Goal: Answer question/provide support: Ask a question

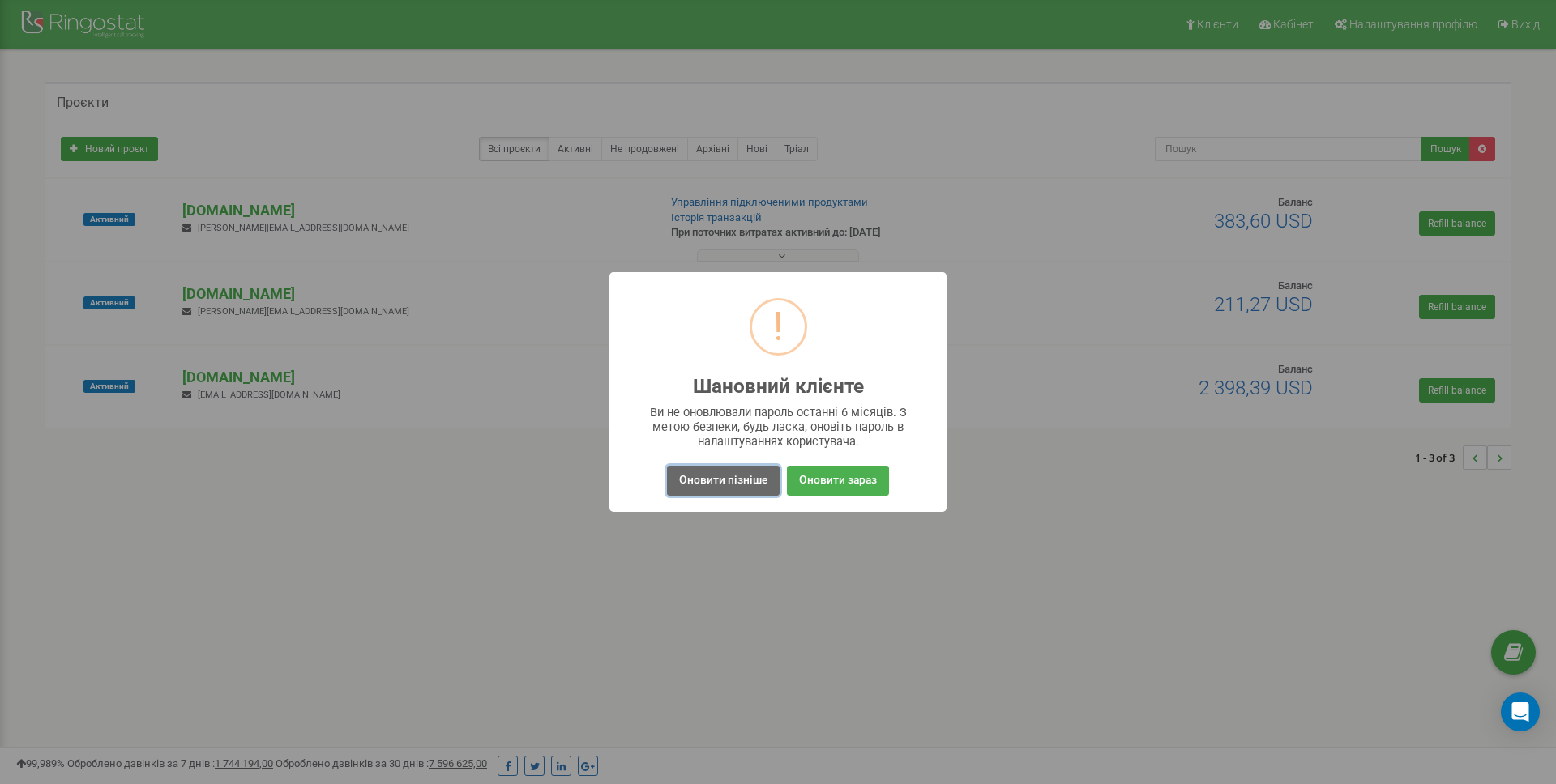
click at [739, 482] on button "Оновити пізніше" at bounding box center [723, 481] width 113 height 30
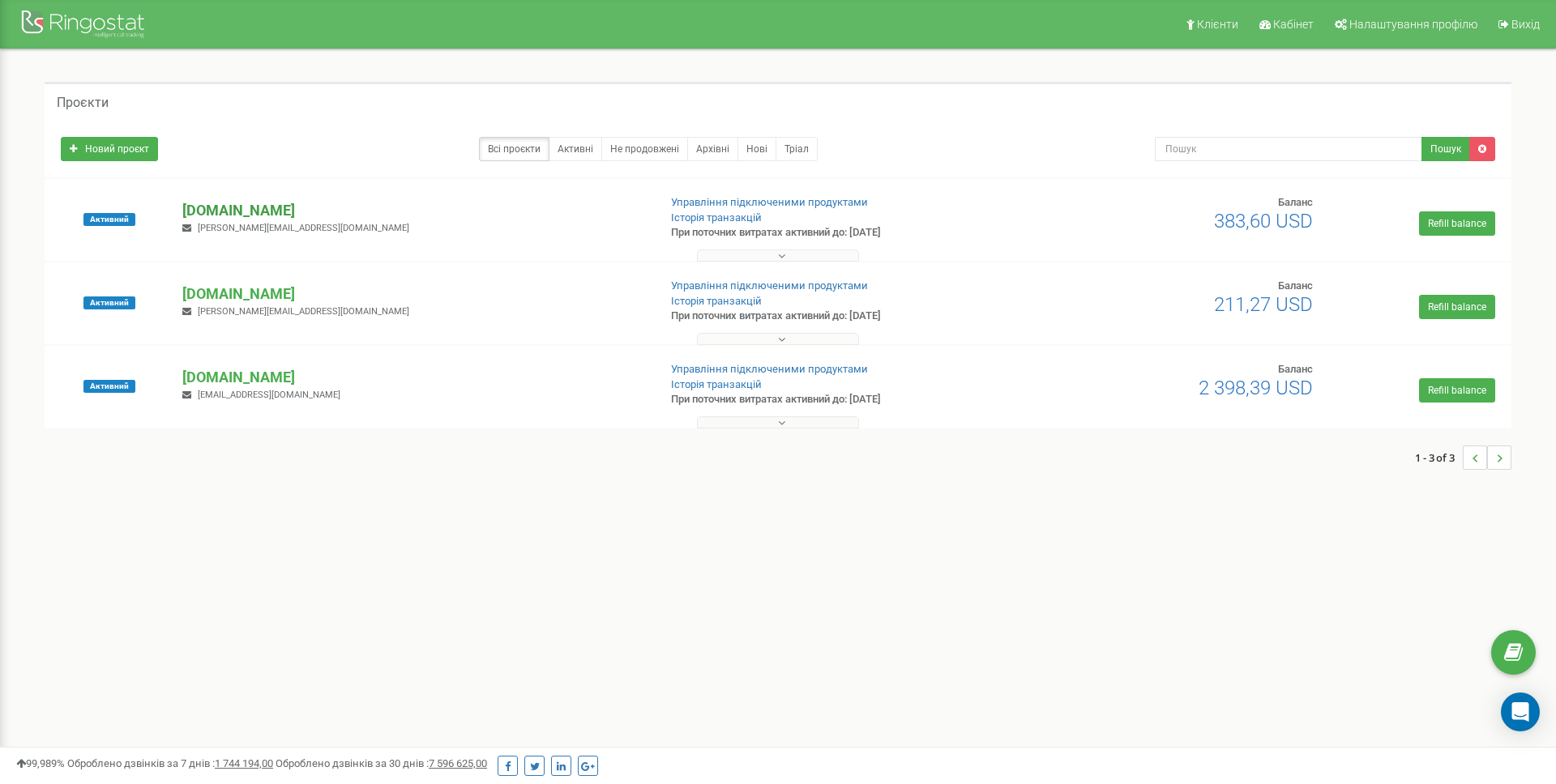
click at [250, 209] on p "[DOMAIN_NAME]" at bounding box center [413, 211] width 462 height 21
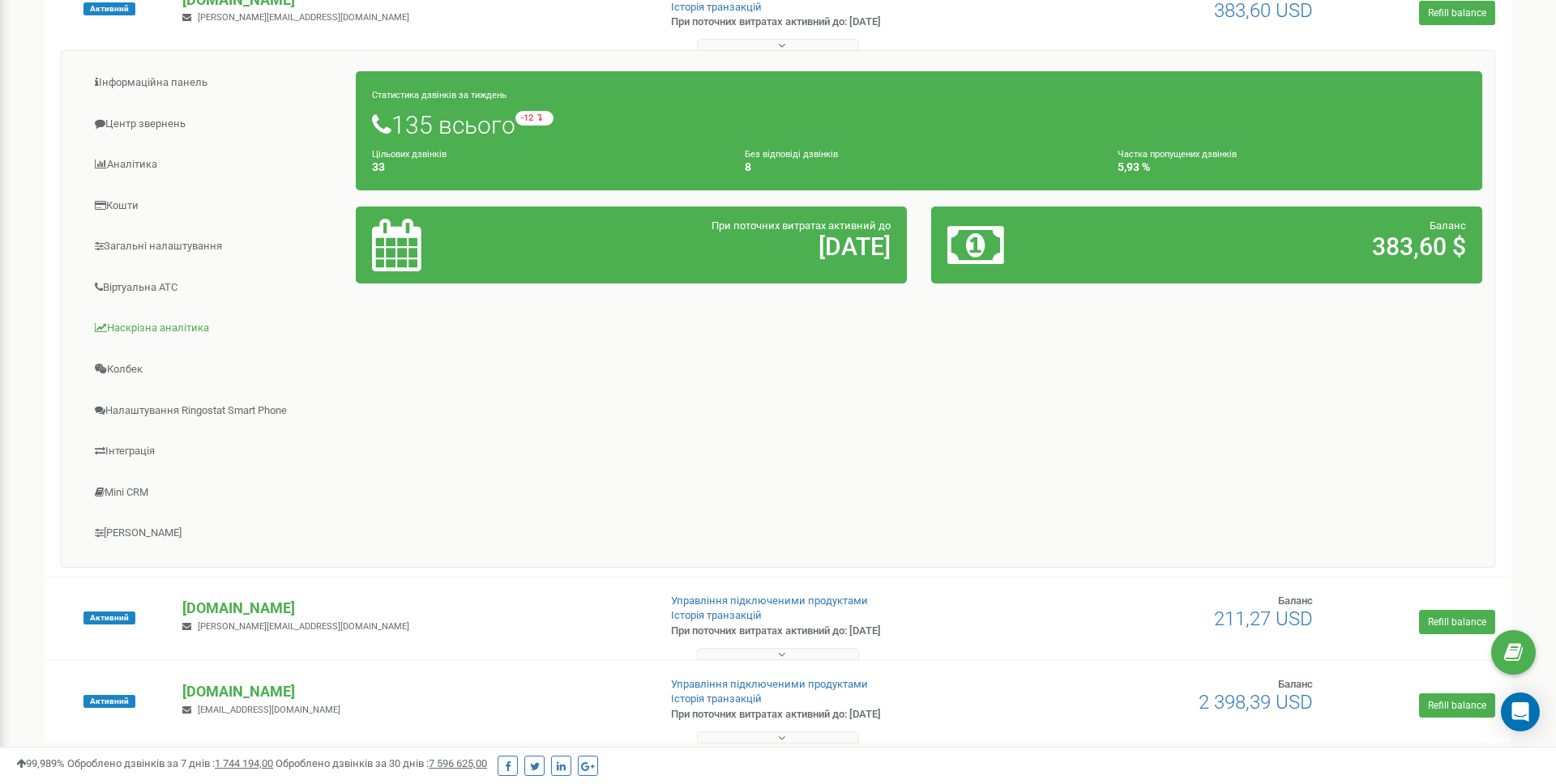
scroll to position [213, 0]
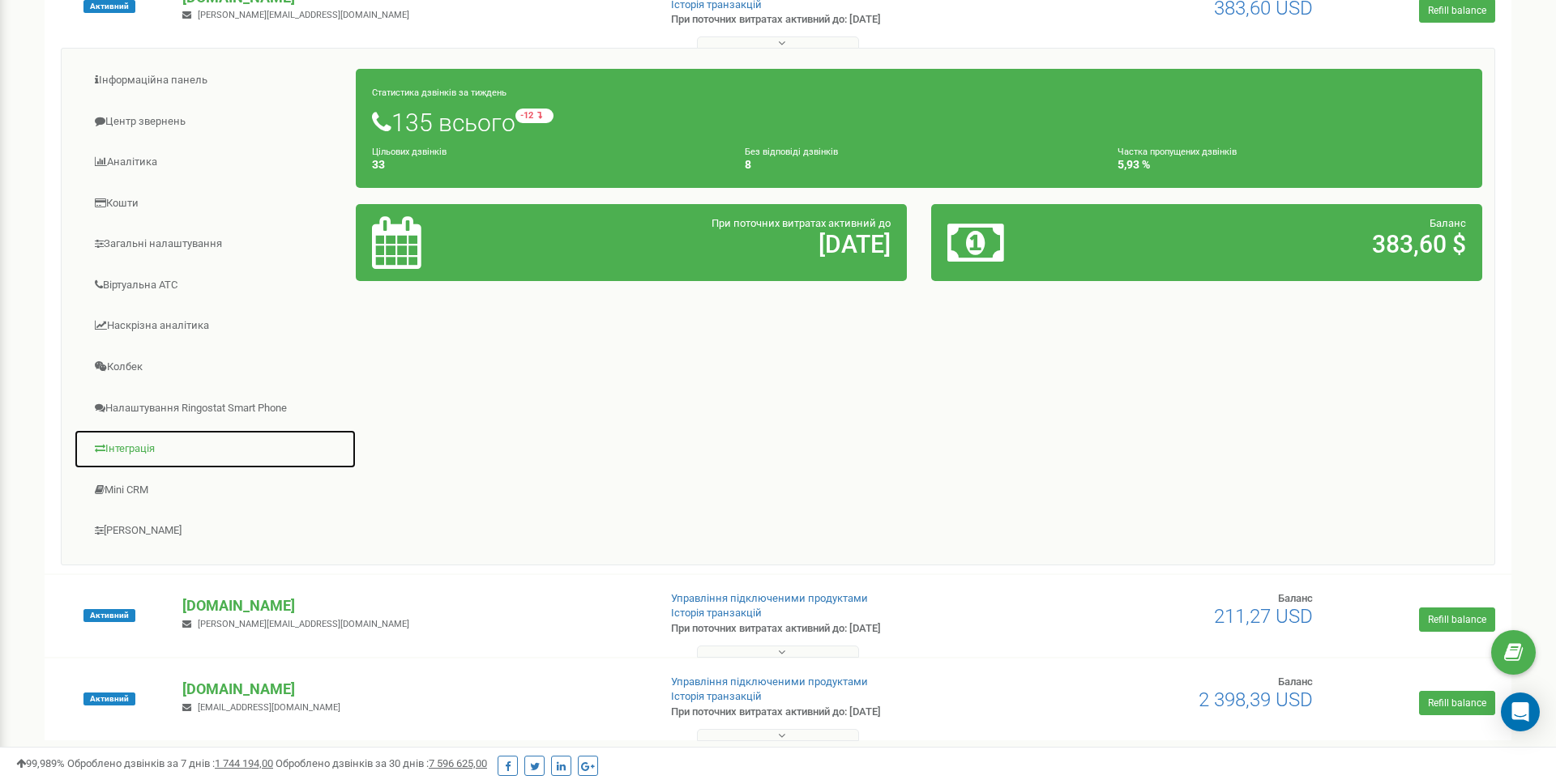
click at [143, 440] on link "Інтеграція" at bounding box center [215, 448] width 283 height 40
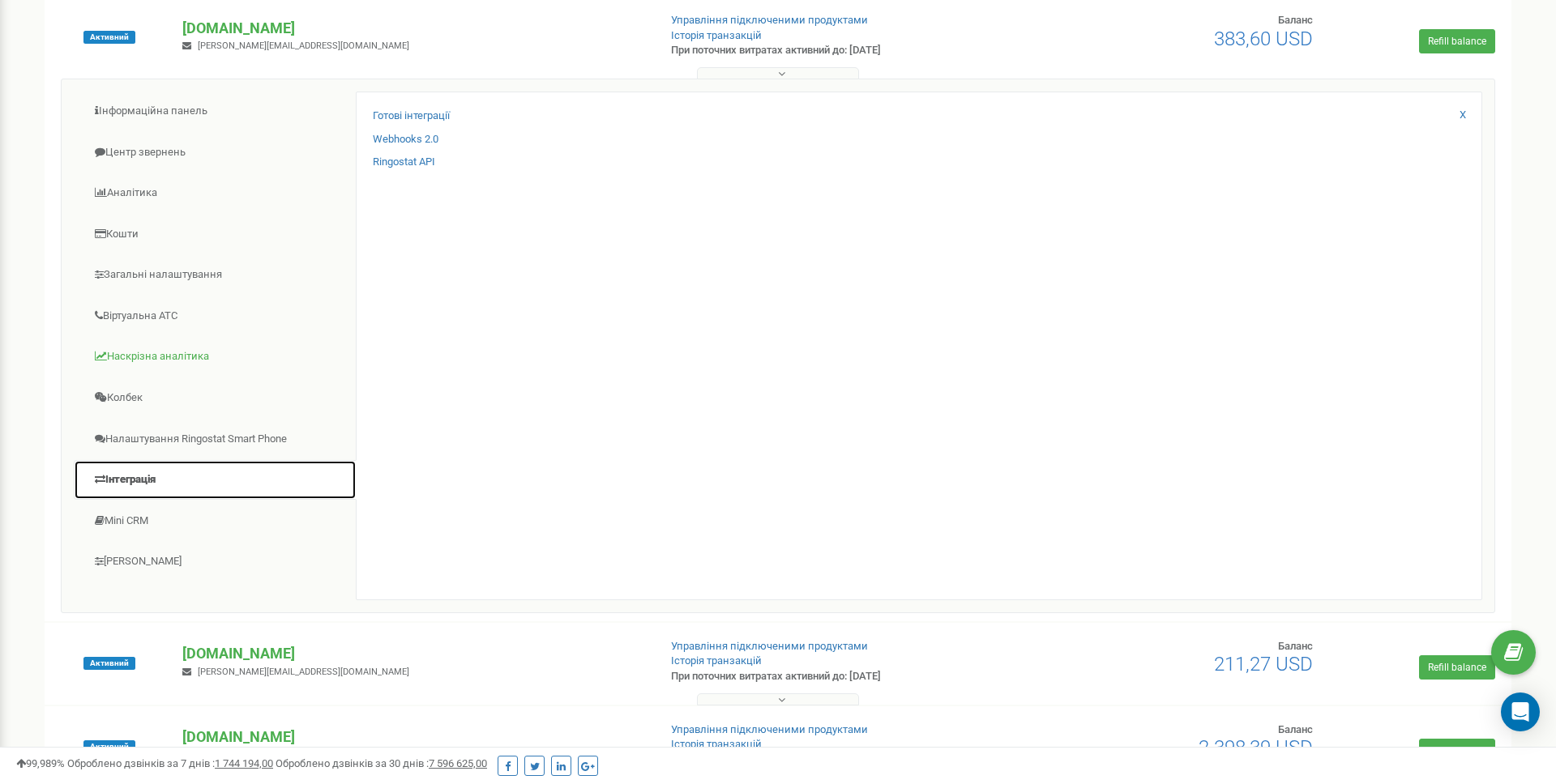
scroll to position [182, 0]
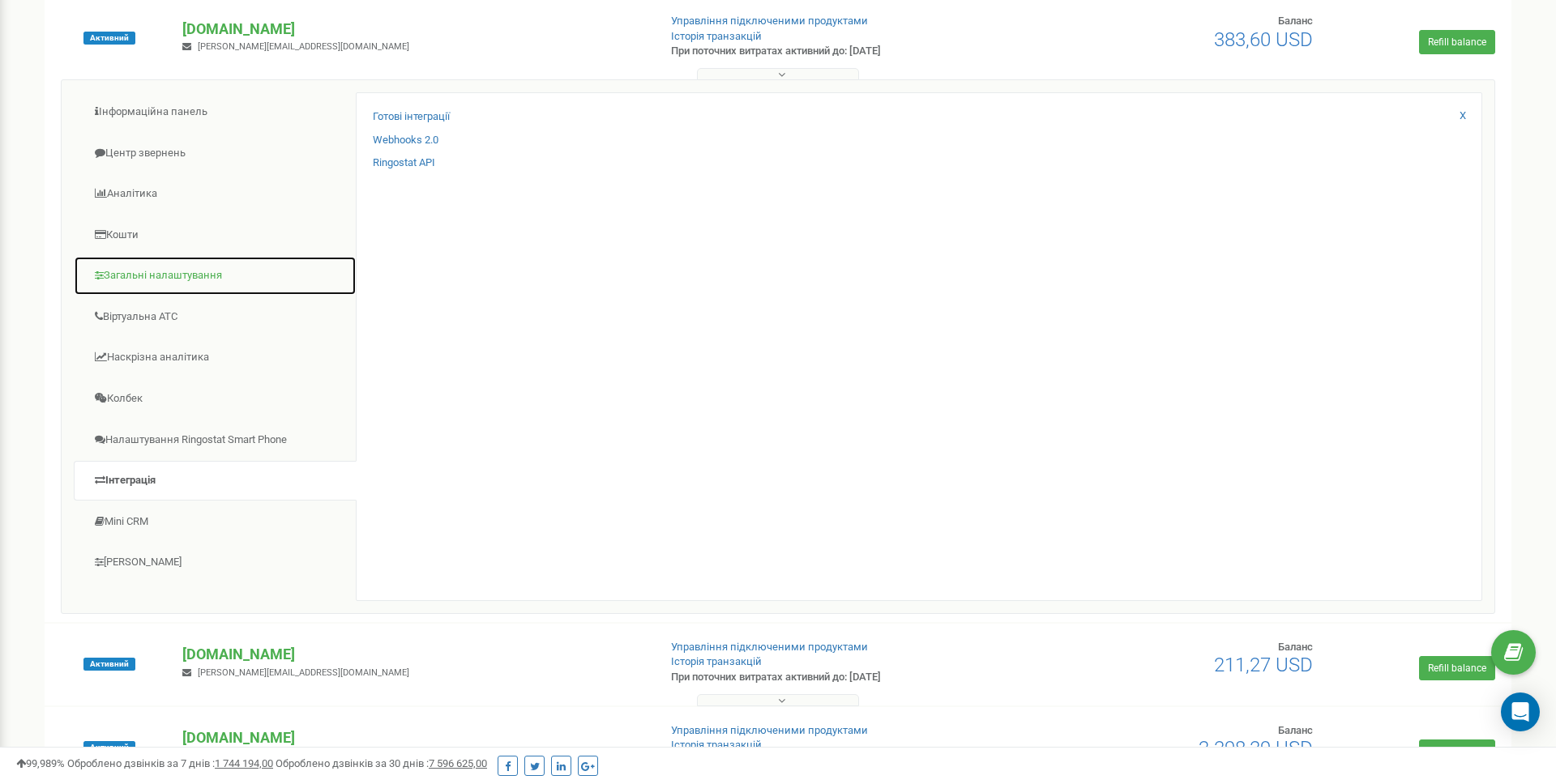
click at [192, 278] on link "Загальні налаштування" at bounding box center [215, 275] width 283 height 40
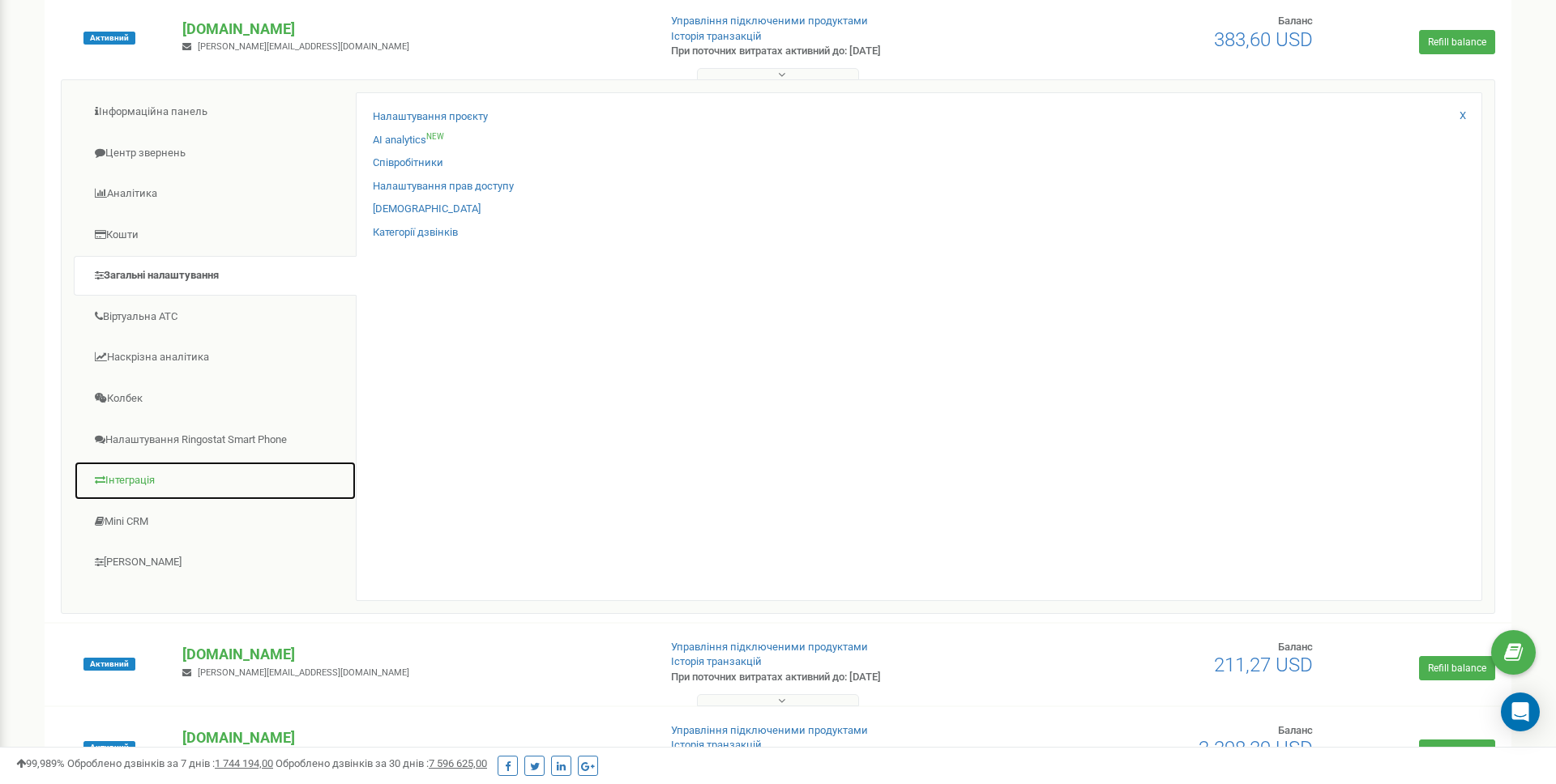
click at [144, 481] on link "Інтеграція" at bounding box center [215, 481] width 283 height 40
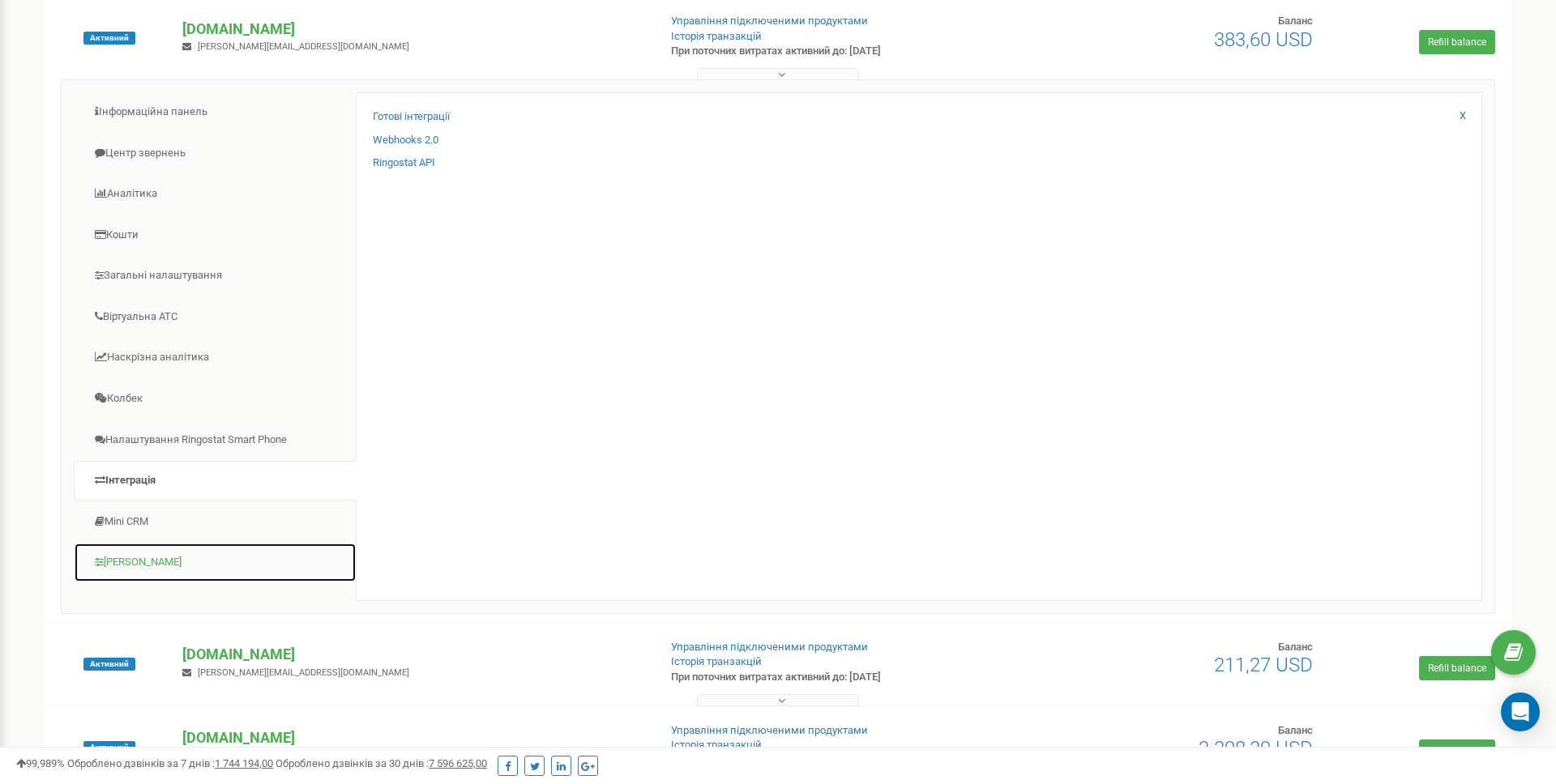
click at [139, 562] on link "[PERSON_NAME]" at bounding box center [215, 562] width 283 height 40
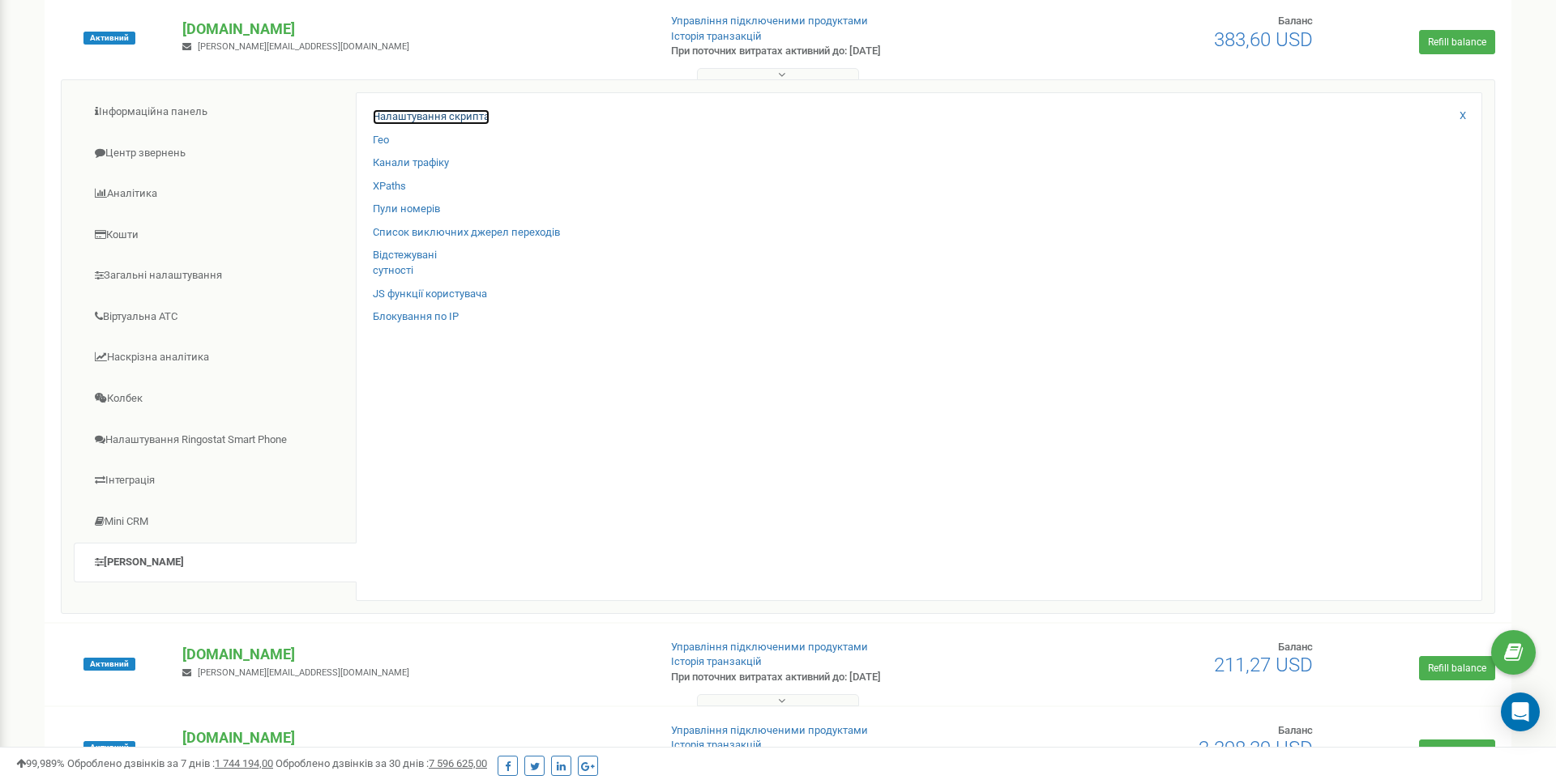
click at [482, 120] on link "Налаштування скрипта" at bounding box center [431, 117] width 117 height 16
click at [385, 187] on link "XPaths" at bounding box center [389, 187] width 33 height 16
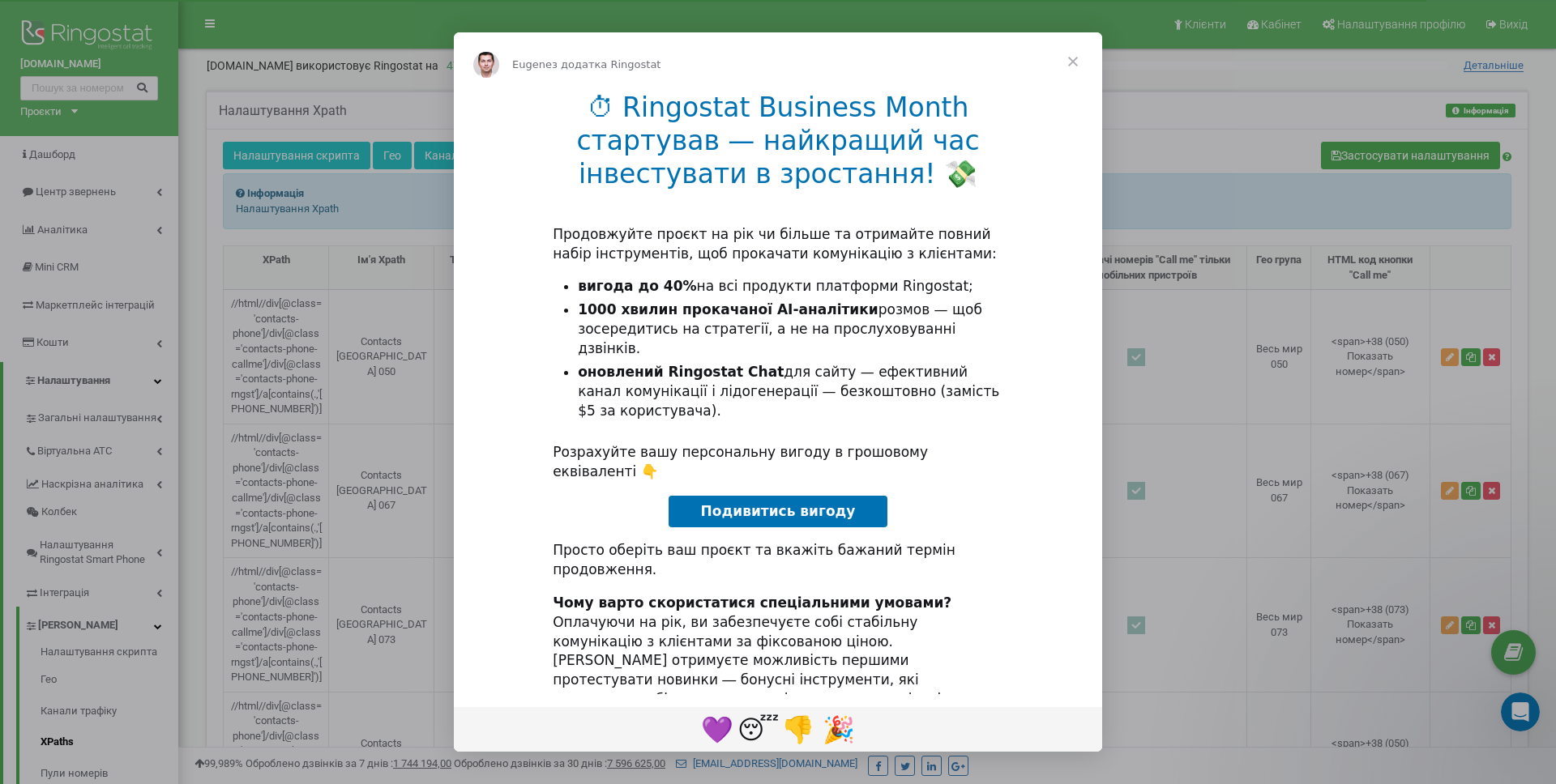
click at [1073, 65] on span "Закрити" at bounding box center [1073, 61] width 58 height 58
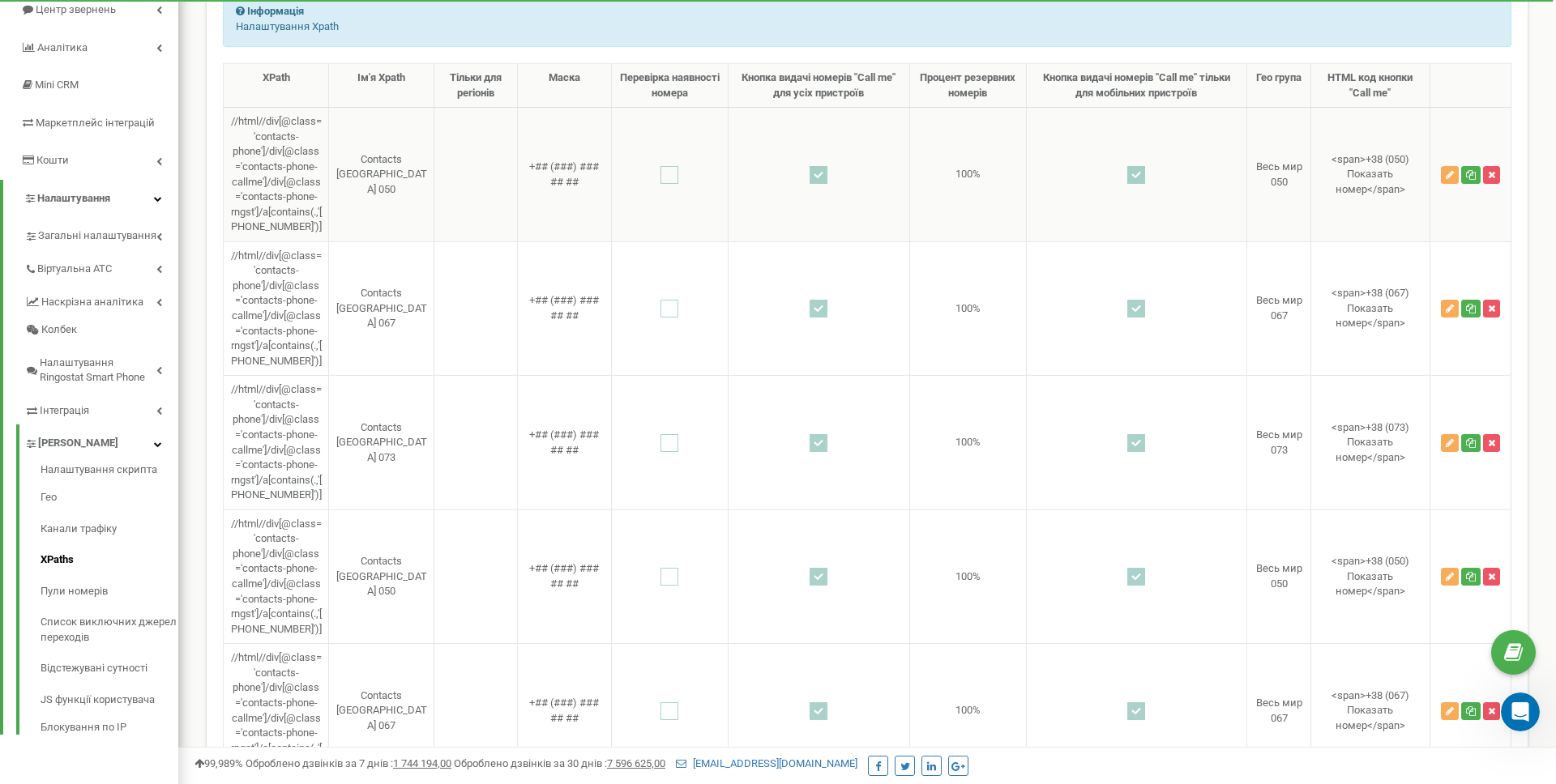
scroll to position [178, 0]
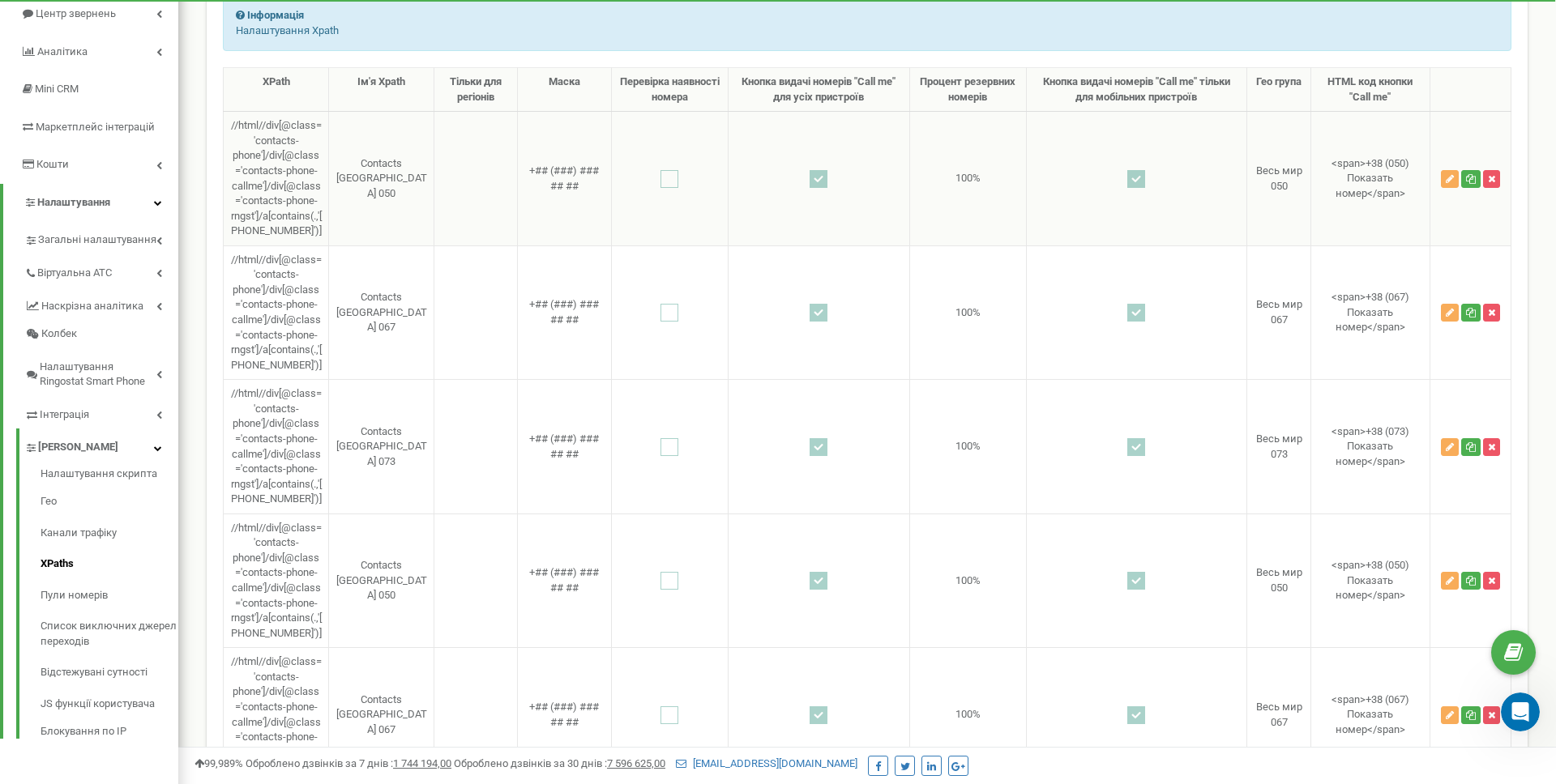
drag, startPoint x: 290, startPoint y: 244, endPoint x: 231, endPoint y: 120, distance: 137.3
click at [231, 119] on td "//html//div[@class='contacts-phone']/div[@class='contacts-phone-callme']/div[@c…" at bounding box center [276, 179] width 105 height 134
copy td "//html//div[@class='contacts-phone']/div[@class='contacts-phone-callme']/div[@c…"
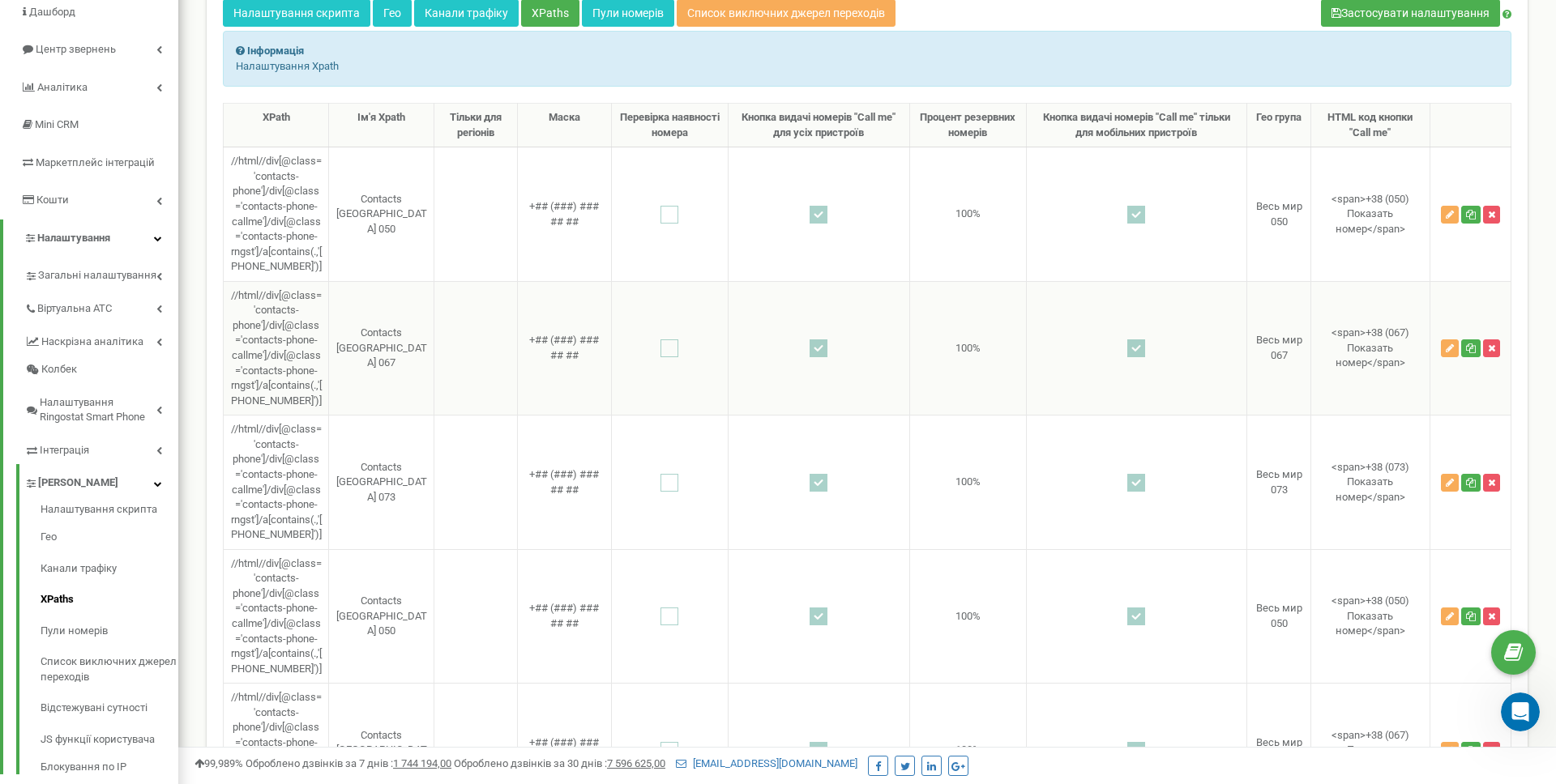
scroll to position [0, 0]
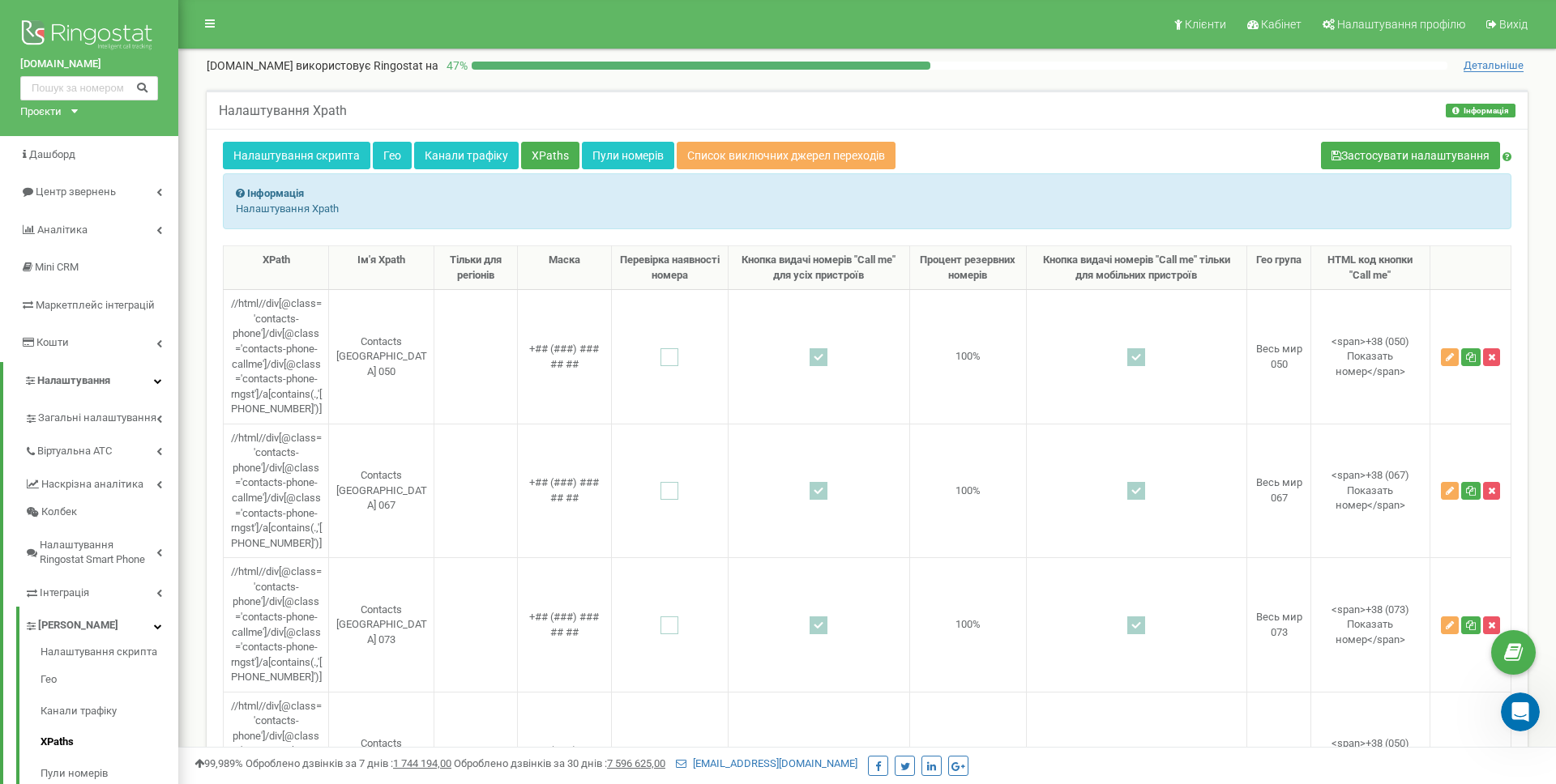
click at [458, 203] on p "Налаштування Xpath" at bounding box center [867, 209] width 1263 height 16
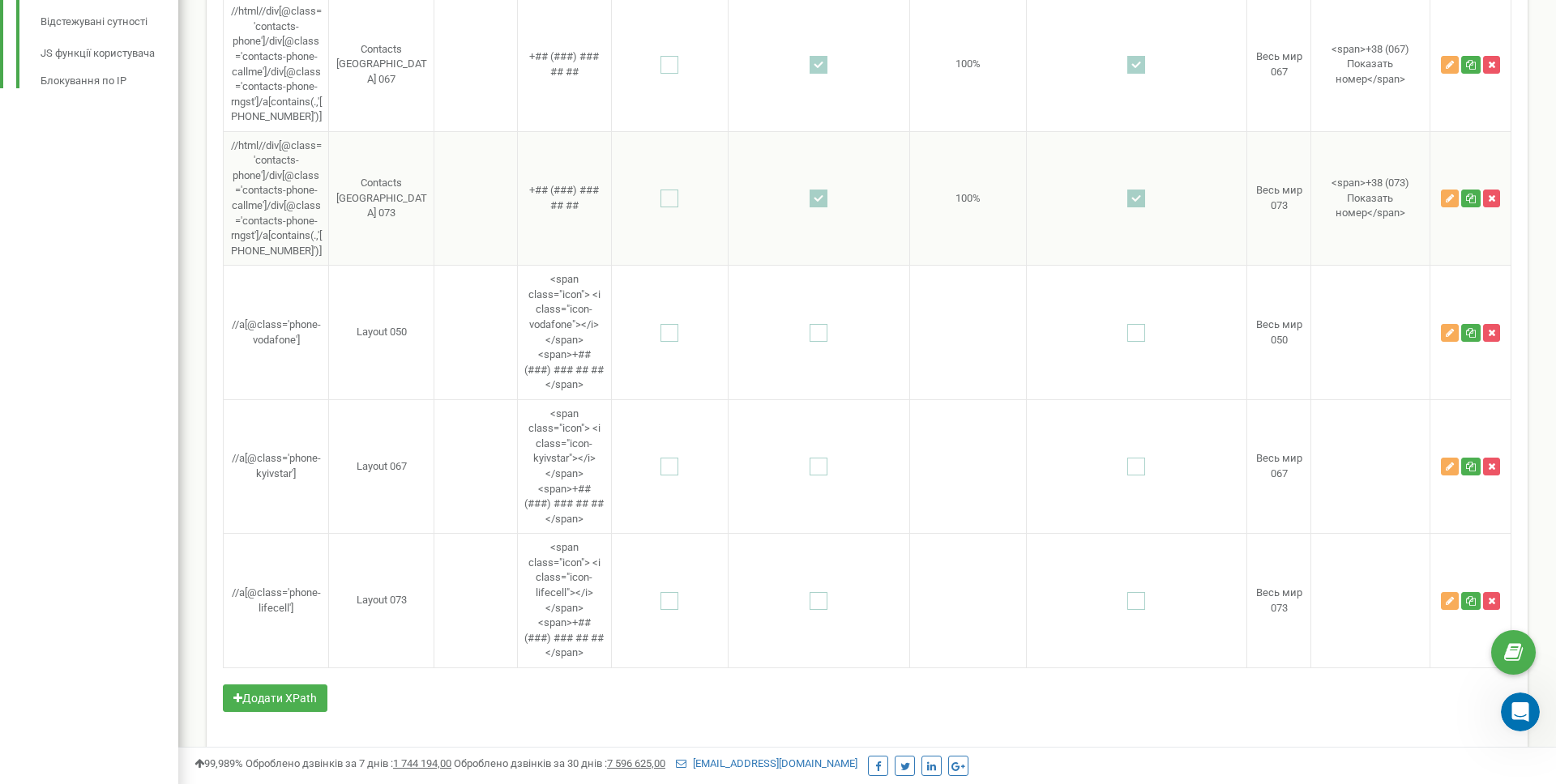
scroll to position [832, 0]
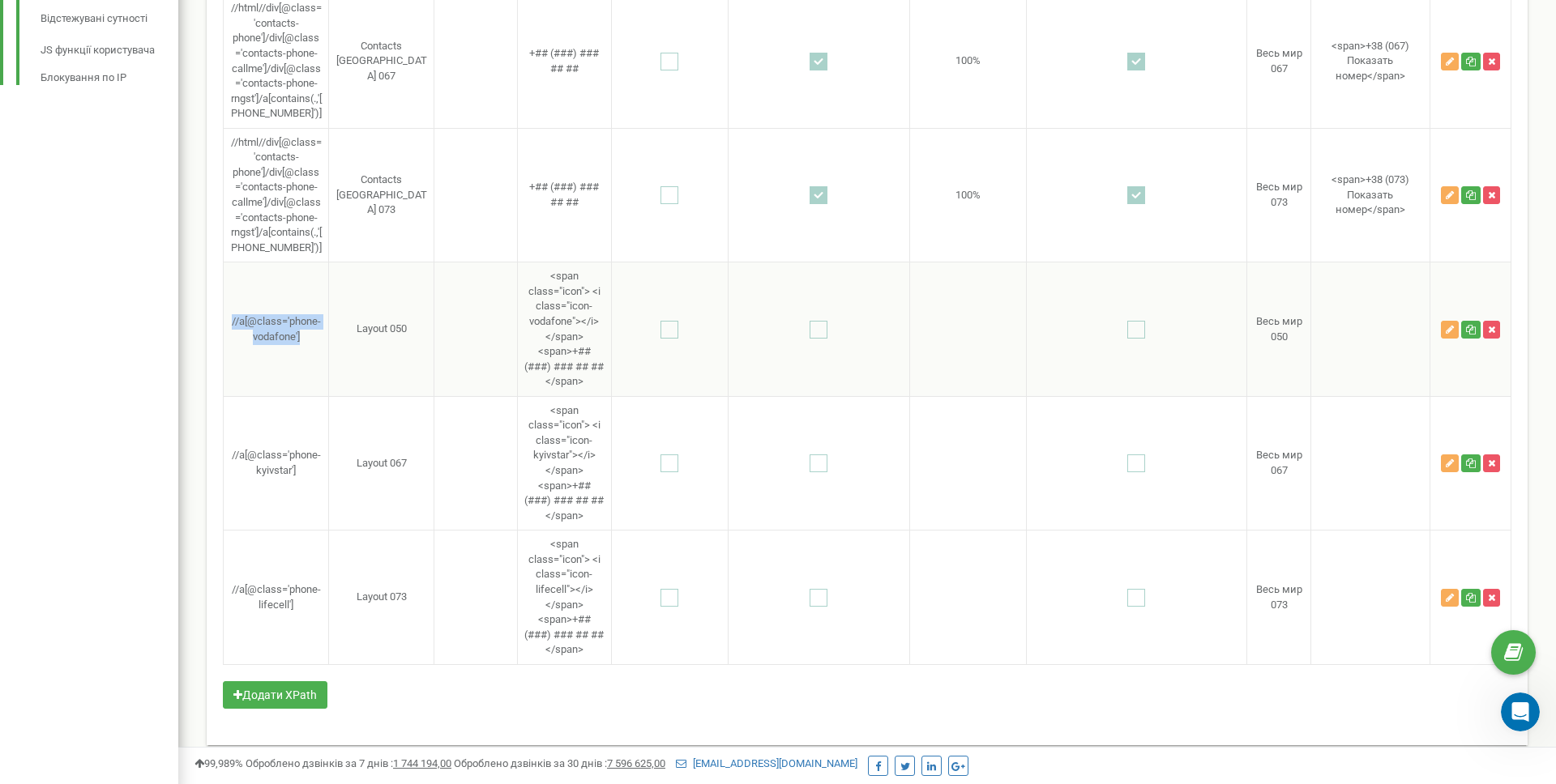
drag, startPoint x: 303, startPoint y: 424, endPoint x: 229, endPoint y: 409, distance: 75.5
click at [229, 397] on td "//a[@class='phone-vodafone']" at bounding box center [276, 330] width 105 height 134
copy td "//a[@class='phone-vodafone']"
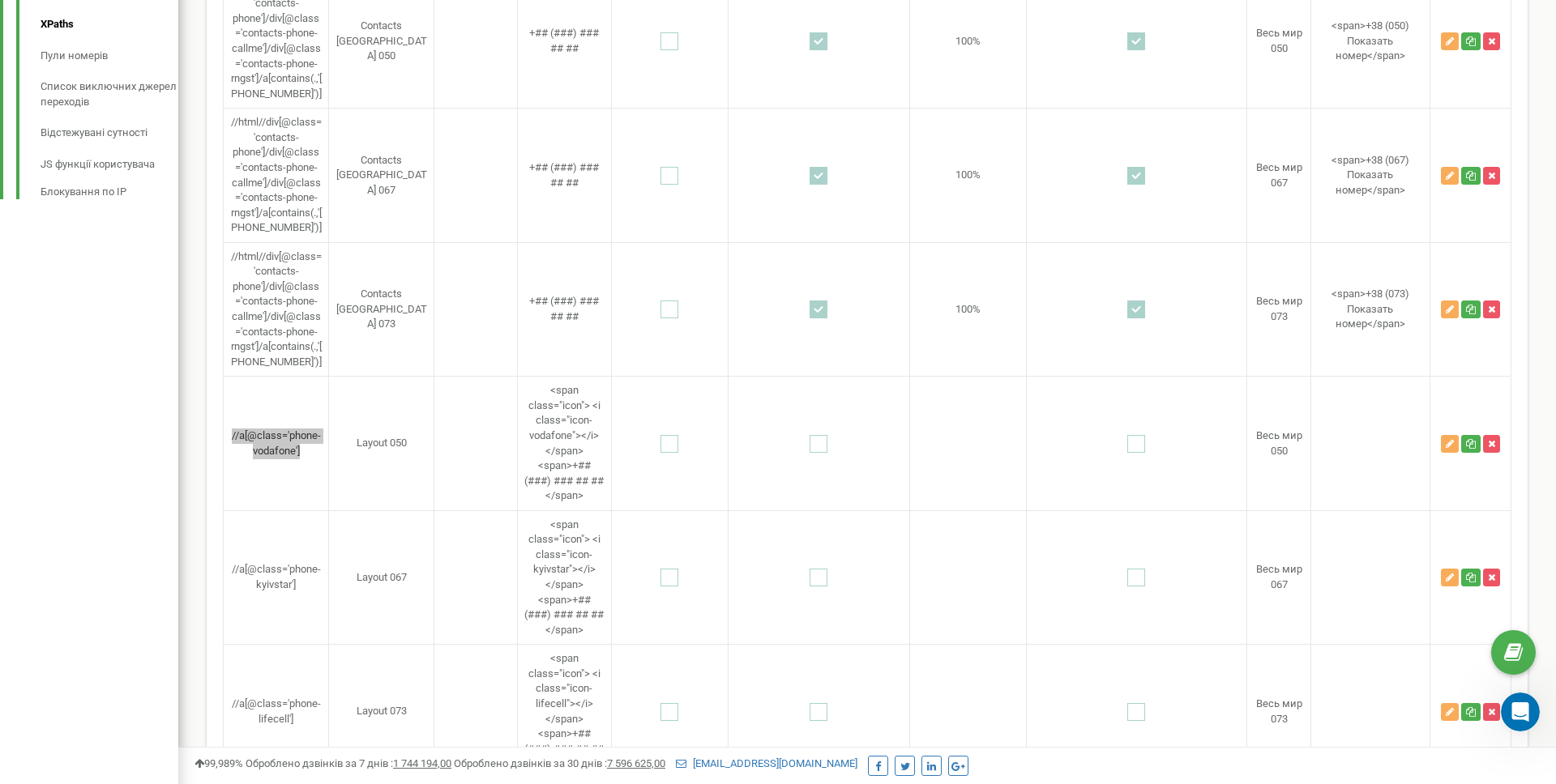
scroll to position [936, 0]
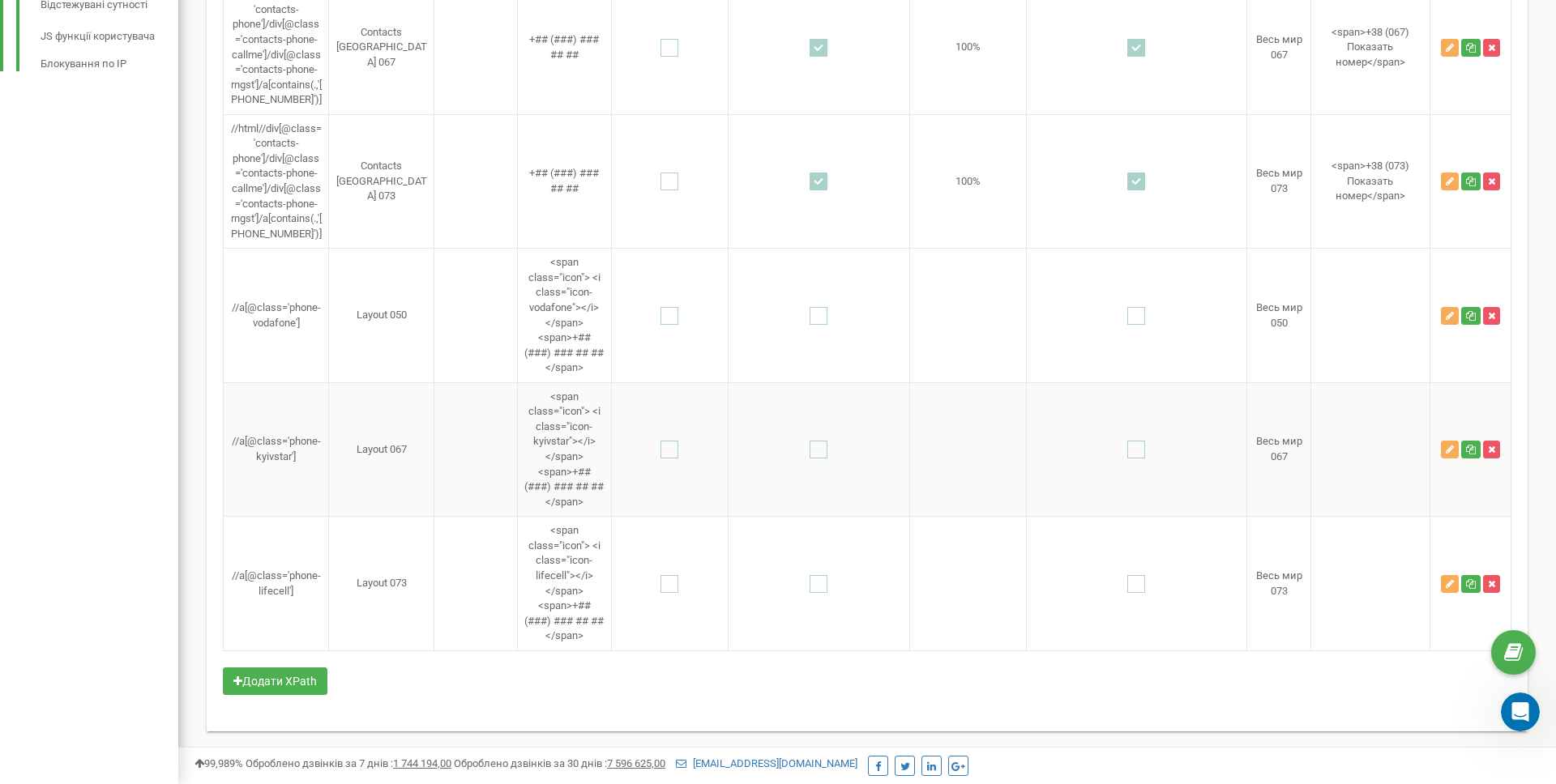
click at [1282, 419] on td "Весь мир 067" at bounding box center [1280, 449] width 64 height 134
click at [1446, 317] on icon "button" at bounding box center [1450, 316] width 8 height 10
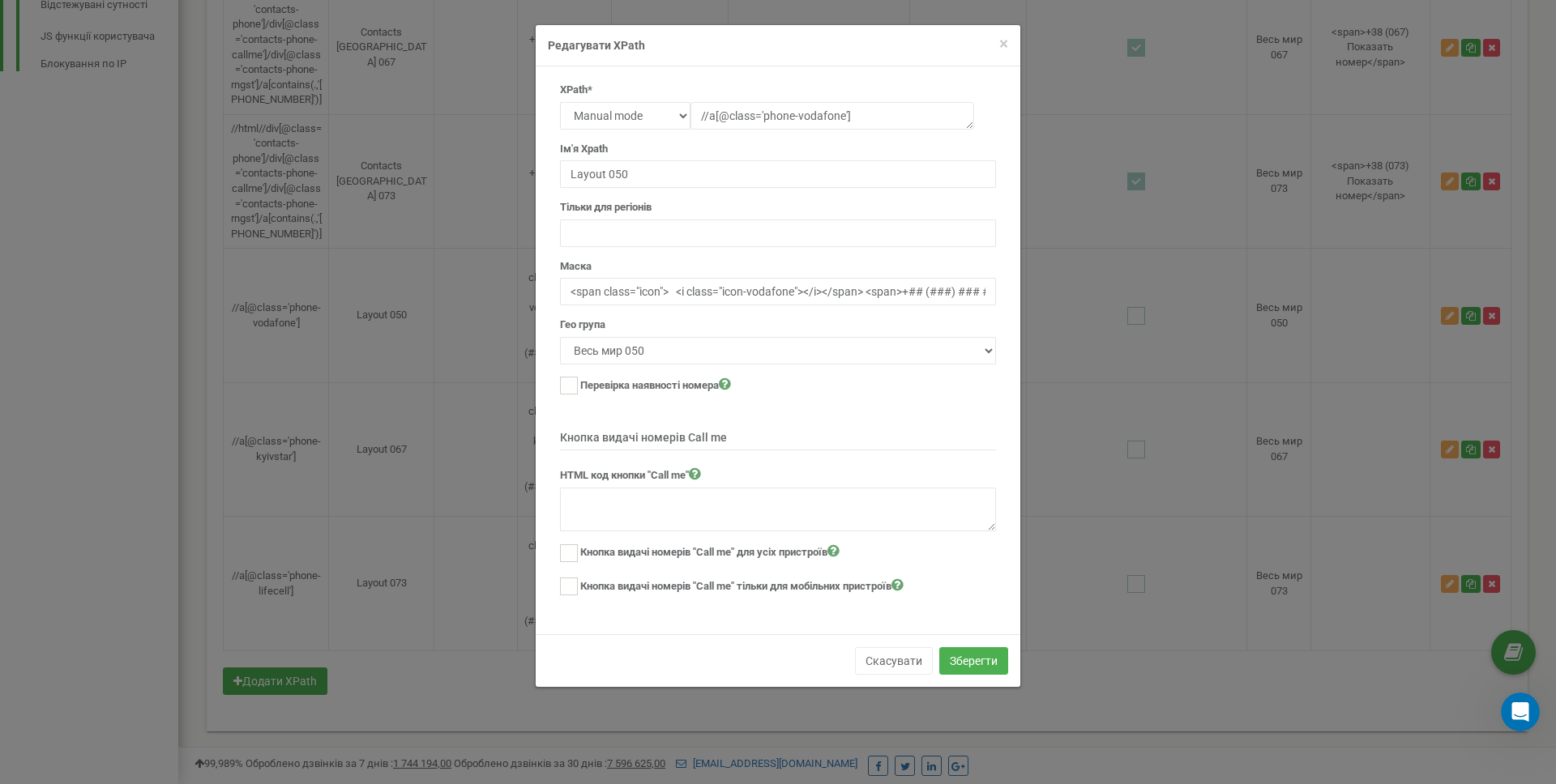
click at [1059, 364] on div "× Close Редагувати XPath XPath* Text Class Id Manual mode //a[@class='phone-vod…" at bounding box center [778, 392] width 1556 height 784
click at [1006, 43] on span "×" at bounding box center [1003, 44] width 9 height 19
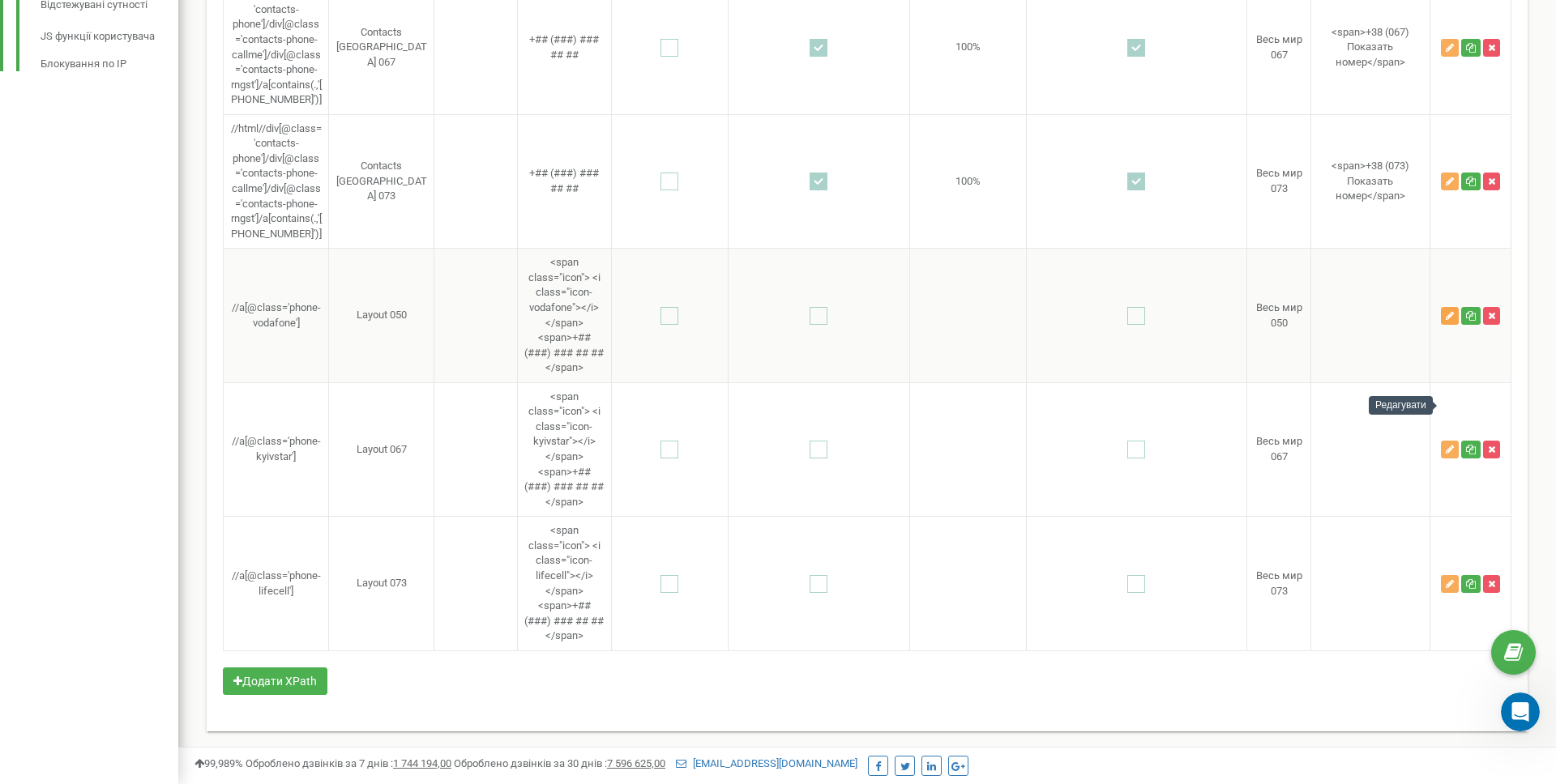
click at [1452, 315] on icon "button" at bounding box center [1450, 316] width 8 height 10
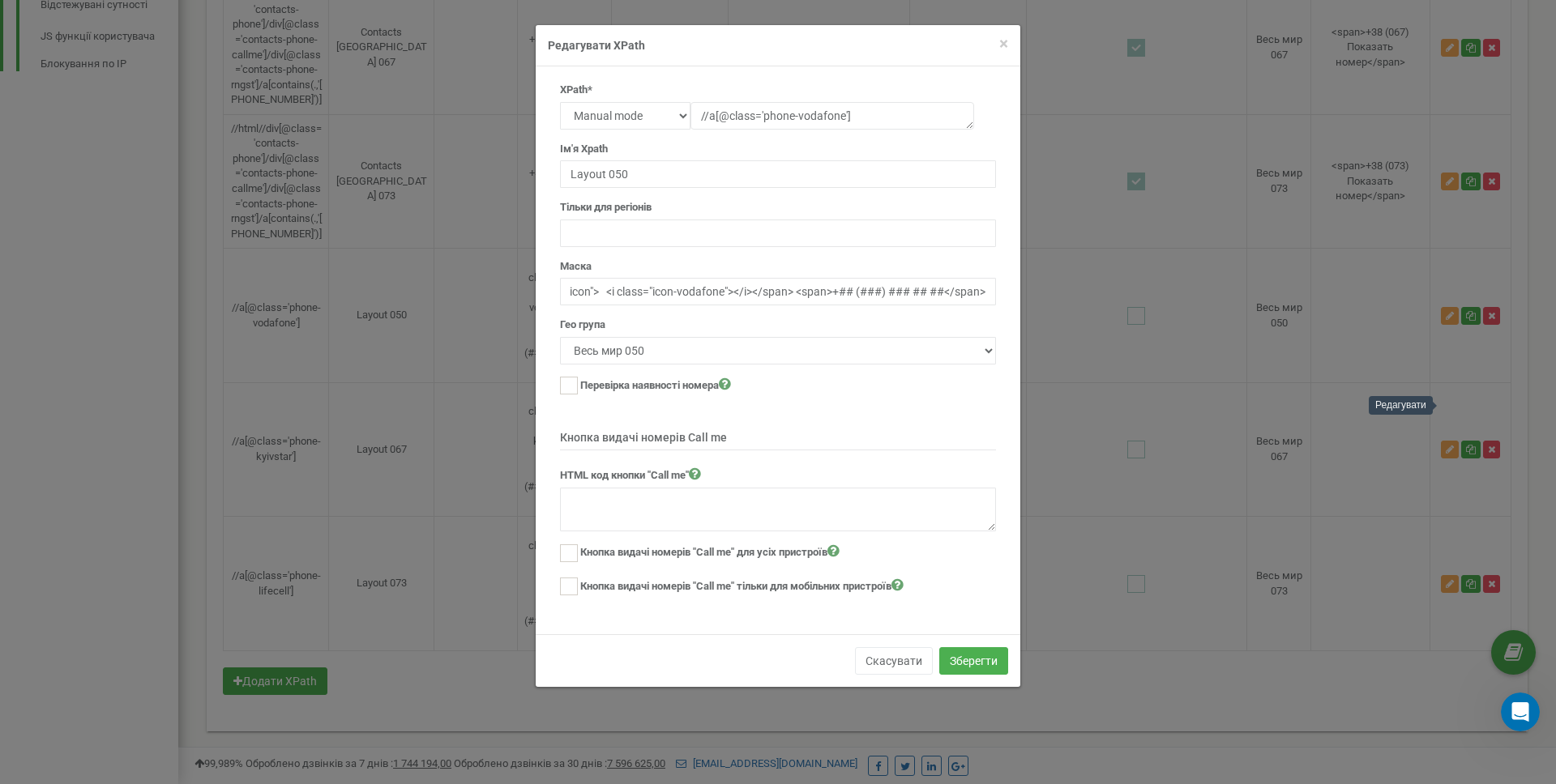
scroll to position [0, 0]
click at [716, 235] on input "text" at bounding box center [778, 233] width 436 height 27
click at [667, 167] on input "Layout 050" at bounding box center [778, 174] width 436 height 27
click at [1001, 45] on span "×" at bounding box center [1003, 44] width 9 height 19
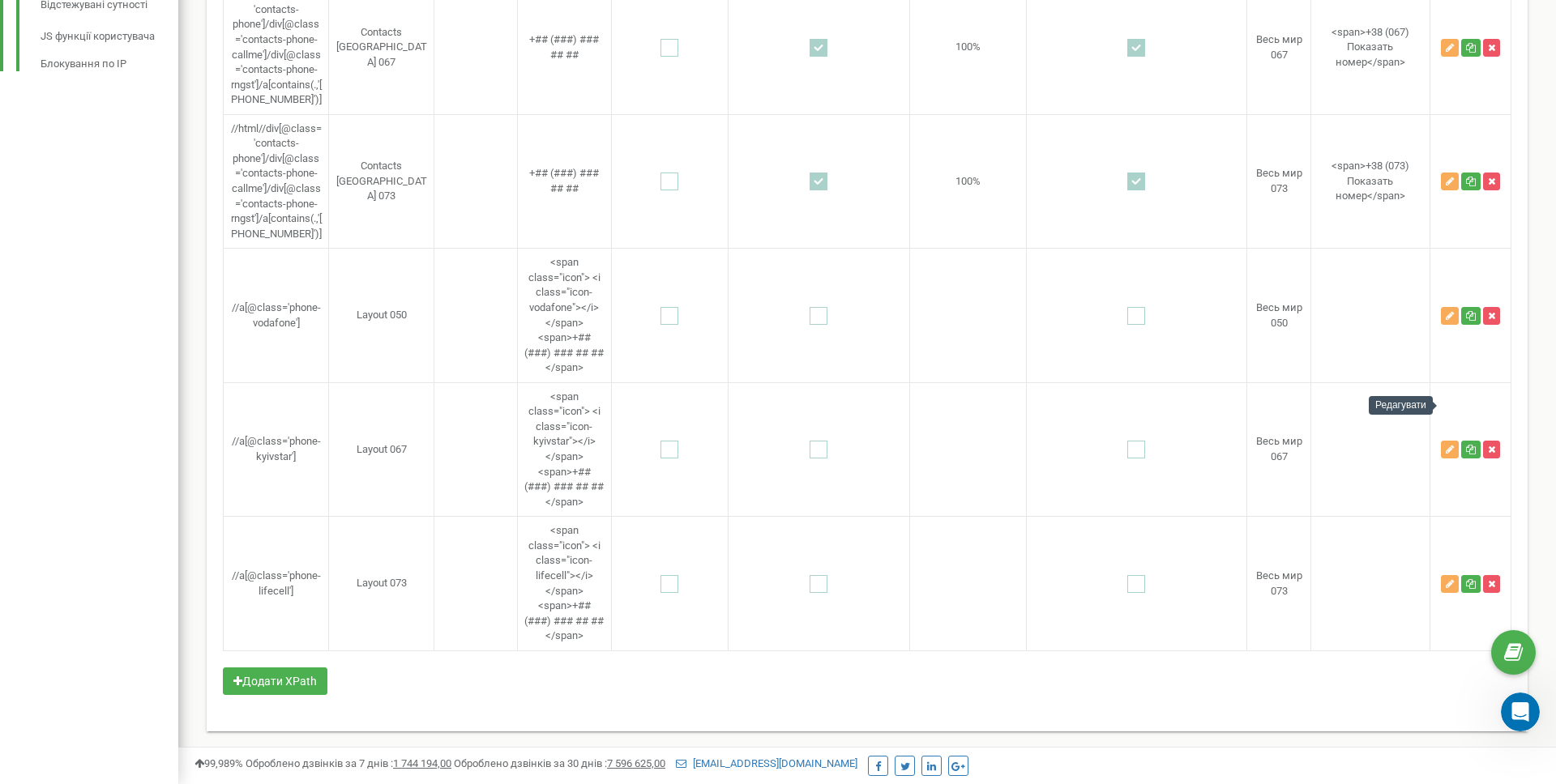
scroll to position [936, 0]
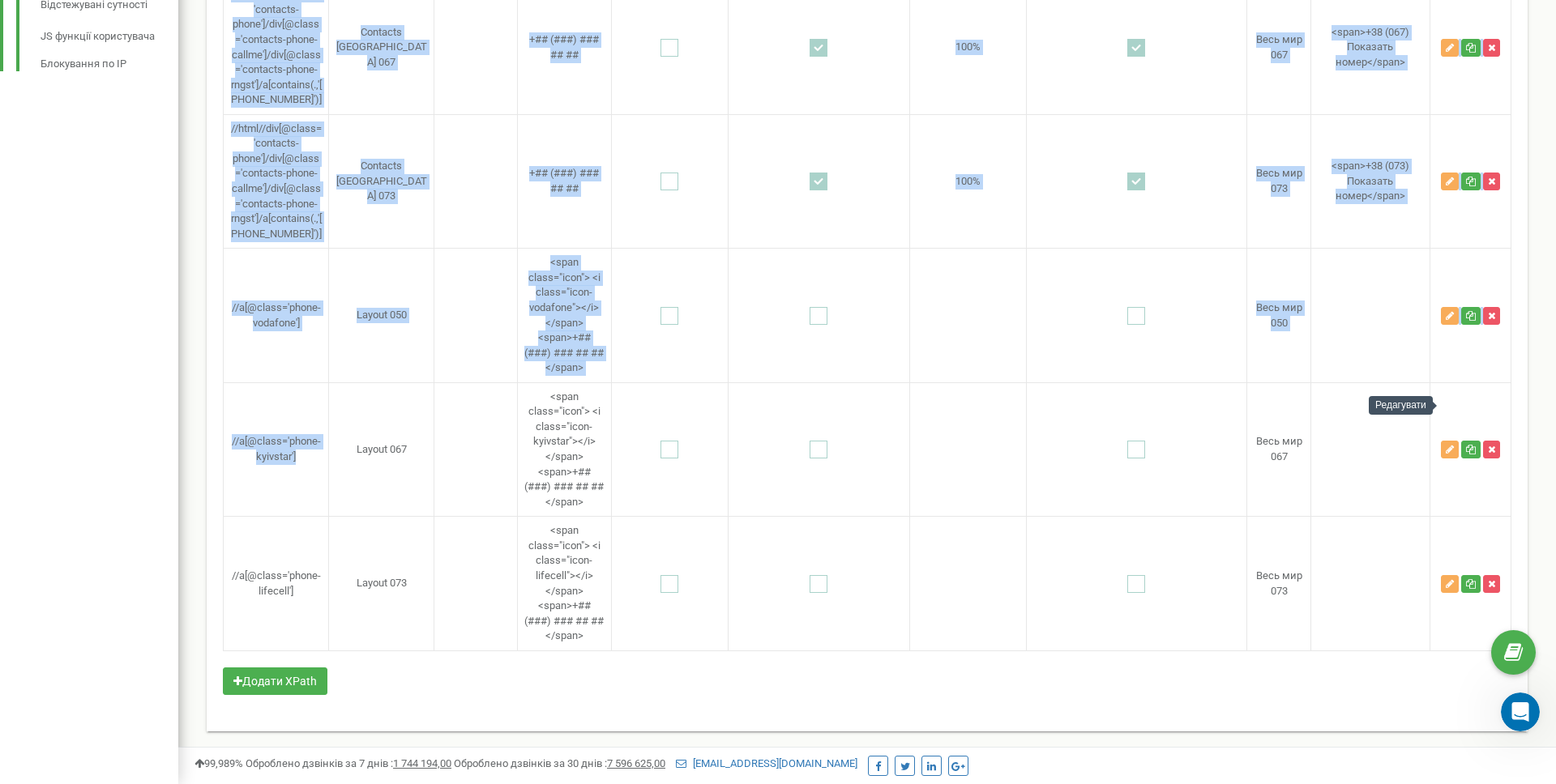
drag, startPoint x: 297, startPoint y: 453, endPoint x: 218, endPoint y: 434, distance: 81.3
click at [218, 434] on div "Налаштування скрипта Гео Канали трафіку XPaths Пули номерів Список виключних дж…" at bounding box center [866, 7] width 1321 height 1448
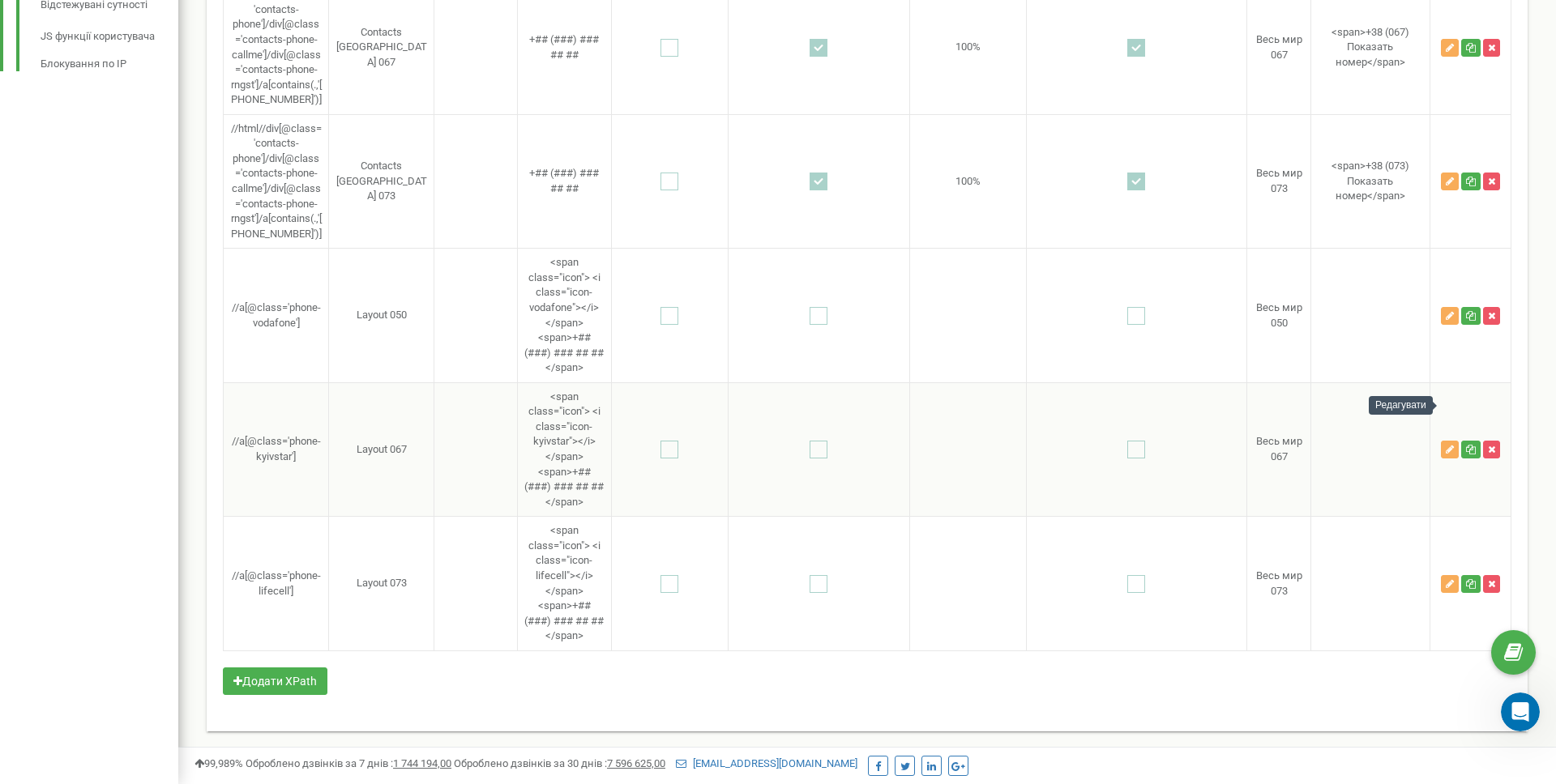
click at [313, 443] on td "//a[@class='phone-kyivstar']" at bounding box center [276, 449] width 105 height 134
click at [1447, 314] on icon "button" at bounding box center [1450, 316] width 8 height 10
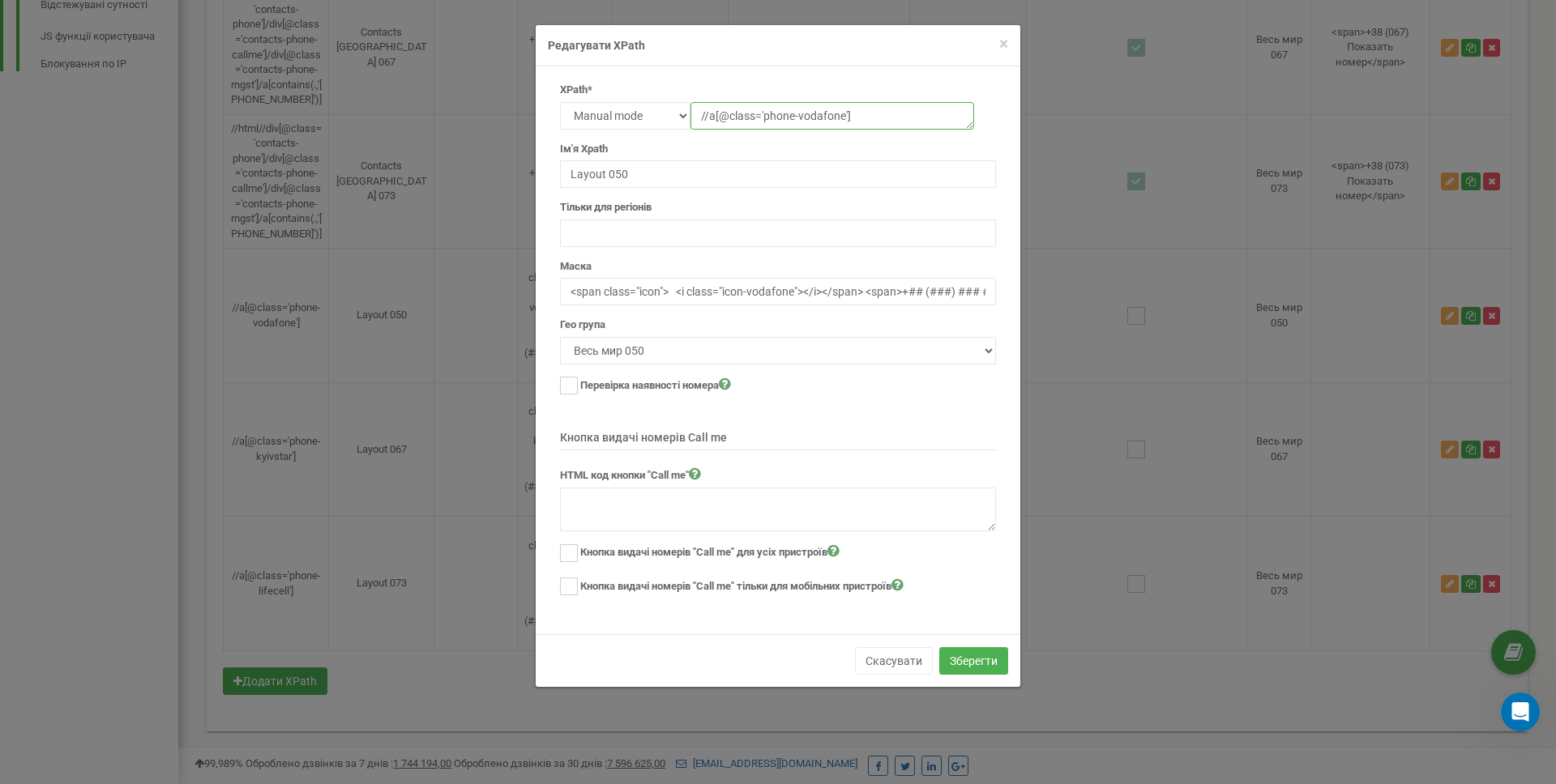
click at [900, 121] on textarea "//a[@class='phone-vodafone']" at bounding box center [832, 116] width 283 height 27
drag, startPoint x: 901, startPoint y: 119, endPoint x: 664, endPoint y: 118, distance: 237.0
click at [664, 102] on div "Text Class Id Manual mode //a[@class='phone-vodafone']" at bounding box center [778, 102] width 436 height 0
click at [653, 281] on input "<span class="icon"> <i class="icon-vodafone"></i></span> <span>+## (###) ### ##…" at bounding box center [778, 292] width 436 height 27
click at [645, 294] on input "<span class="icon"> <i class="icon-vodafone"></i></span> <span>+## (###) ### ##…" at bounding box center [778, 292] width 436 height 27
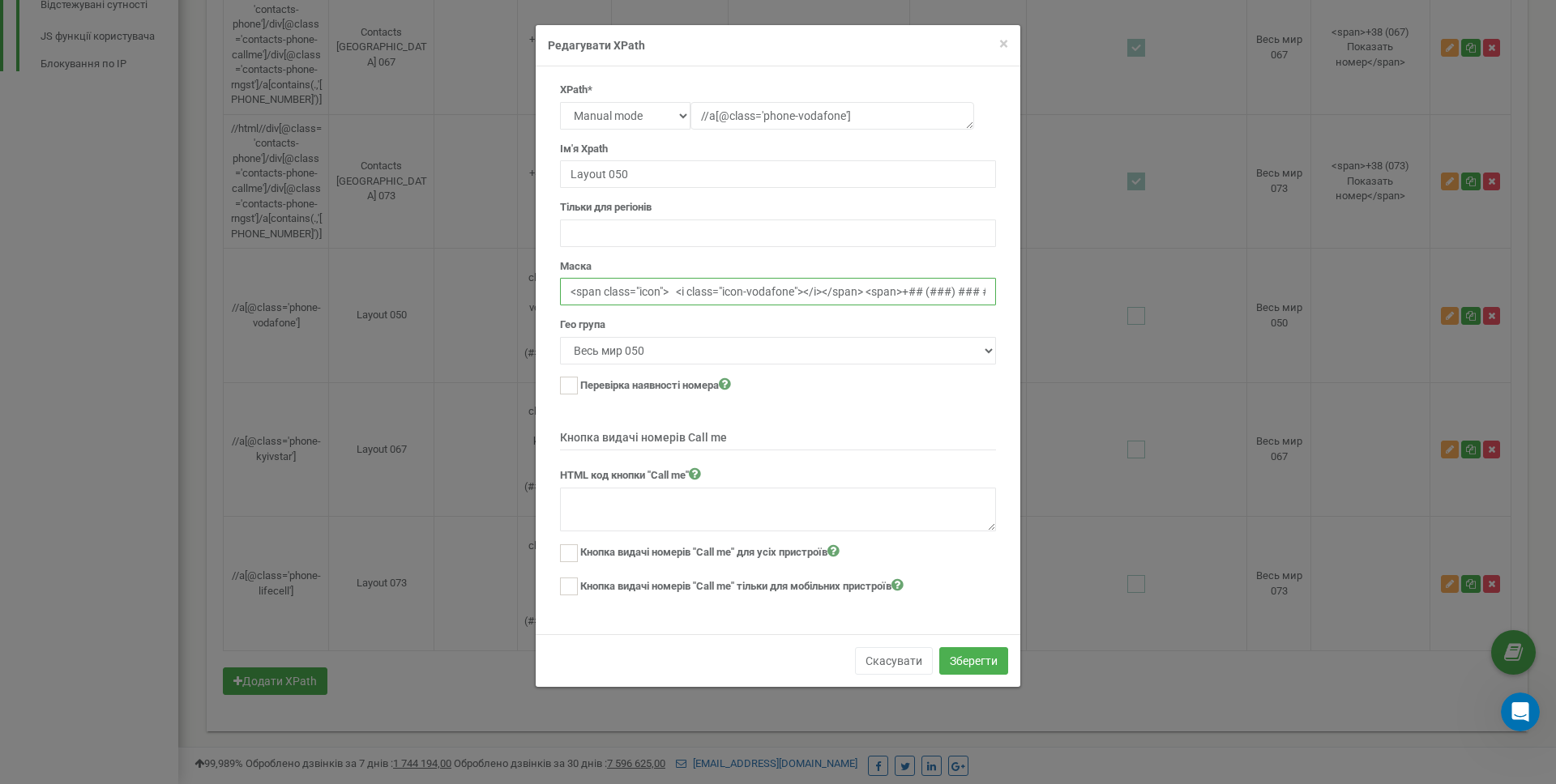
click at [645, 294] on input "<span class="icon"> <i class="icon-vodafone"></i></span> <span>+## (###) ### ##…" at bounding box center [778, 292] width 436 height 27
click at [807, 387] on div "Перевірка наявності номера Номер буде виданий відвідувачу тільки якщо відбулася…" at bounding box center [778, 387] width 436 height 21
click at [792, 352] on select "не вказано Весь мир 050 Весь мир 067 Весь мир 073" at bounding box center [778, 350] width 436 height 27
click at [560, 337] on select "не вказано Весь мир 050 Весь мир 067 Весь мир 073" at bounding box center [778, 350] width 436 height 27
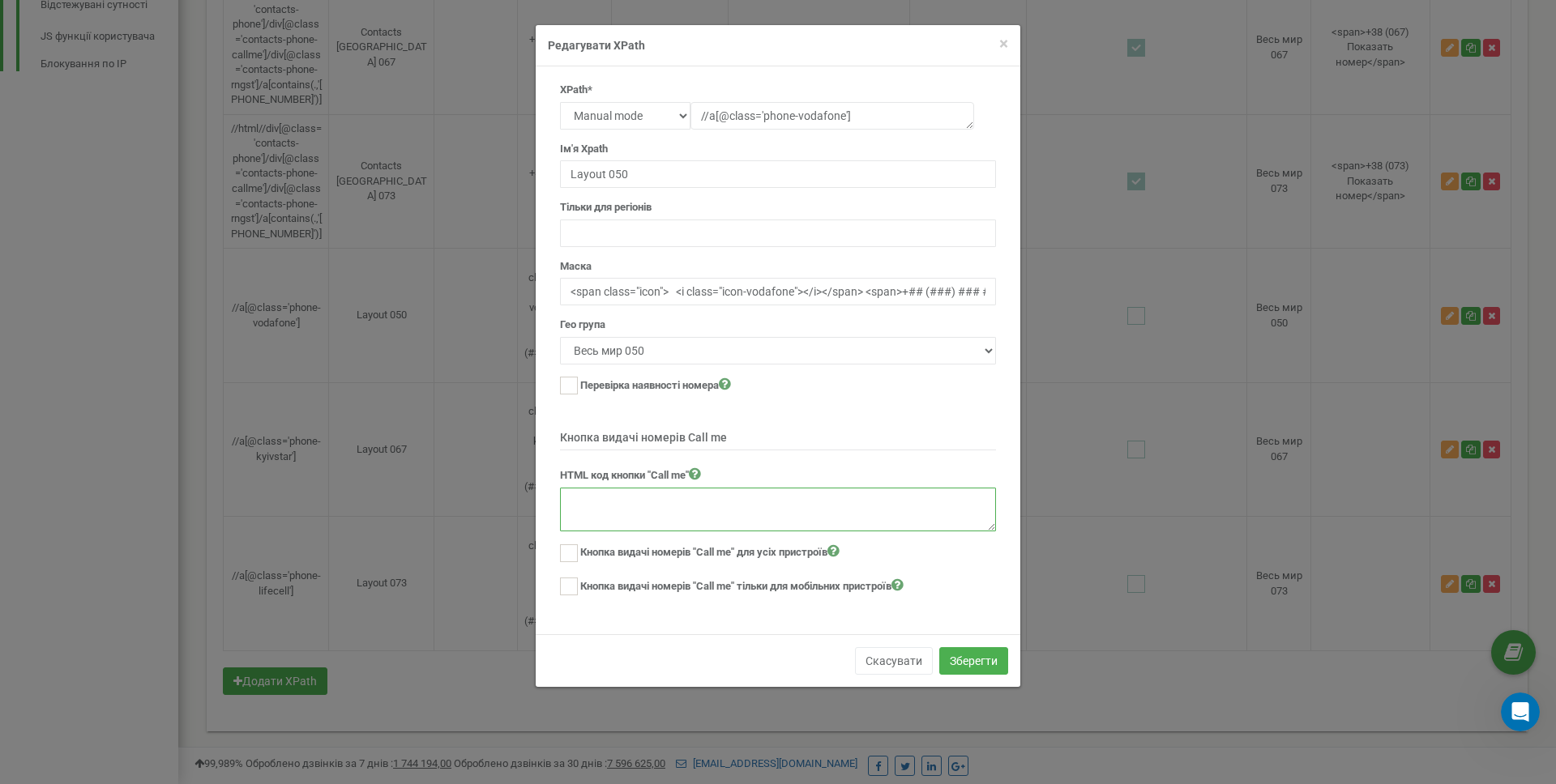
click at [658, 523] on textarea at bounding box center [778, 509] width 436 height 44
click at [909, 662] on button "Скасувати" at bounding box center [894, 660] width 78 height 27
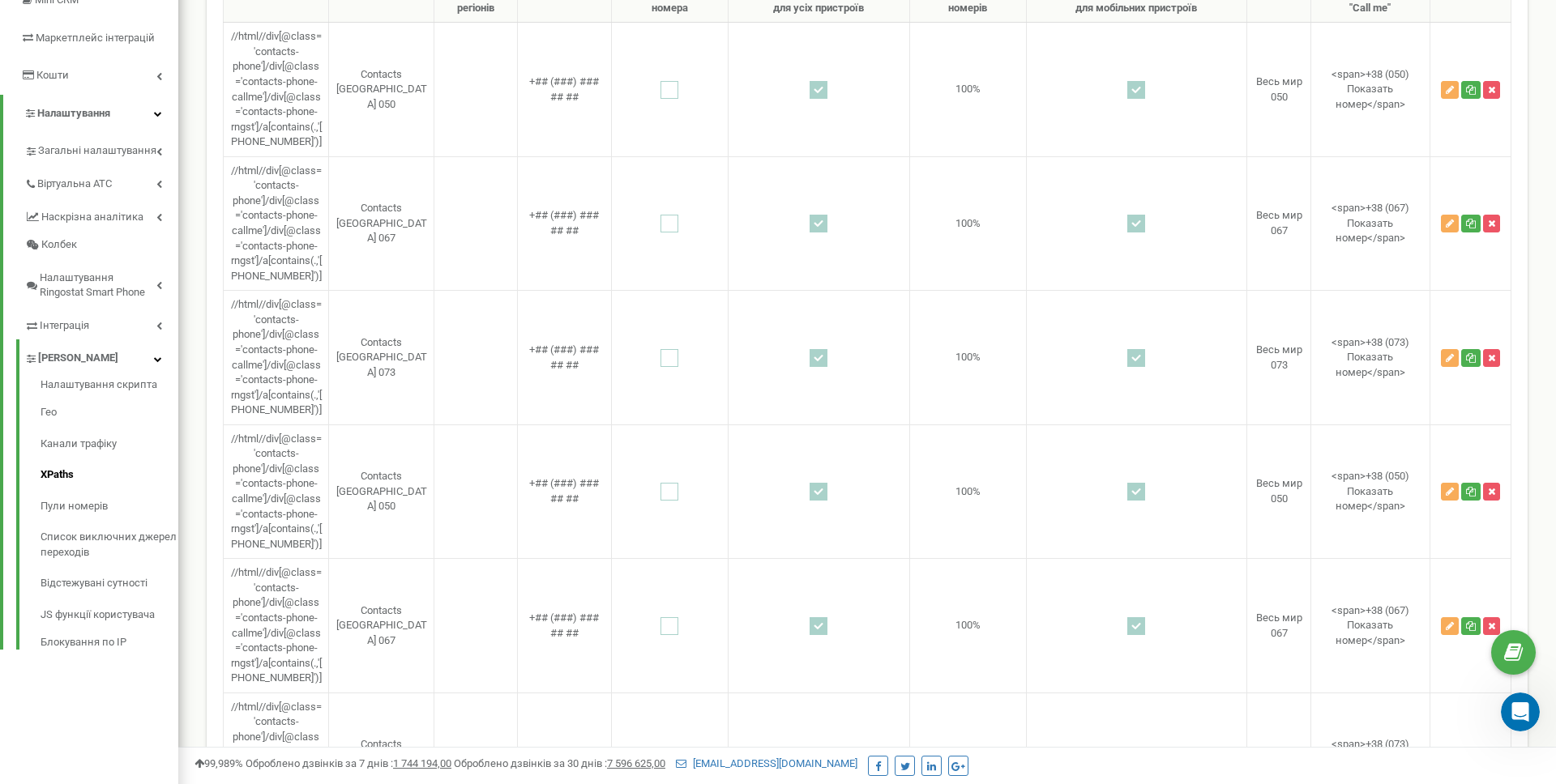
scroll to position [269, 0]
click at [102, 635] on link "Блокування по IP" at bounding box center [110, 638] width 138 height 19
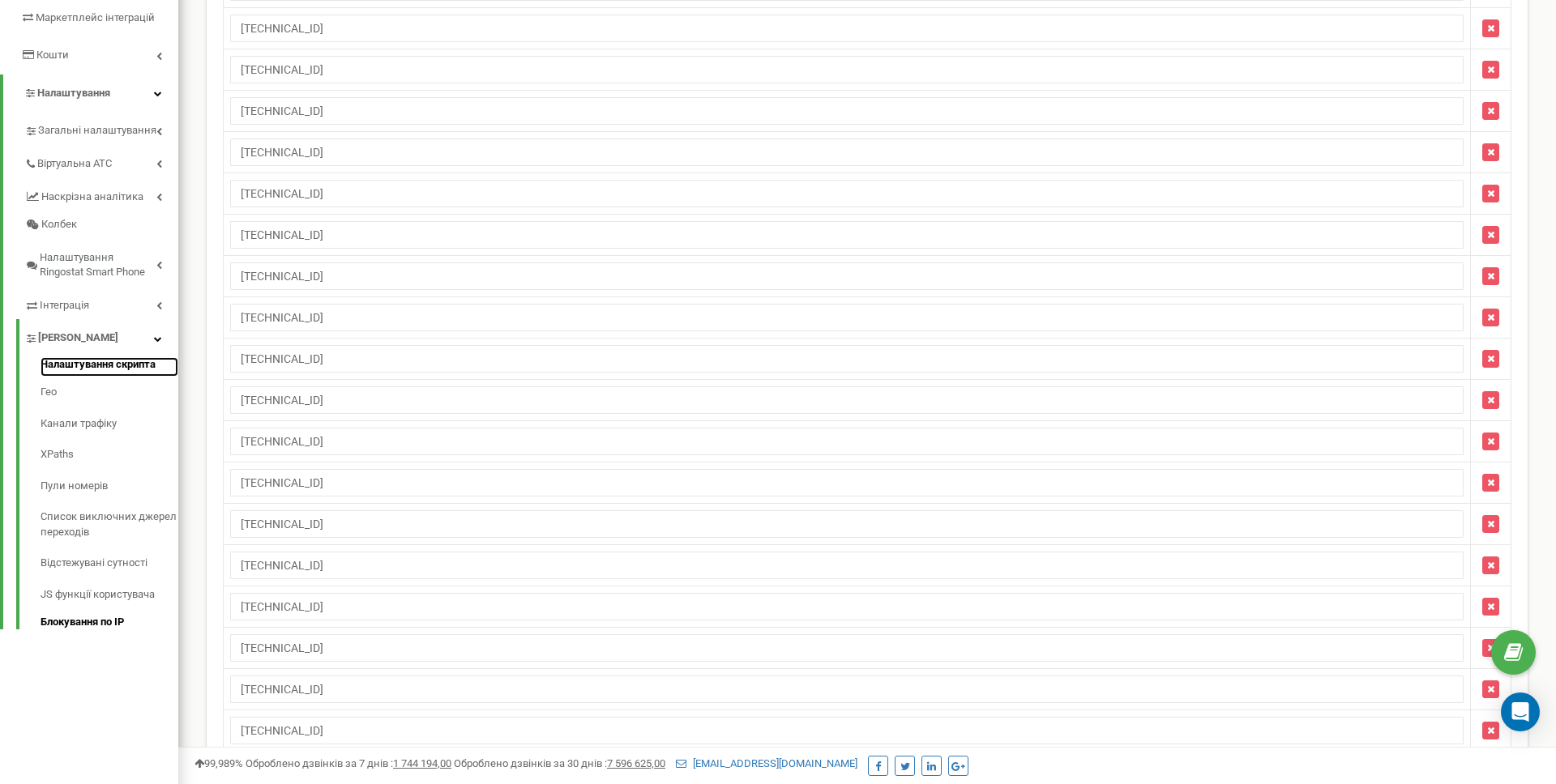
click at [86, 358] on link "Налаштування скрипта" at bounding box center [110, 367] width 138 height 19
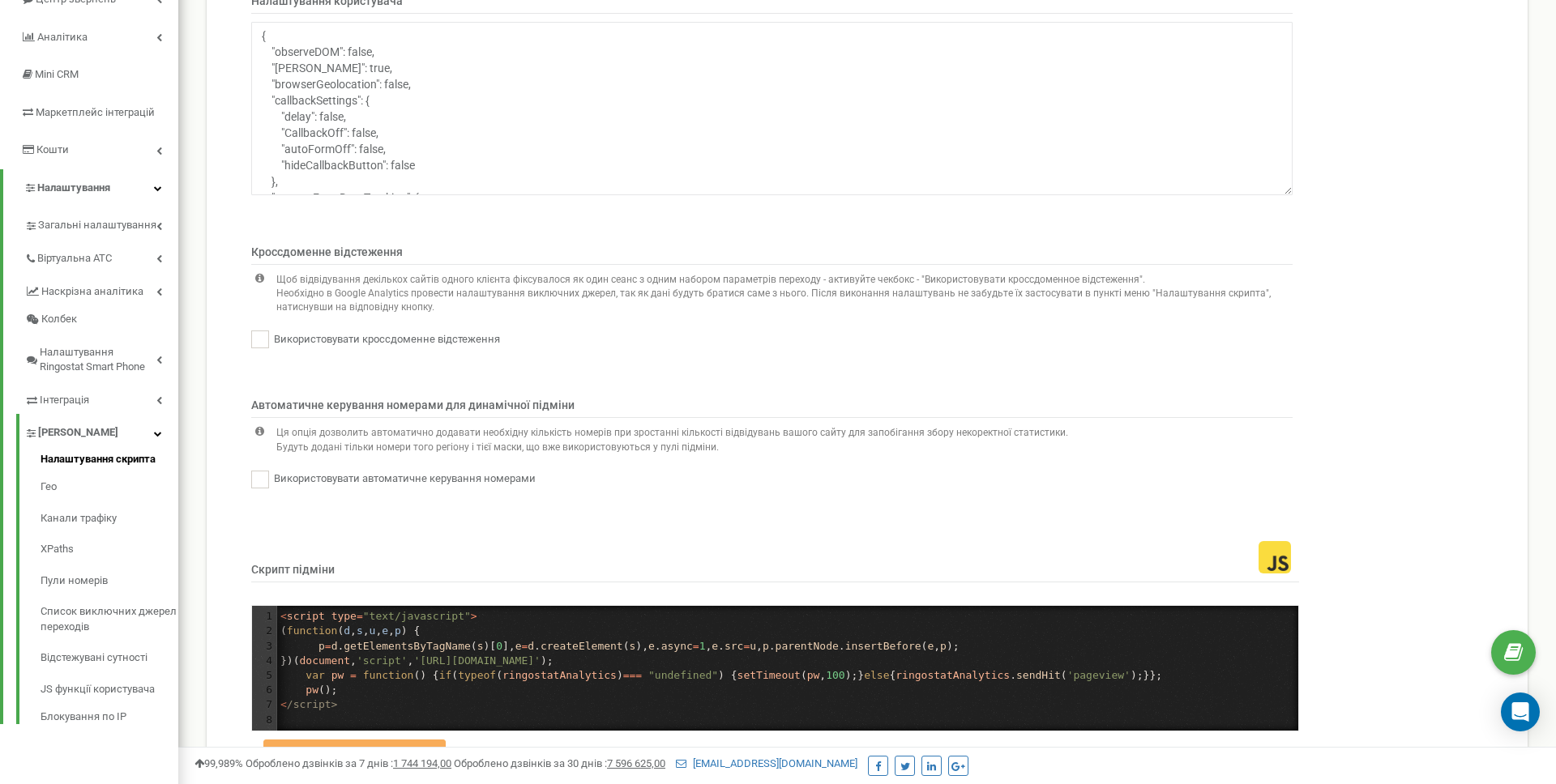
scroll to position [198, 0]
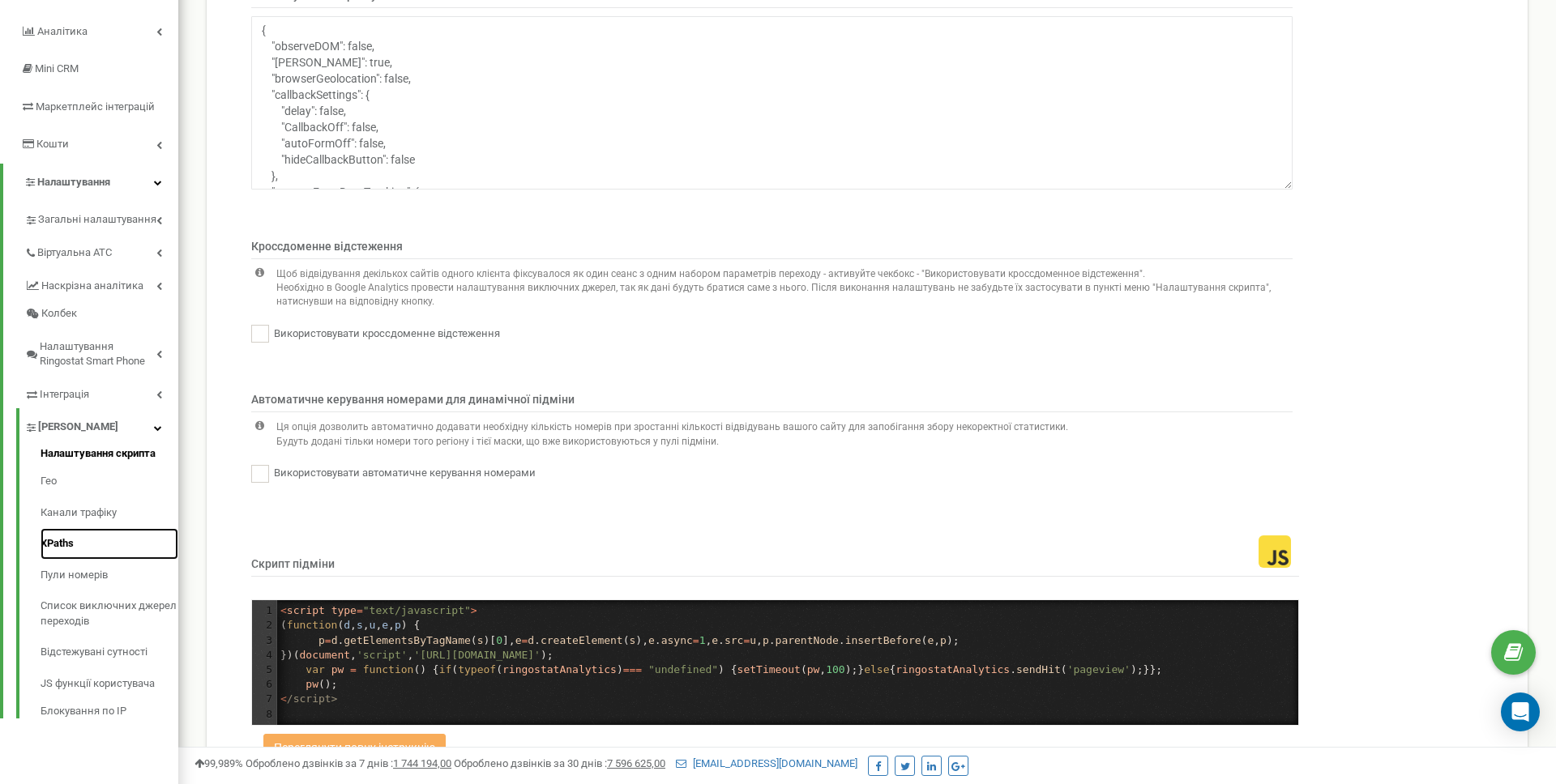
click at [102, 545] on link "XPaths" at bounding box center [110, 544] width 138 height 31
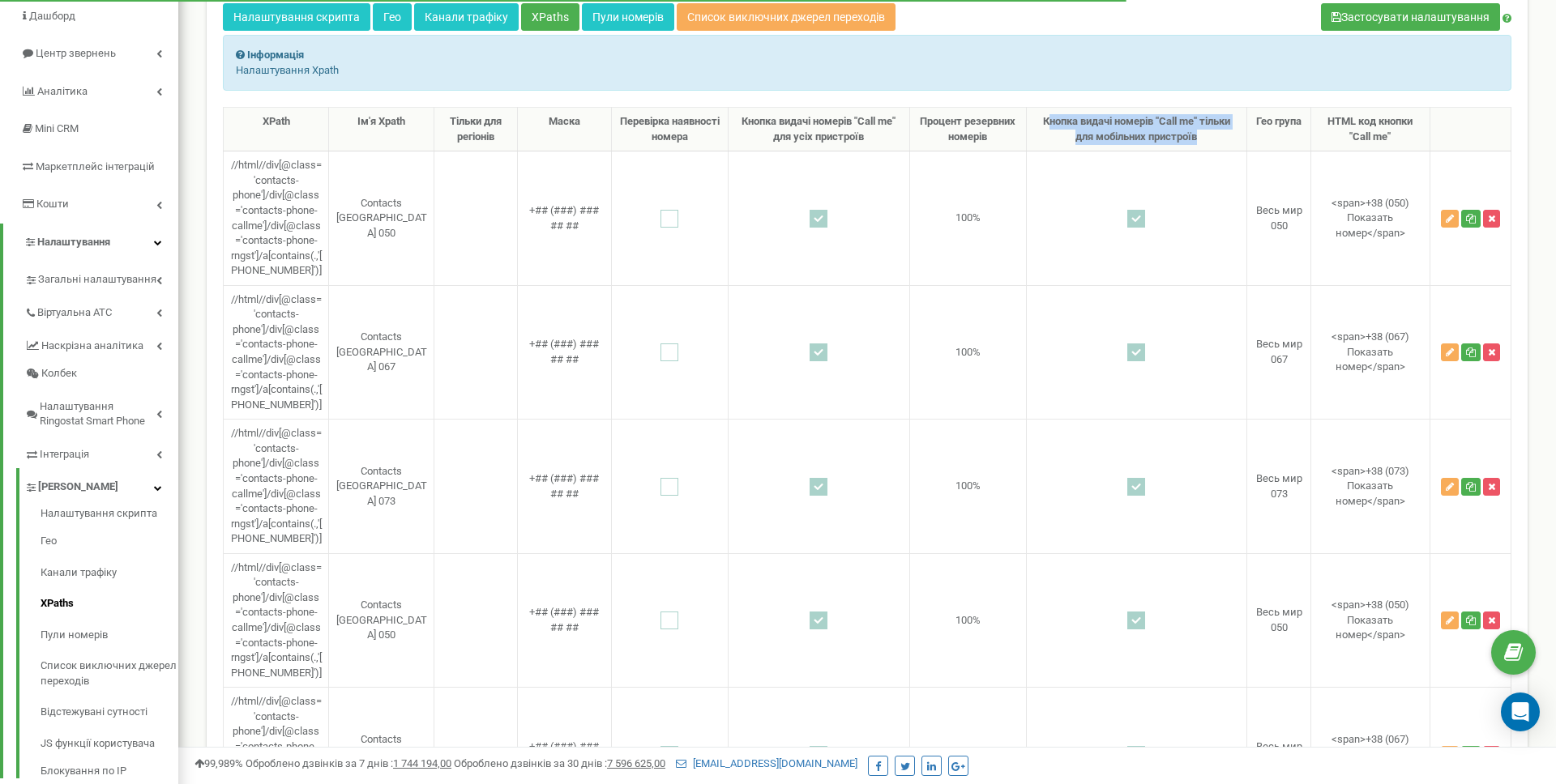
drag, startPoint x: 1043, startPoint y: 119, endPoint x: 1217, endPoint y: 131, distance: 174.4
click at [1217, 131] on th "Кнопка видачі номерів "Call me" тільки для мобільних пристроїв" at bounding box center [1136, 129] width 221 height 44
click at [856, 128] on th "Кнопка видачі номерів "Call me" для усіх пристроїв" at bounding box center [818, 129] width 182 height 44
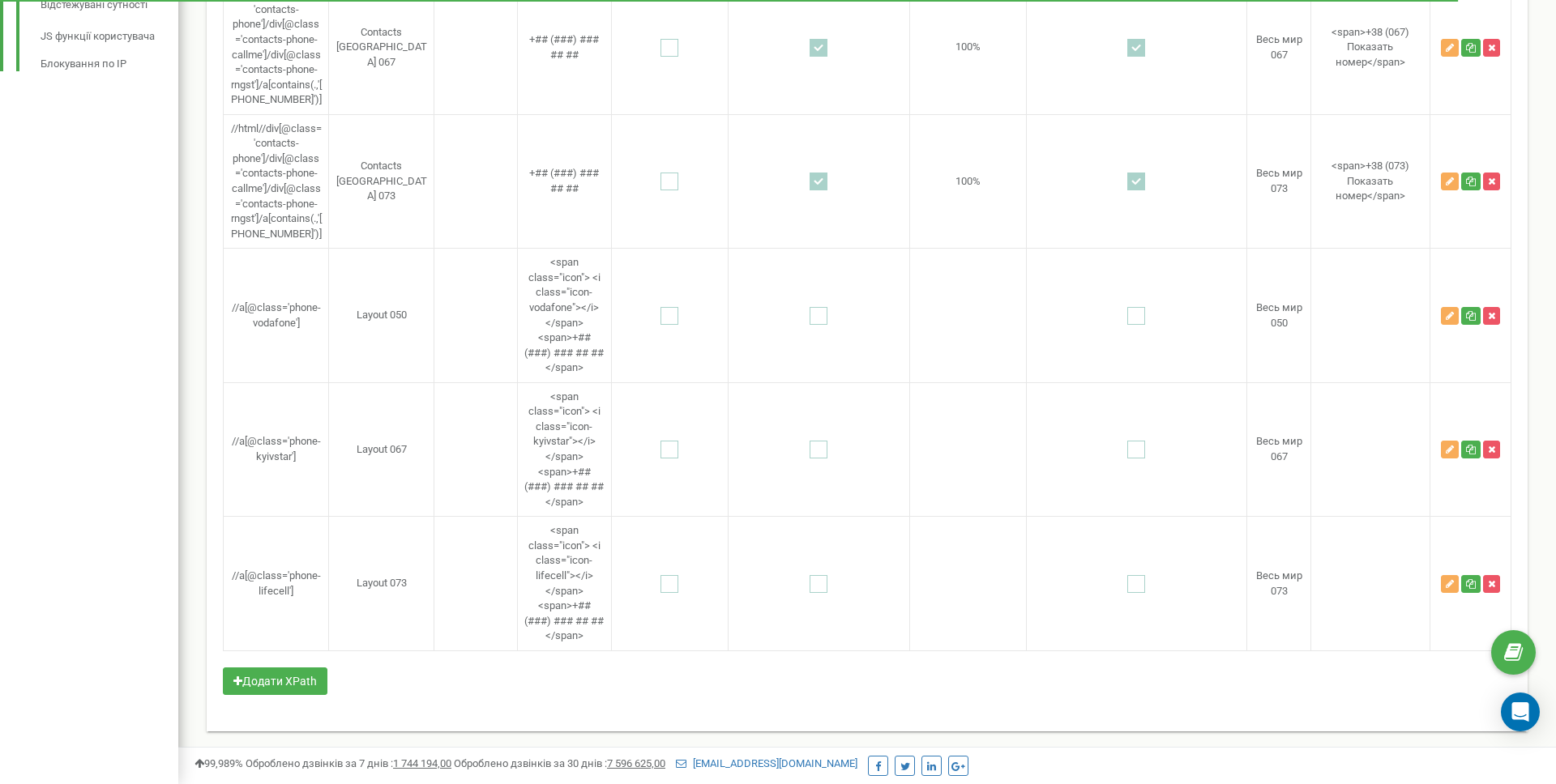
scroll to position [872, 0]
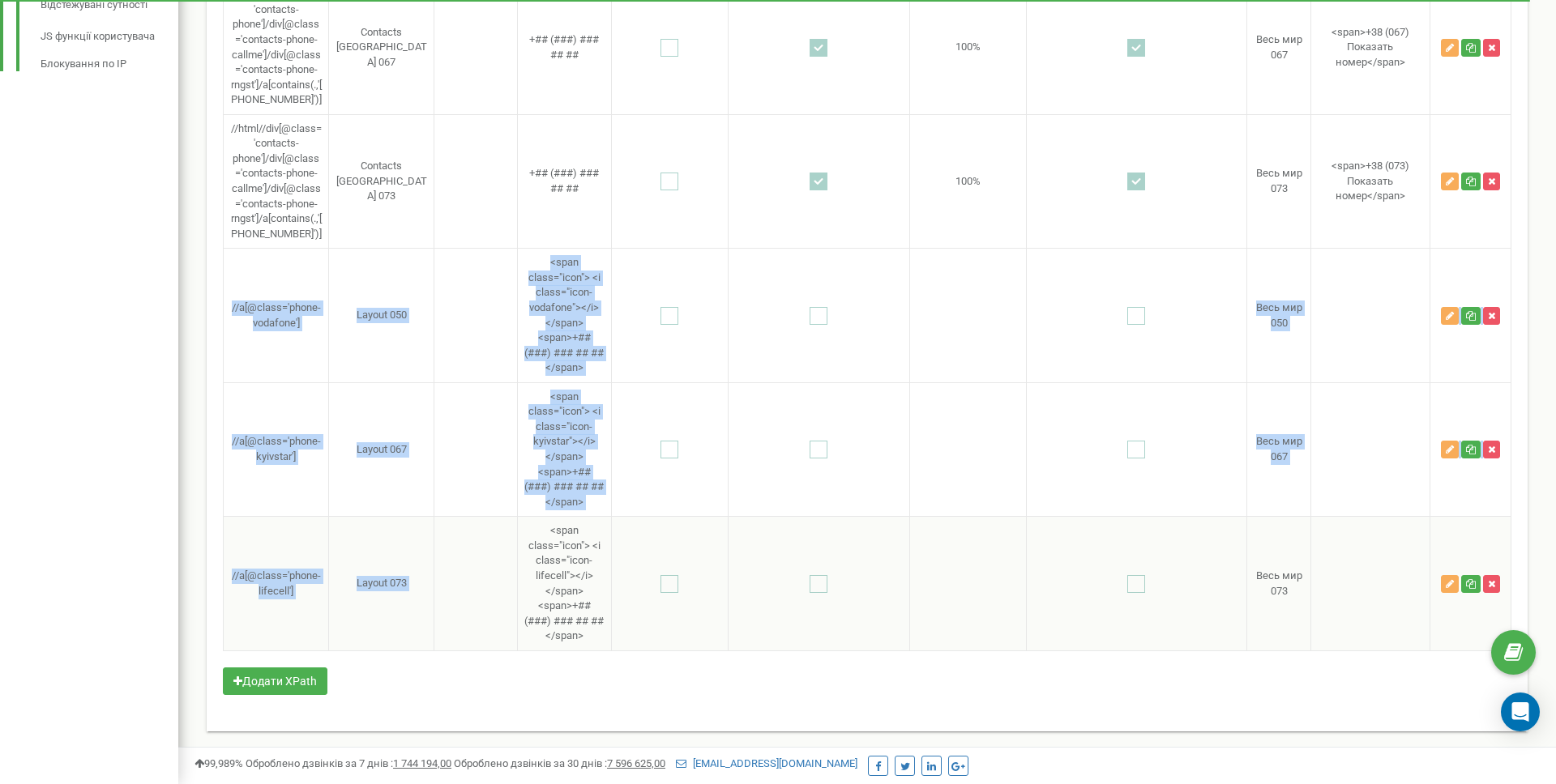
drag, startPoint x: 231, startPoint y: 361, endPoint x: 518, endPoint y: 585, distance: 364.1
click at [518, 585] on tbody "//html//div[@class='contacts-phone']/div[@class='contacts-phone-callme']/div[@c…" at bounding box center [867, 48] width 1287 height 1207
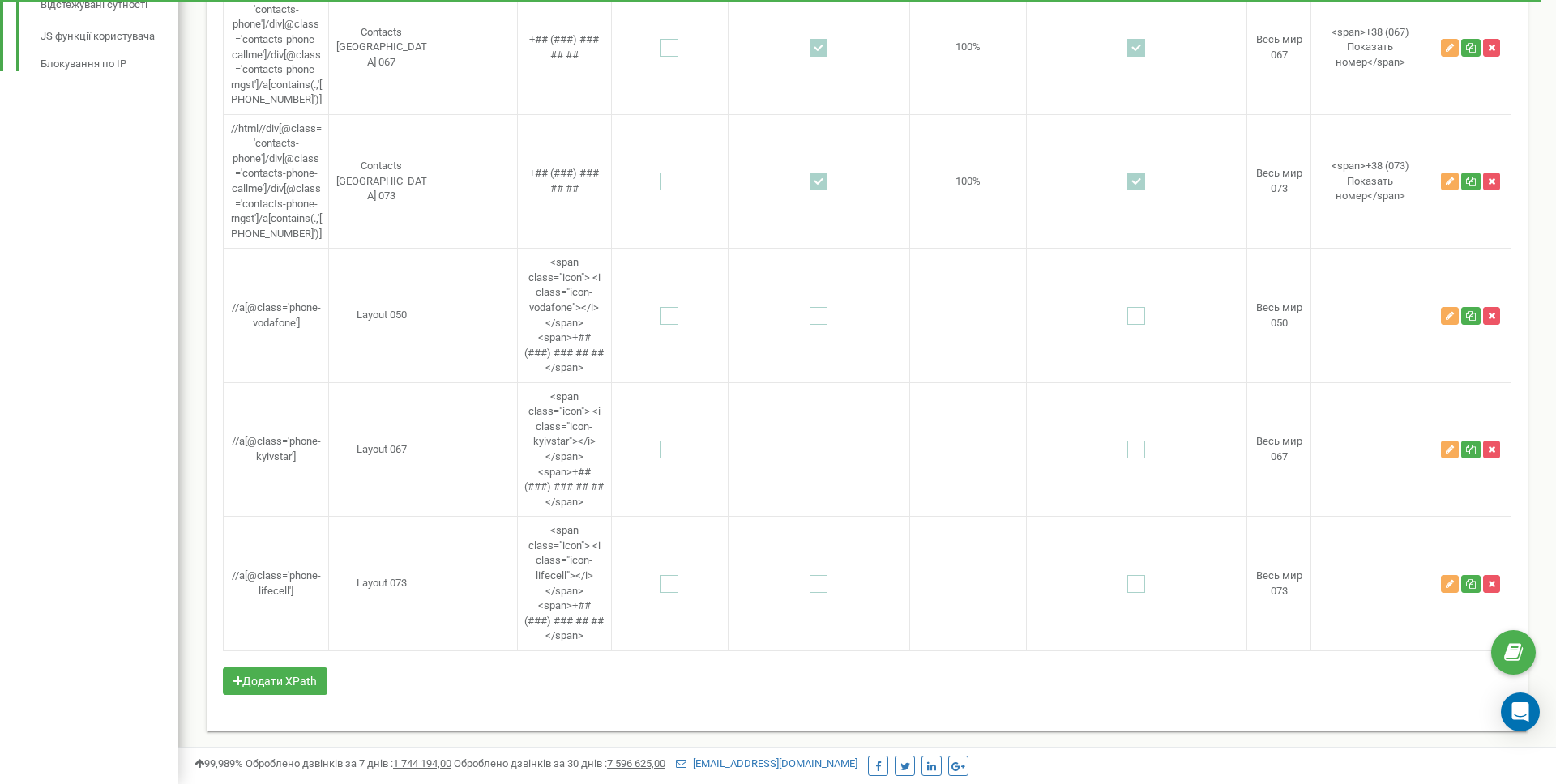
click at [1197, 715] on div "XPath Ім'я Xpath Тільки для регіонів Маска Перевірка наявності номера Кнопка ви…" at bounding box center [867, 57] width 1288 height 1315
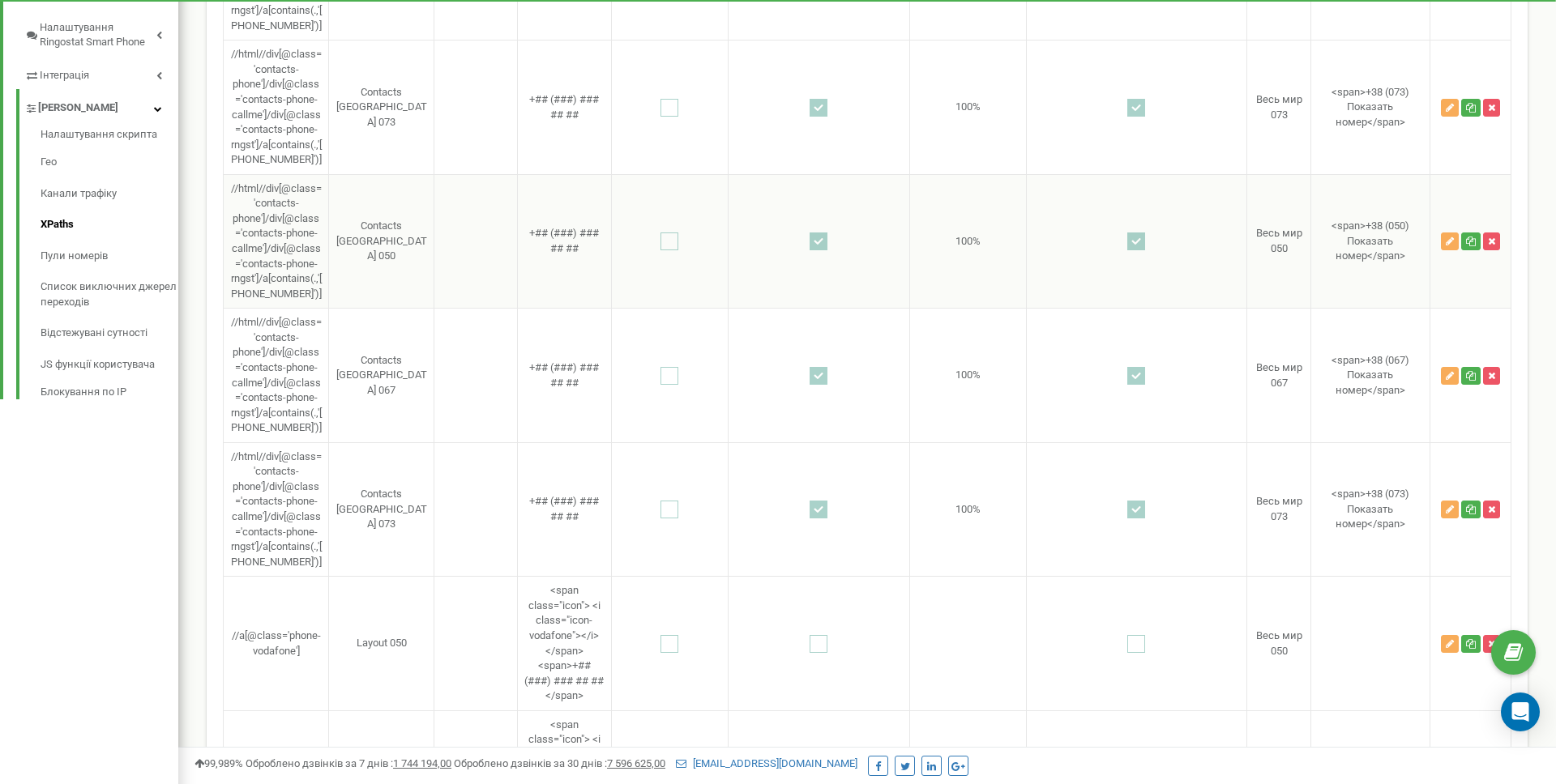
scroll to position [519, 0]
click at [362, 303] on td "Contacts [GEOGRAPHIC_DATA] 050" at bounding box center [381, 239] width 105 height 134
click at [362, 442] on td "Contacts [GEOGRAPHIC_DATA] 067" at bounding box center [381, 374] width 105 height 134
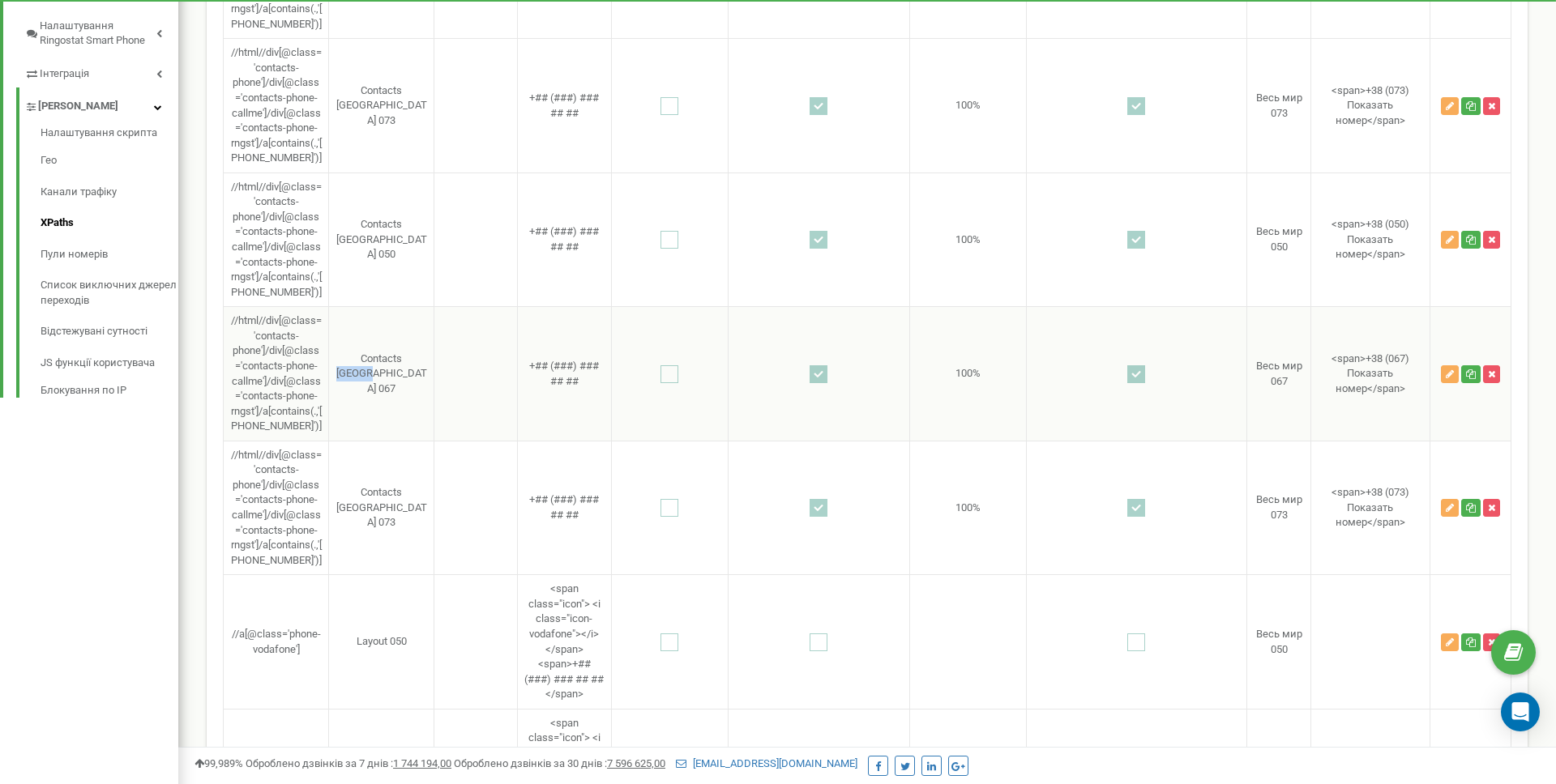
click at [362, 442] on td "Contacts [GEOGRAPHIC_DATA] 067" at bounding box center [381, 374] width 105 height 134
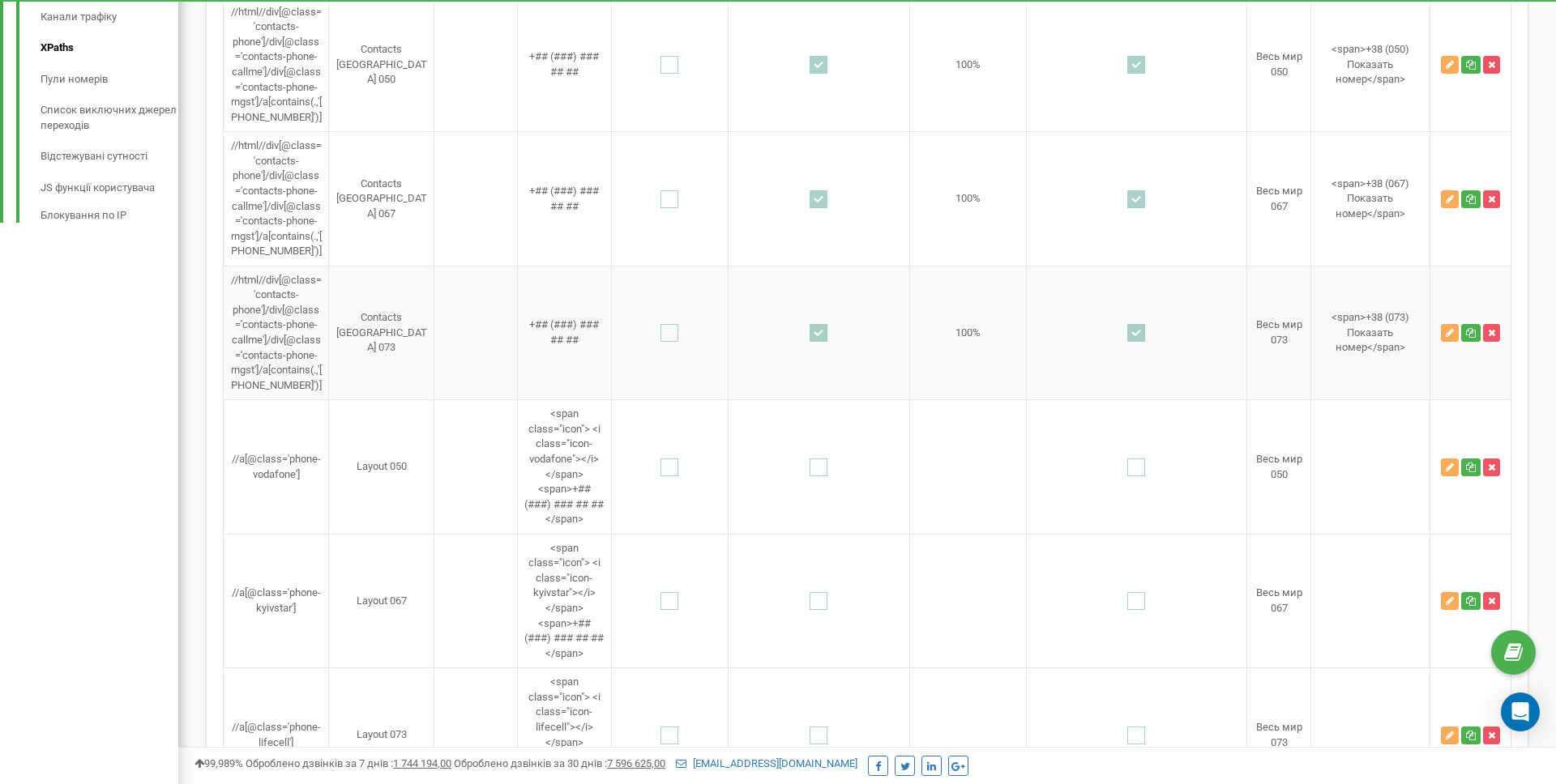
click at [360, 400] on td "Contacts [GEOGRAPHIC_DATA] 073" at bounding box center [381, 333] width 105 height 134
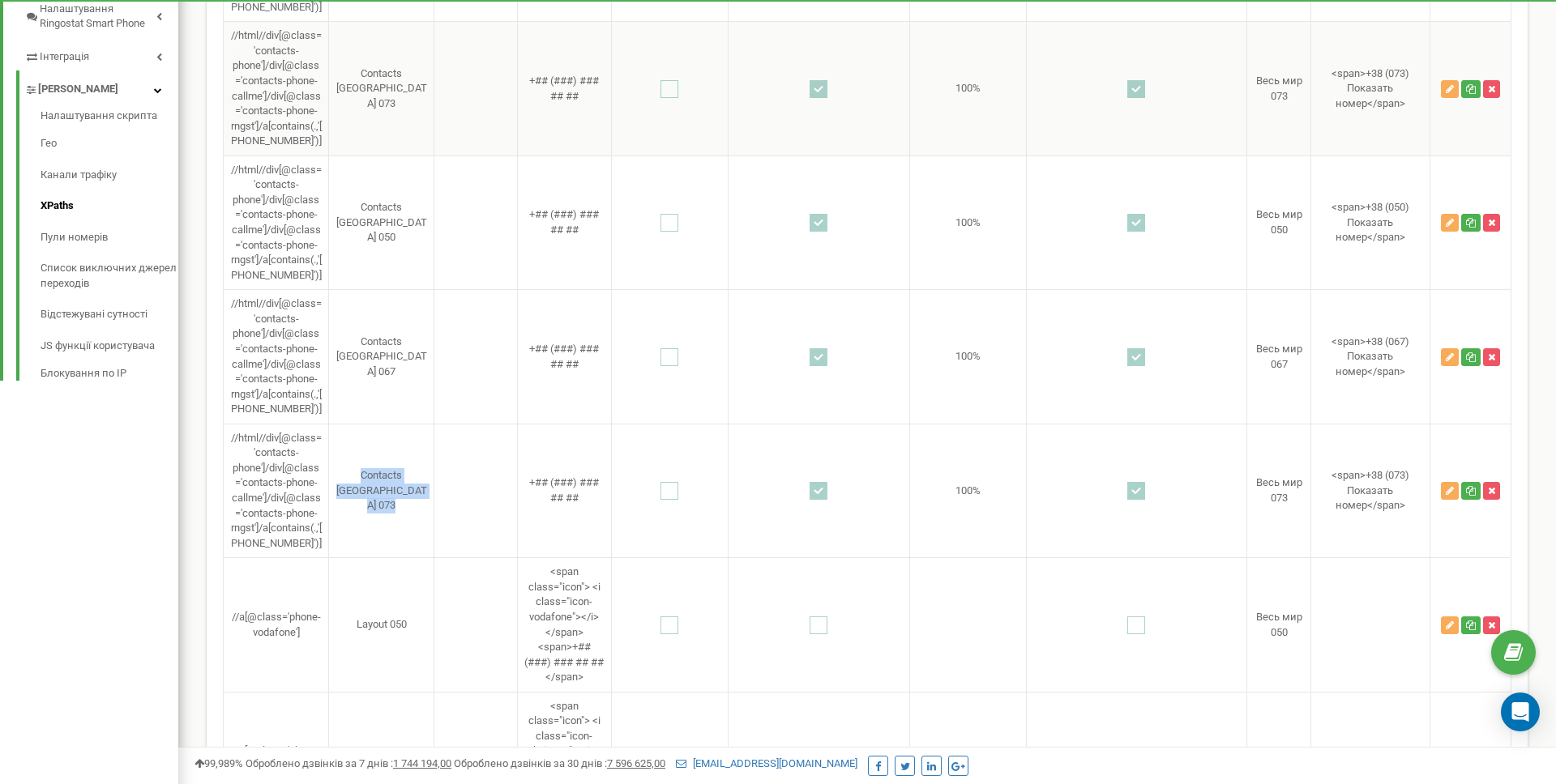
scroll to position [556, 0]
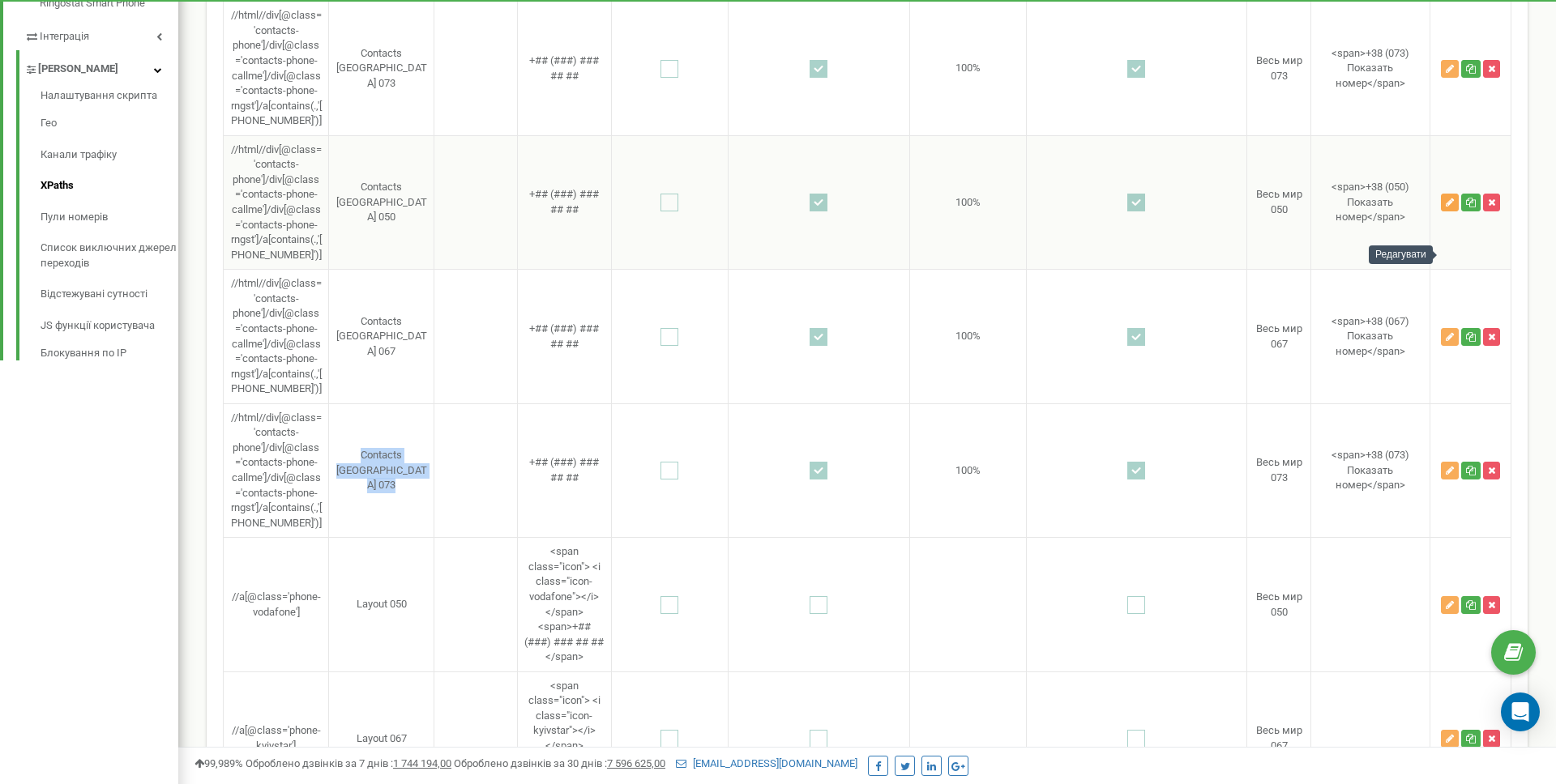
click at [1449, 207] on icon "button" at bounding box center [1450, 202] width 8 height 10
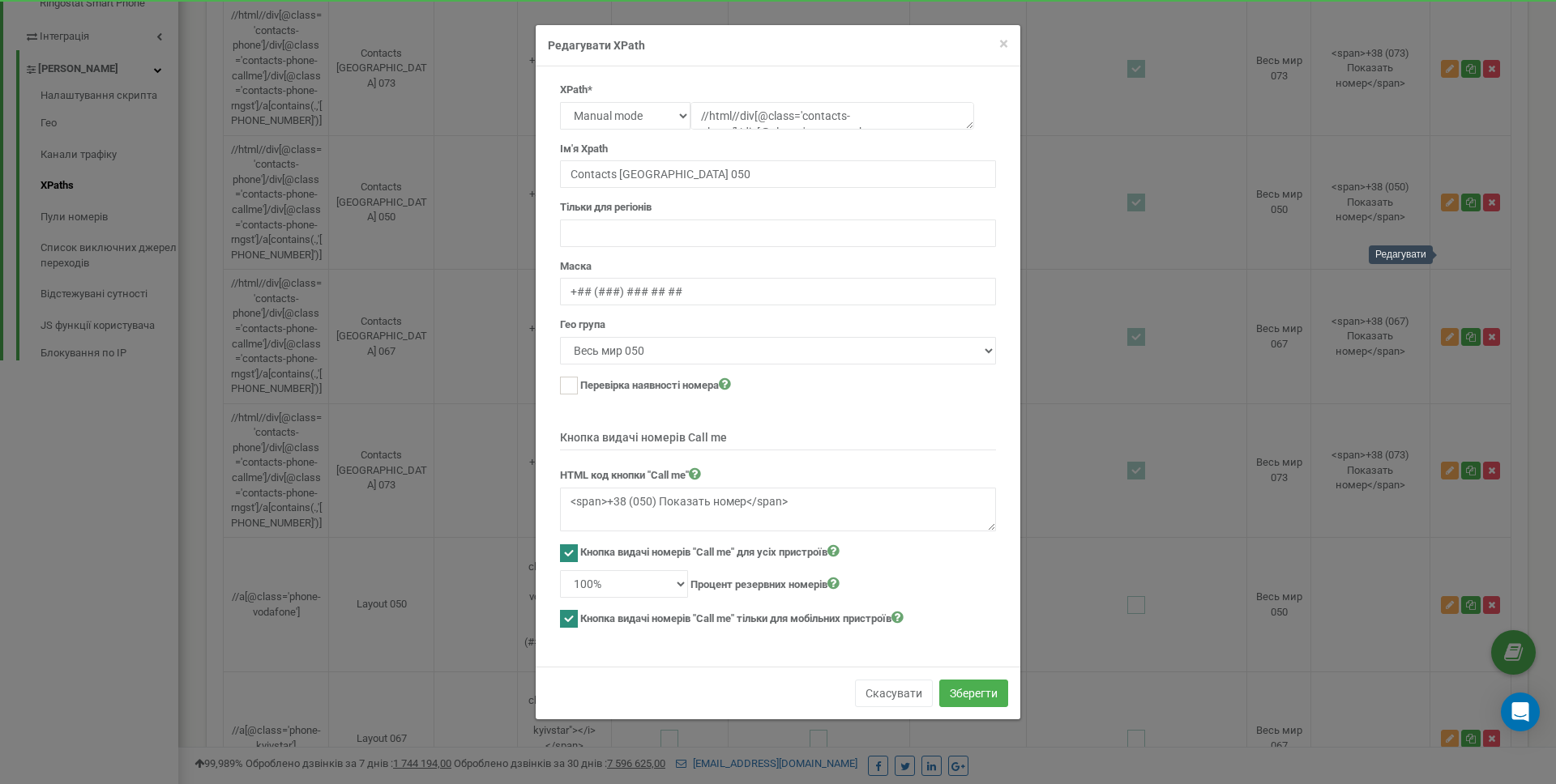
click at [630, 552] on label "Кнопка видачі номерів "Call me" для усіх пристроїв" at bounding box center [709, 552] width 259 height 17
click at [579, 554] on div "Кнопка видачі номерів "Call me" для усіх пристроїв" at bounding box center [778, 554] width 436 height 21
click at [571, 554] on ins at bounding box center [568, 553] width 18 height 18
checkbox input "false"
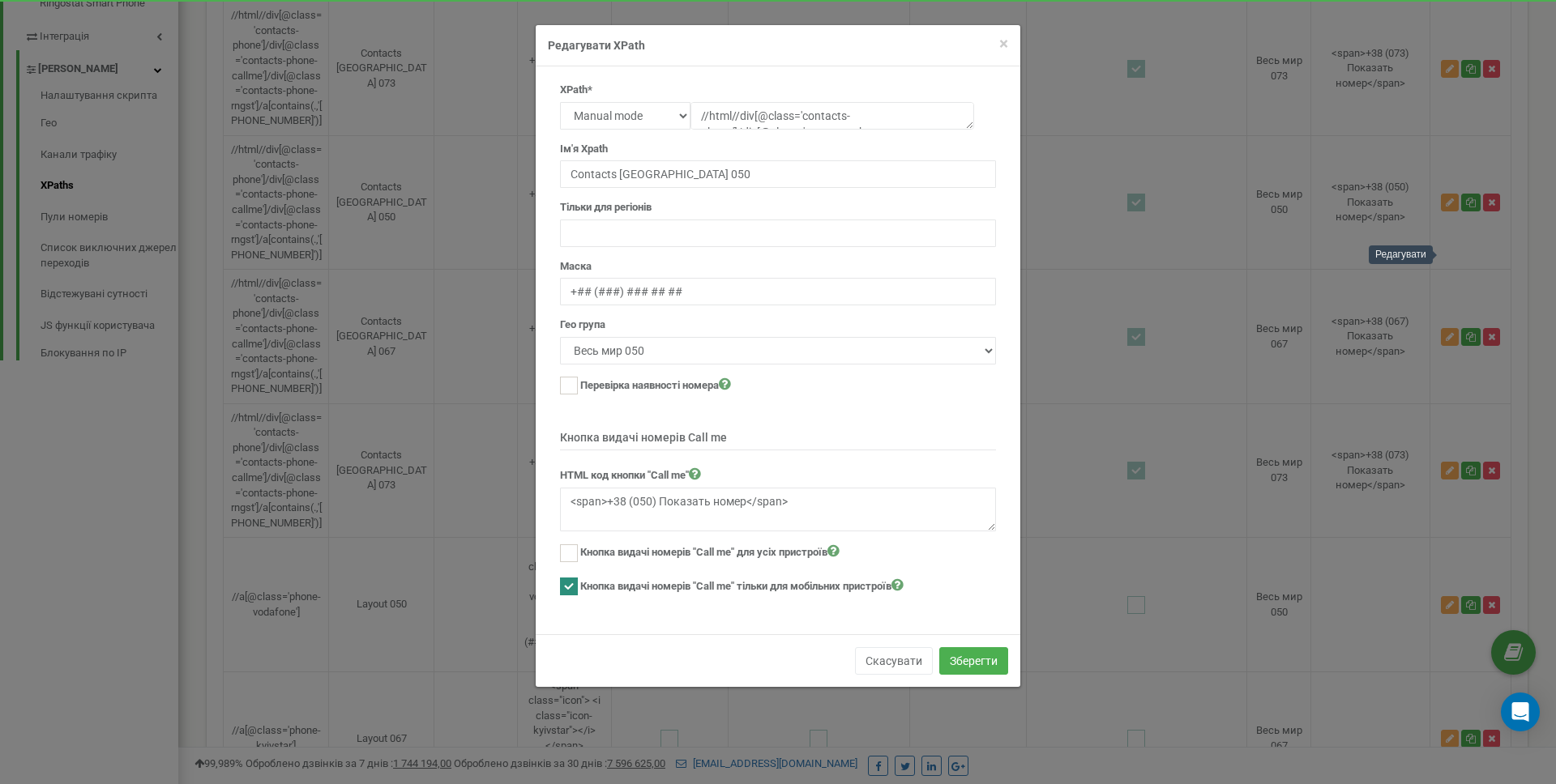
click at [568, 582] on ins at bounding box center [568, 587] width 18 height 18
checkbox input "false"
click at [975, 651] on button "Зберегти" at bounding box center [973, 660] width 69 height 27
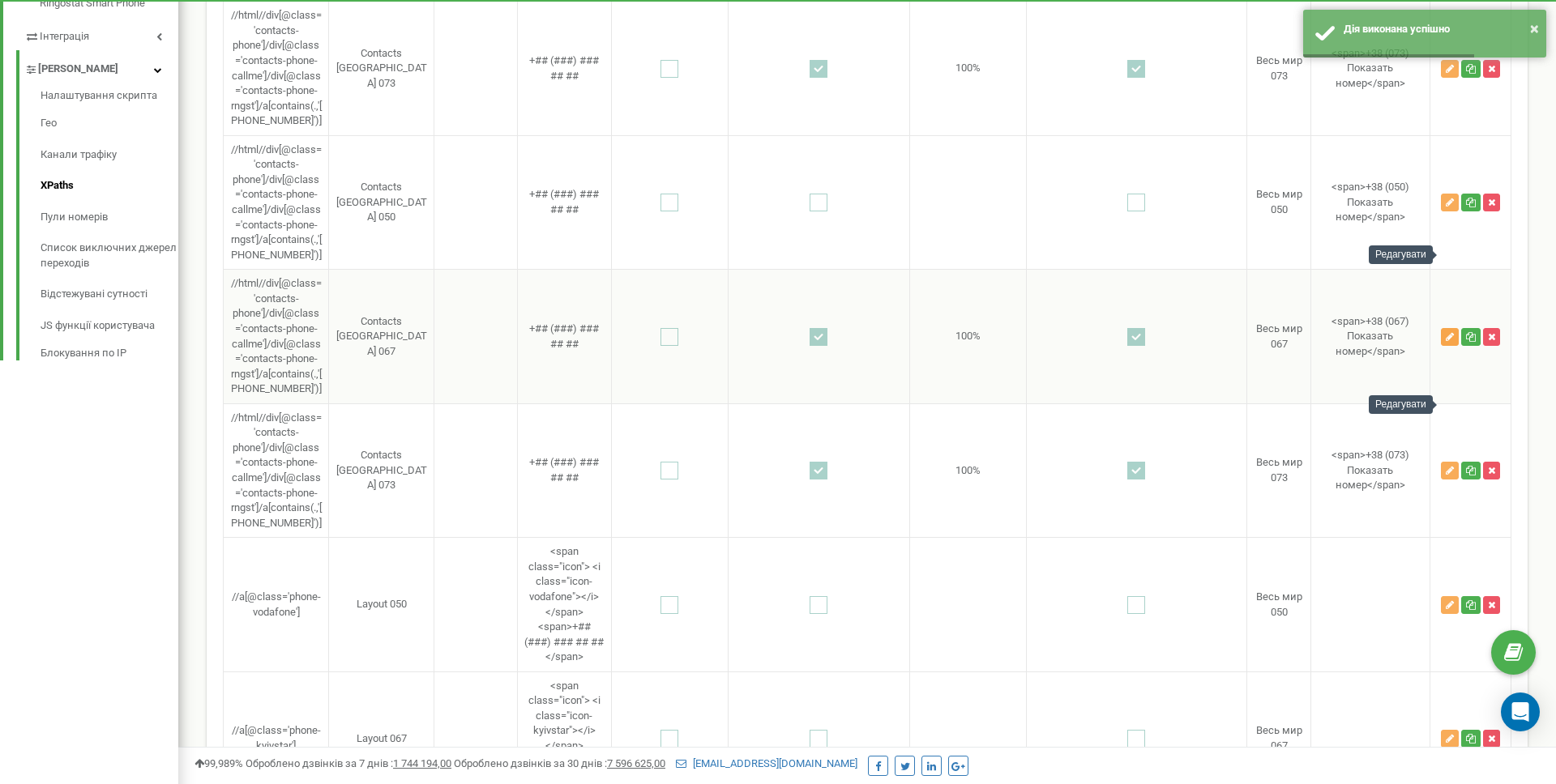
click at [1451, 341] on icon "button" at bounding box center [1450, 337] width 8 height 10
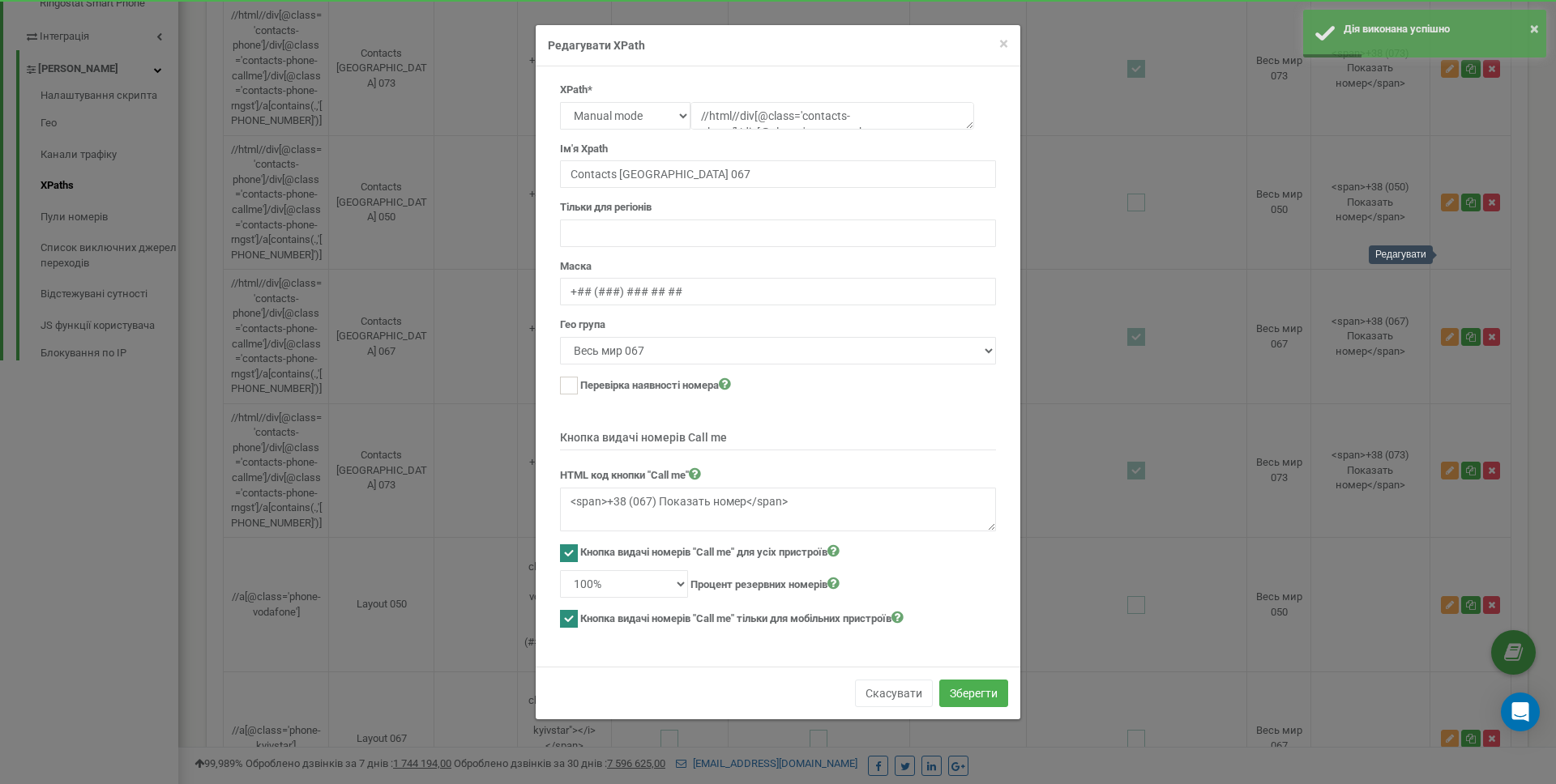
click at [629, 555] on label "Кнопка видачі номерів "Call me" для усіх пристроїв" at bounding box center [709, 552] width 259 height 17
click at [565, 551] on ins at bounding box center [568, 553] width 18 height 18
checkbox input "false"
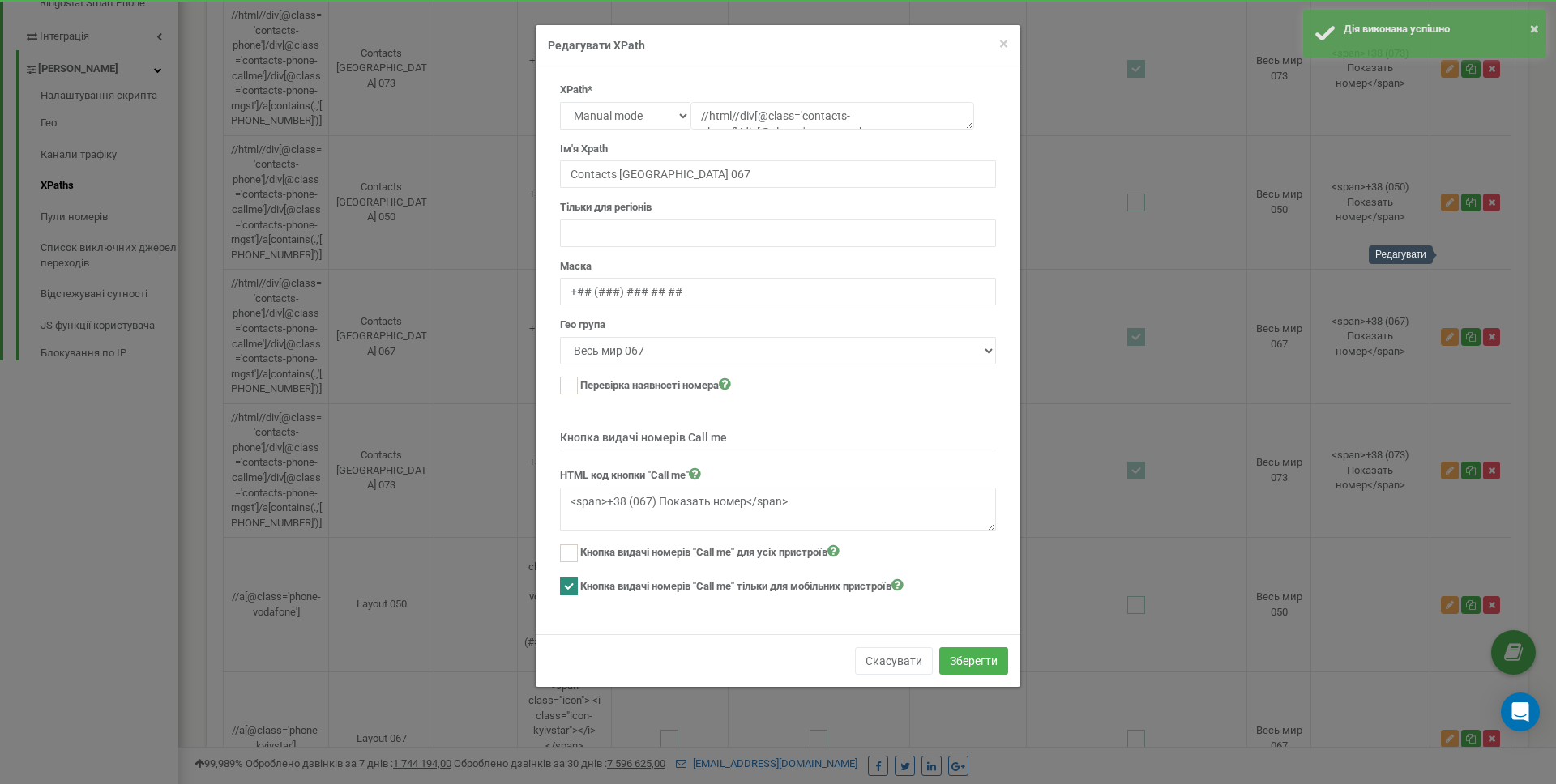
click at [571, 583] on ins at bounding box center [568, 587] width 18 height 18
checkbox input "false"
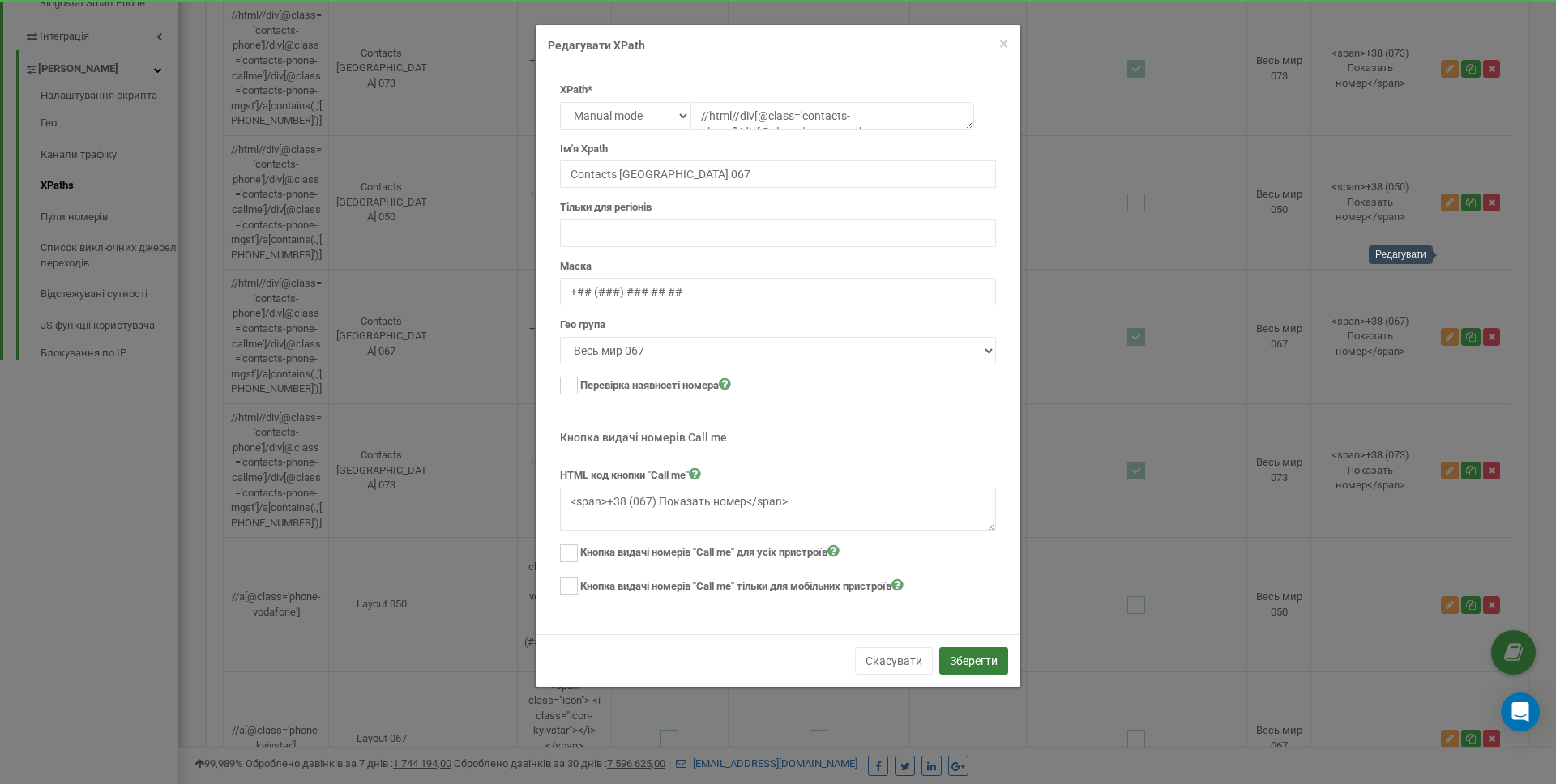
click at [958, 657] on button "Зберегти" at bounding box center [973, 660] width 69 height 27
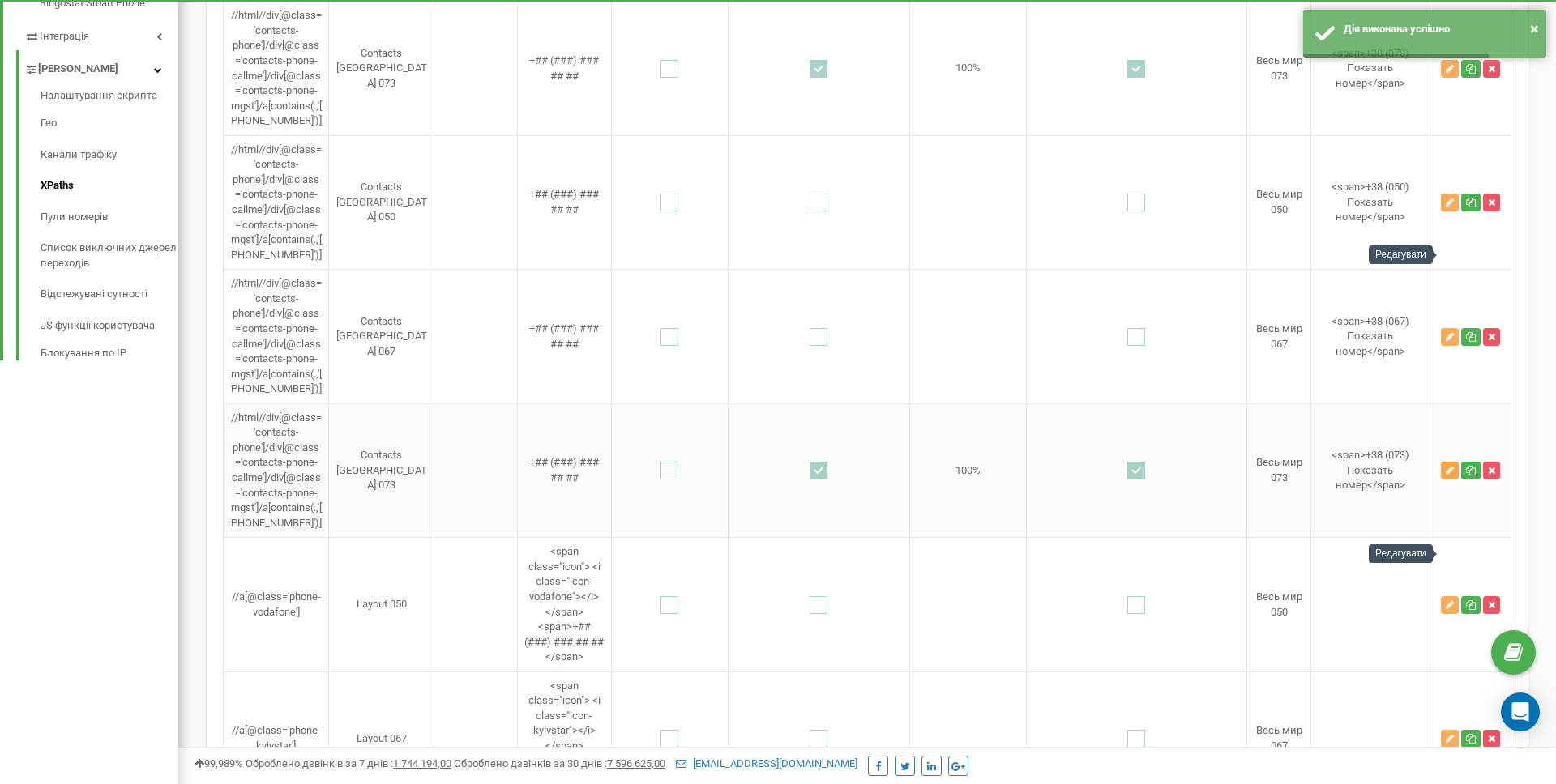
click at [1447, 476] on icon "button" at bounding box center [1450, 471] width 8 height 10
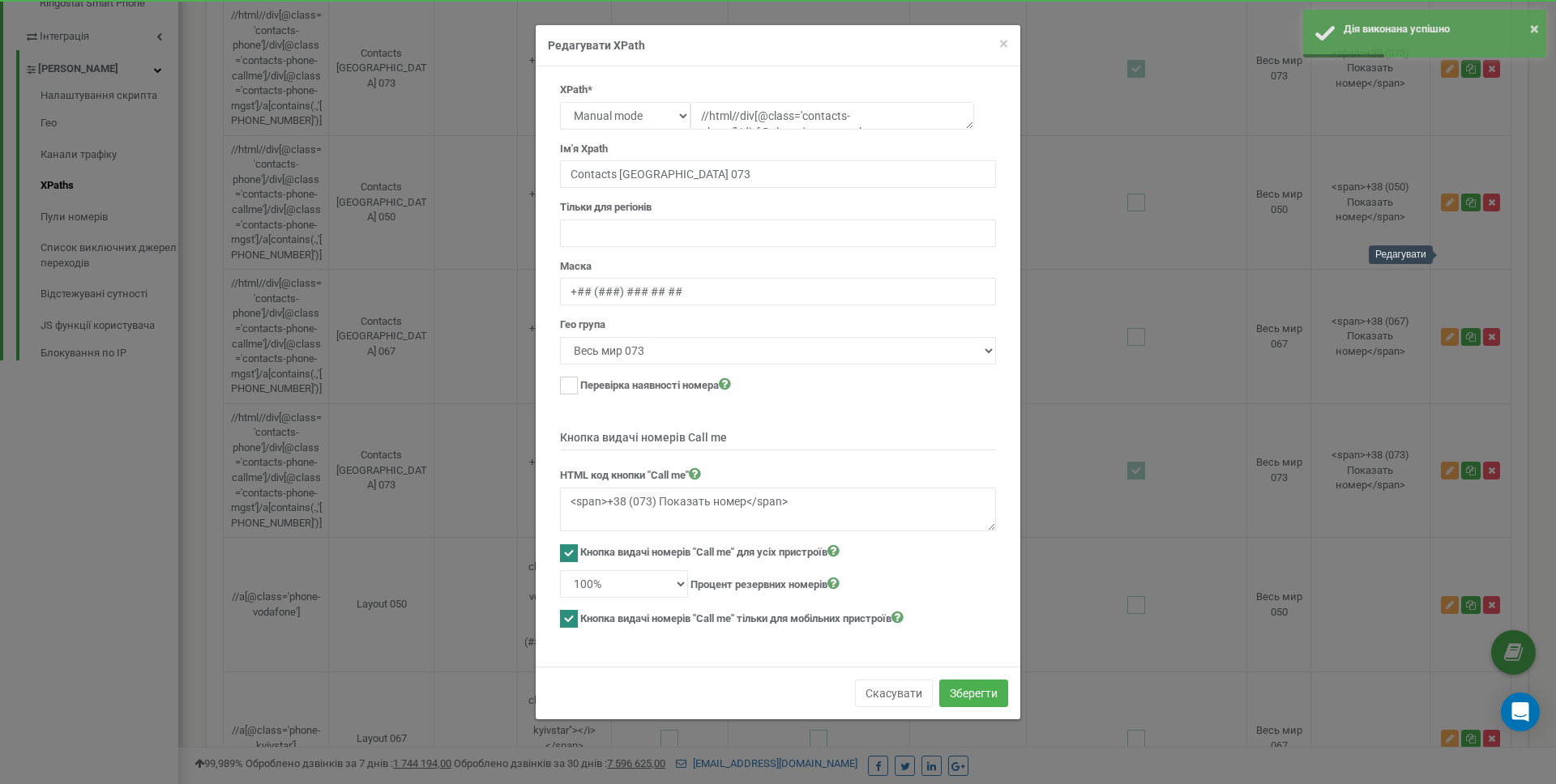
click at [603, 552] on label "Кнопка видачі номерів "Call me" для усіх пристроїв" at bounding box center [709, 552] width 259 height 17
click at [569, 545] on ins at bounding box center [568, 553] width 18 height 18
checkbox input "false"
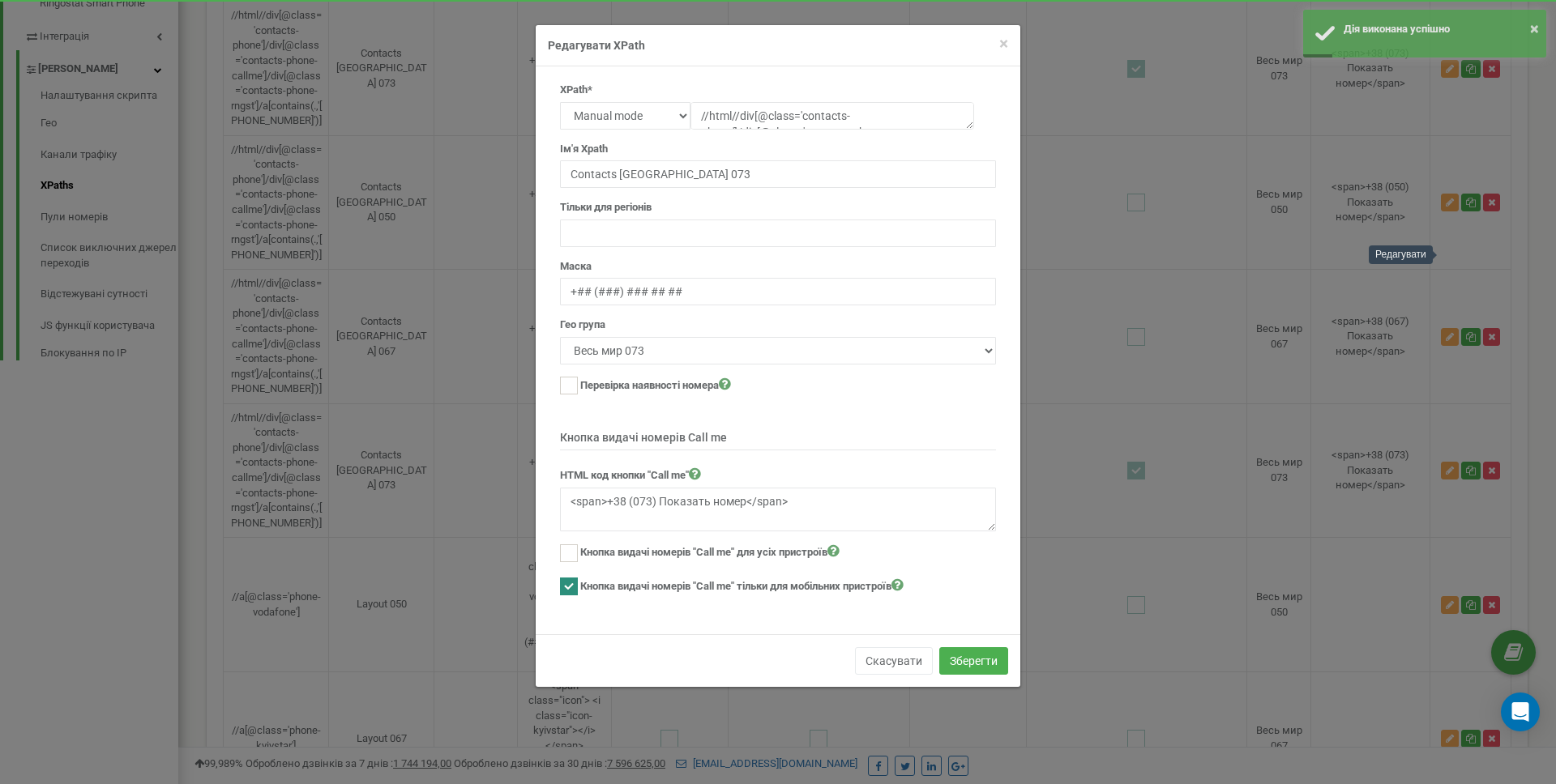
click at [570, 584] on ins at bounding box center [568, 587] width 18 height 18
checkbox input "false"
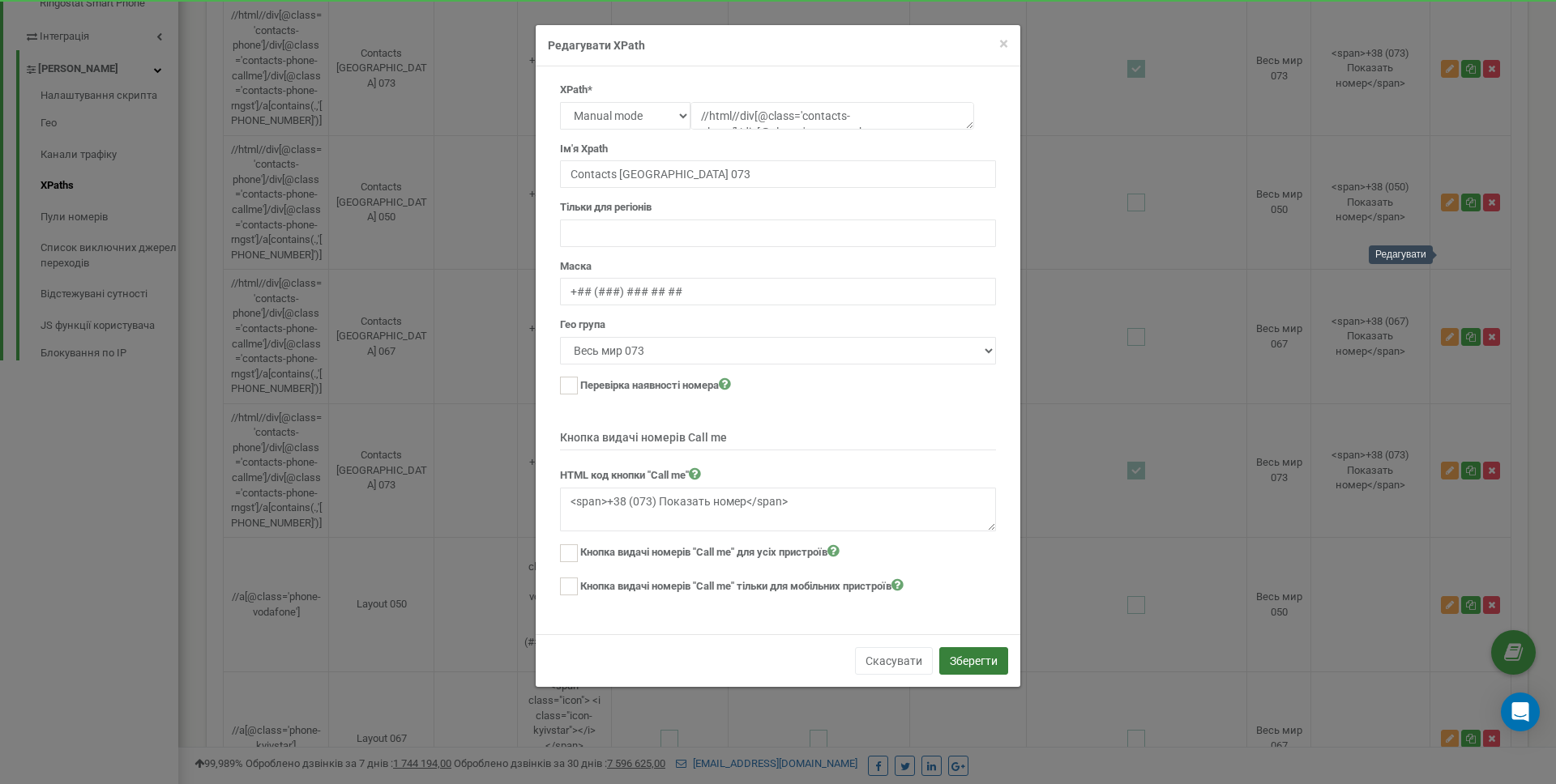
click at [959, 661] on button "Зберегти" at bounding box center [973, 660] width 69 height 27
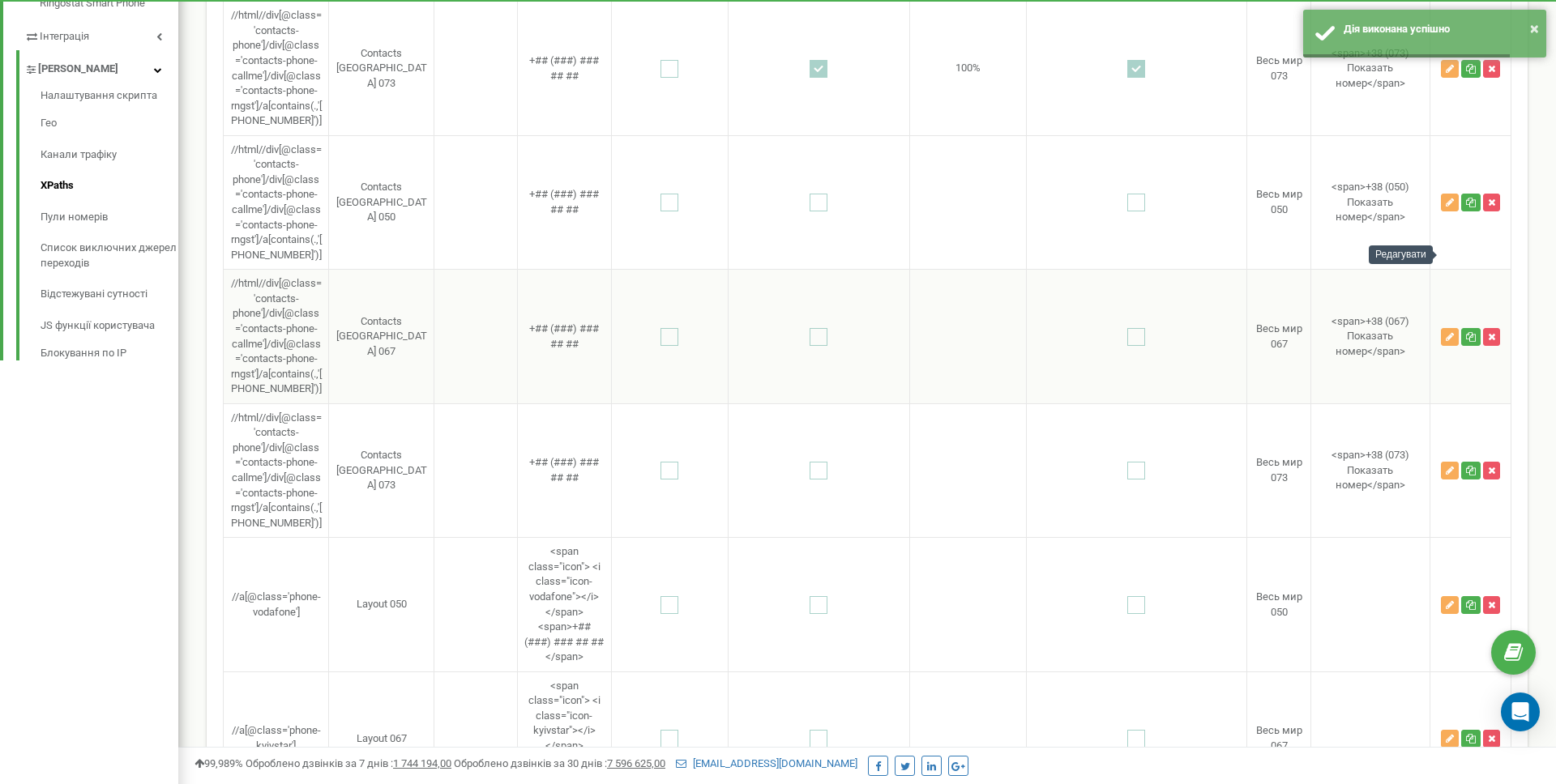
scroll to position [0, 0]
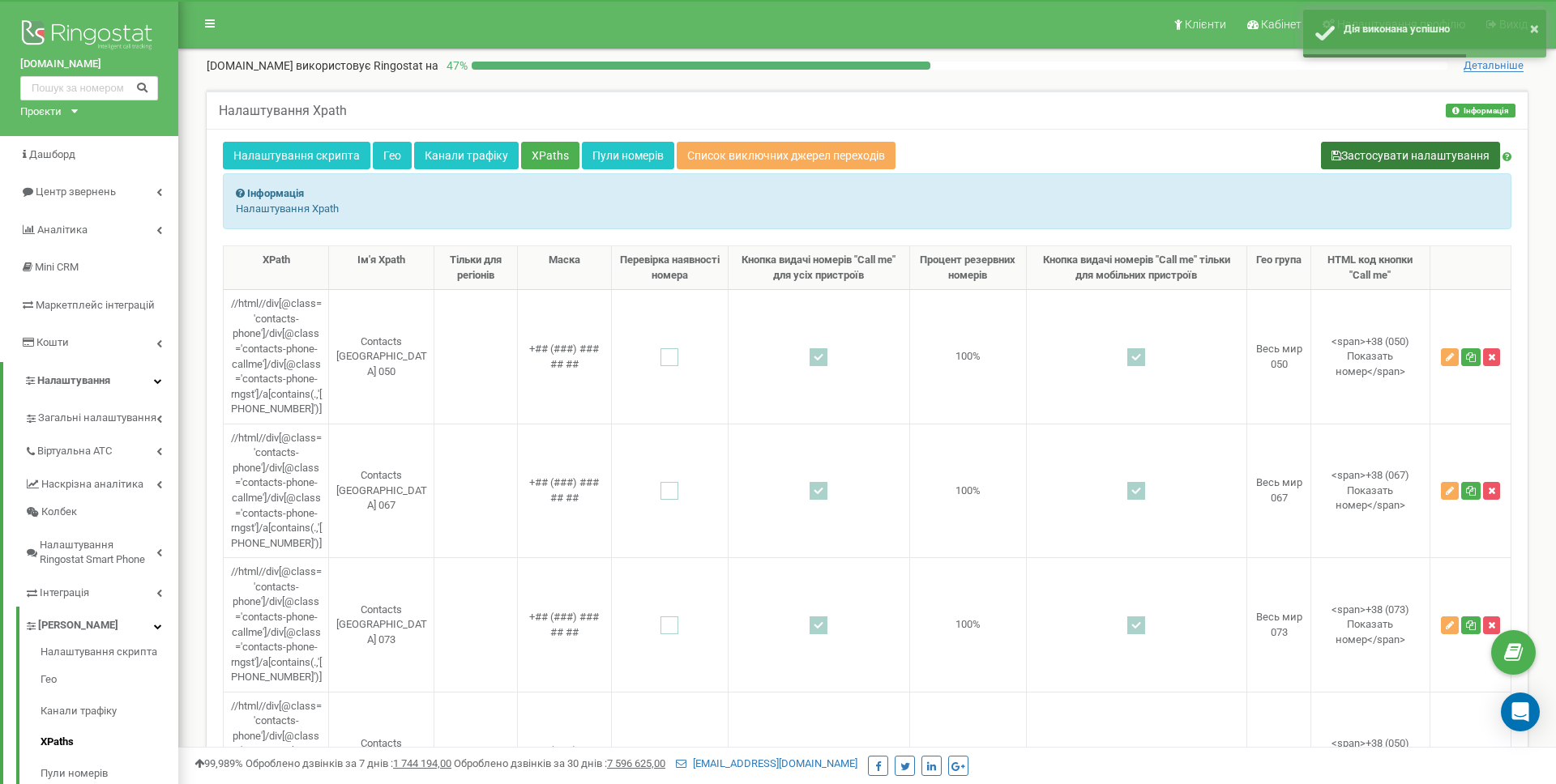
click at [1415, 167] on button "Застосувати налаштування" at bounding box center [1410, 156] width 179 height 27
click at [1285, 149] on div "Налаштування скрипта Гео Канали трафіку XPaths Пули номерів Список виключних дж…" at bounding box center [867, 158] width 1288 height 31
click at [1339, 151] on button "Застосувати налаштування" at bounding box center [1410, 156] width 179 height 27
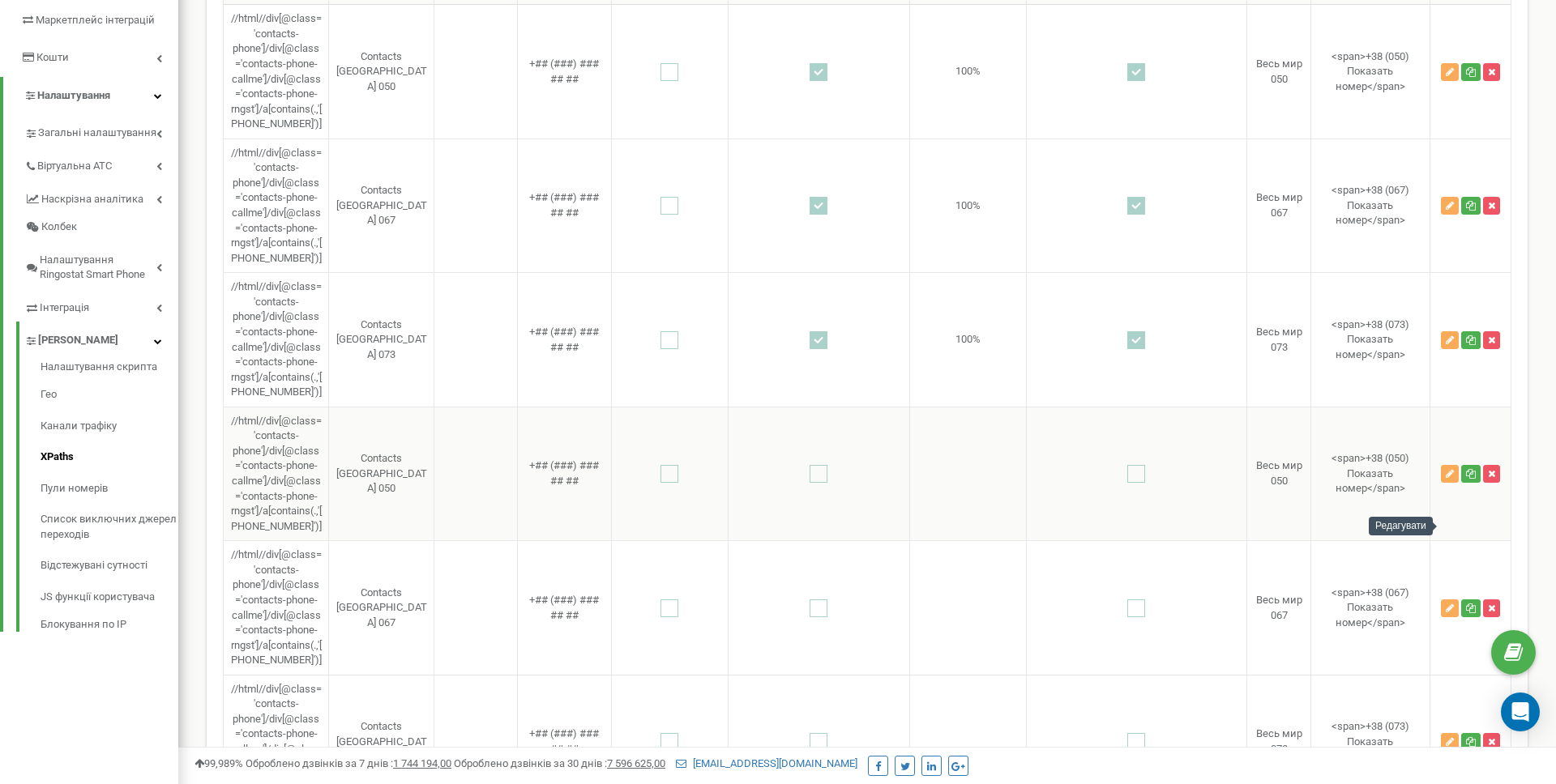
scroll to position [240, 0]
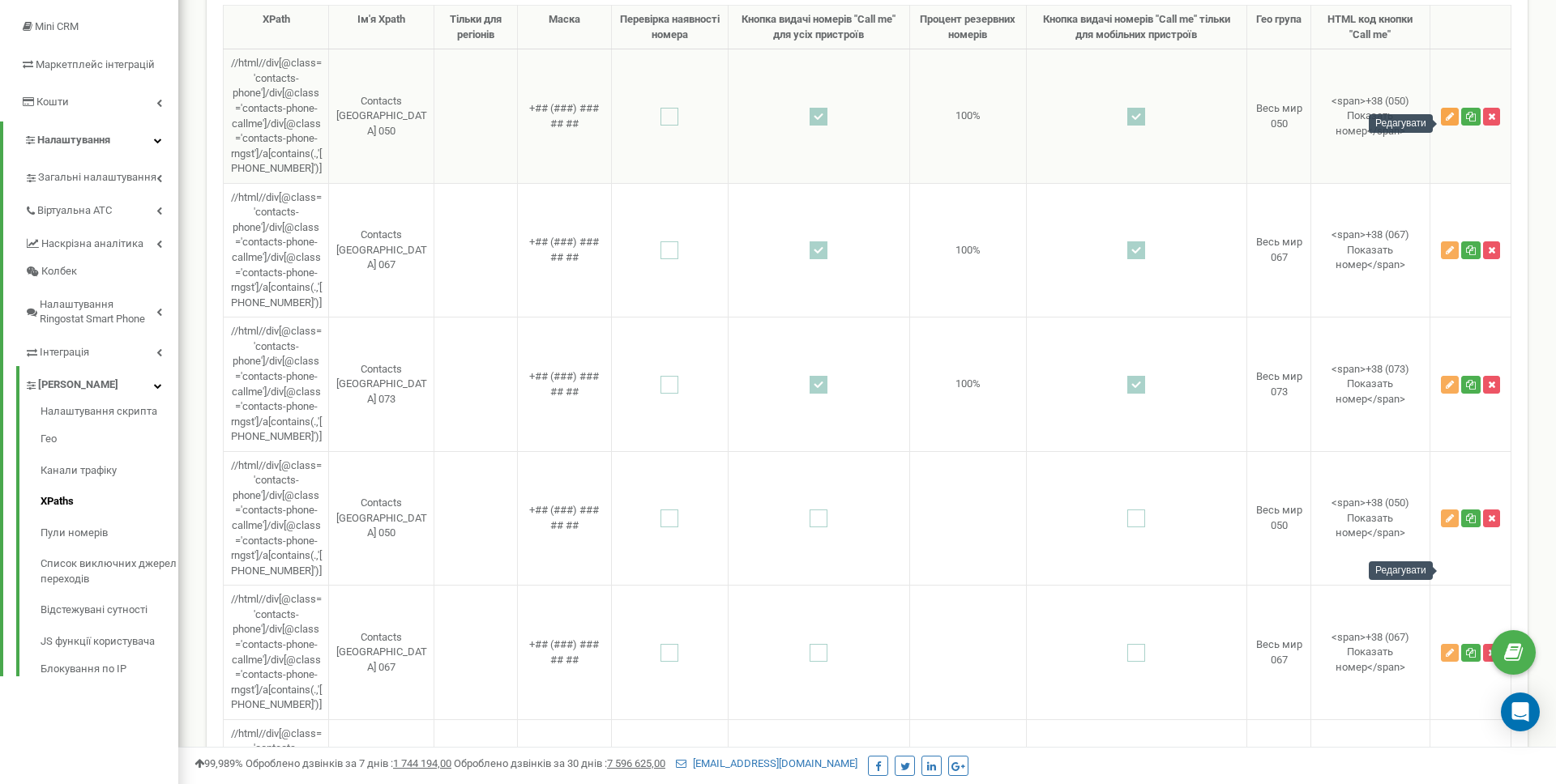
click at [1447, 121] on icon "button" at bounding box center [1450, 117] width 8 height 10
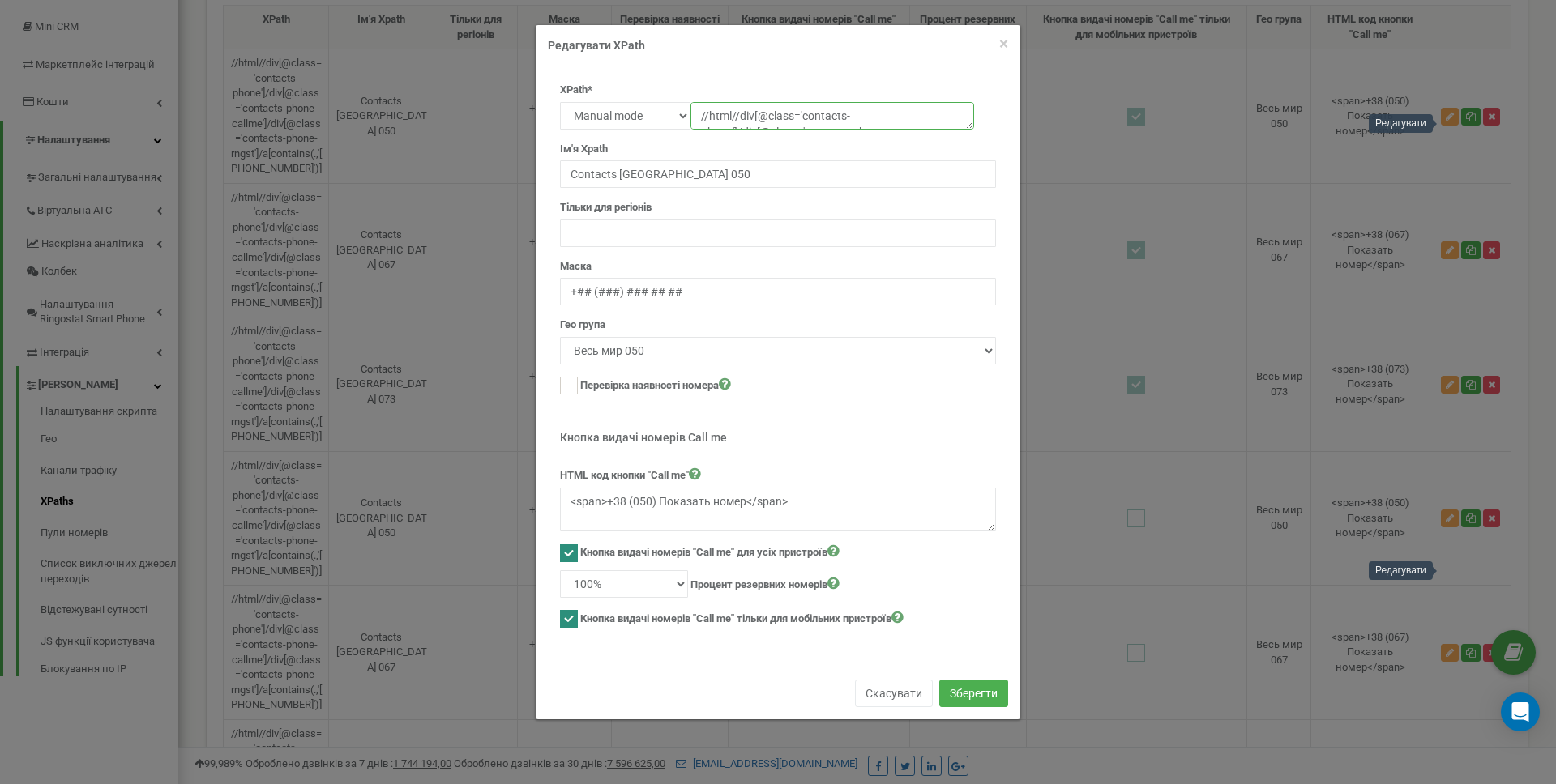
click at [844, 117] on textarea "//html//div[@class='contacts-phone']/div[@class='contacts-phone-callme']/div[@c…" at bounding box center [832, 116] width 283 height 27
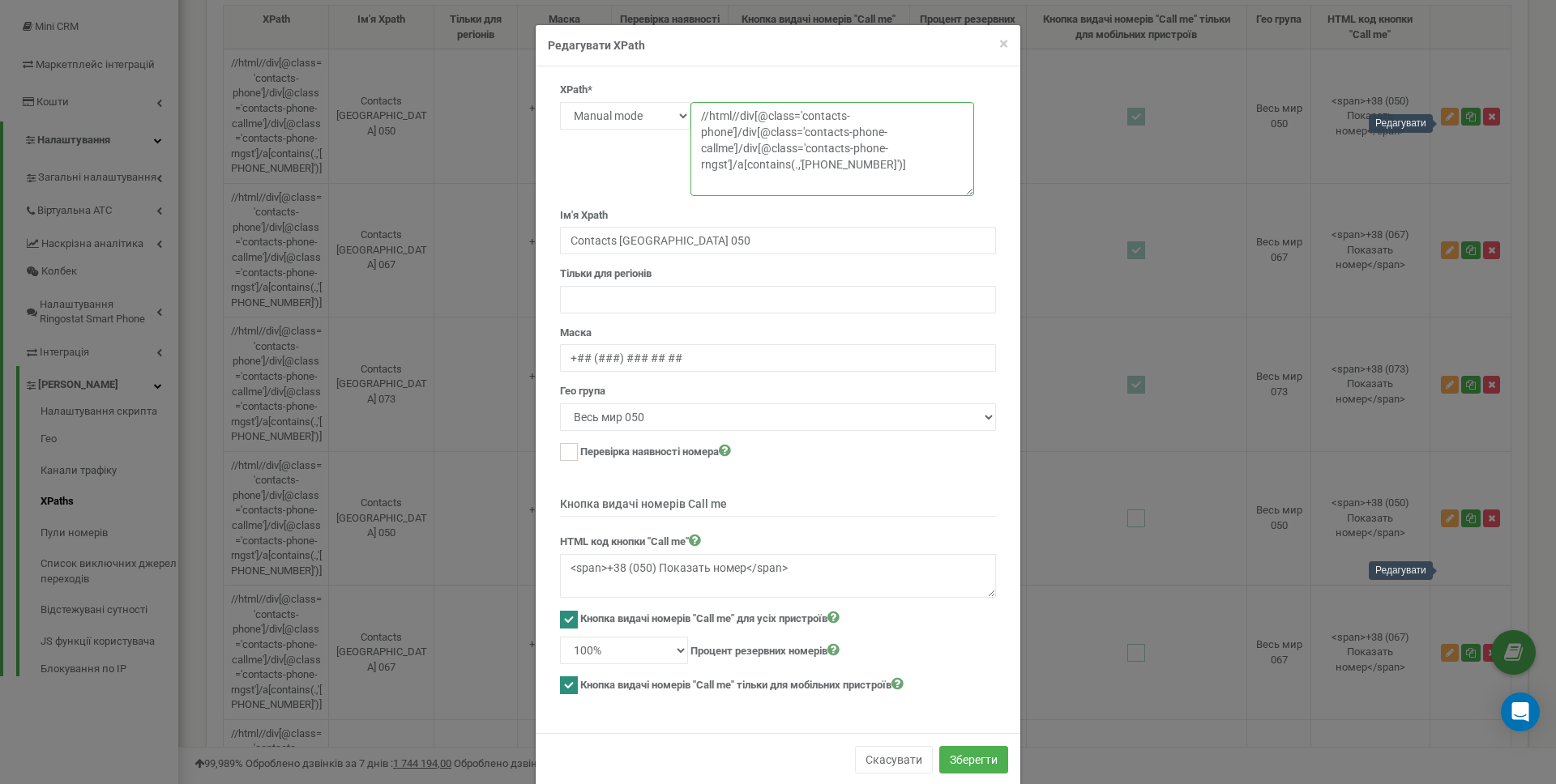
drag, startPoint x: 966, startPoint y: 125, endPoint x: 968, endPoint y: 190, distance: 65.0
click at [968, 190] on textarea "//html//div[@class='contacts-phone']/div[@class='contacts-phone-callme']/div[@c…" at bounding box center [832, 149] width 283 height 94
click at [894, 160] on textarea "//html//div[@class='contacts-phone']/div[@class='contacts-phone-callme']/div[@c…" at bounding box center [832, 148] width 283 height 92
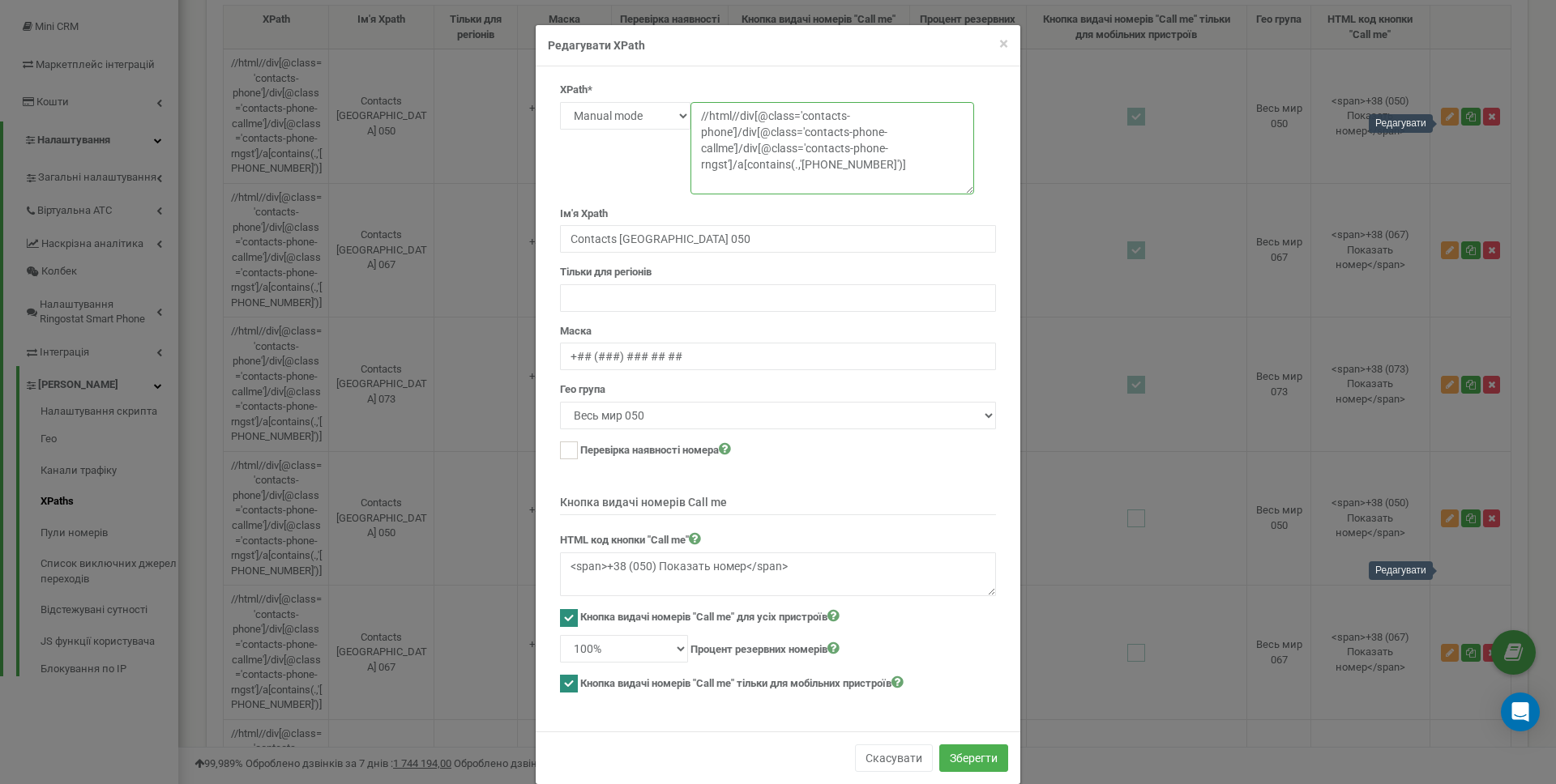
click at [948, 161] on textarea "//html//div[@class='contacts-phone']/div[@class='contacts-phone-callme']/div[@c…" at bounding box center [832, 148] width 283 height 92
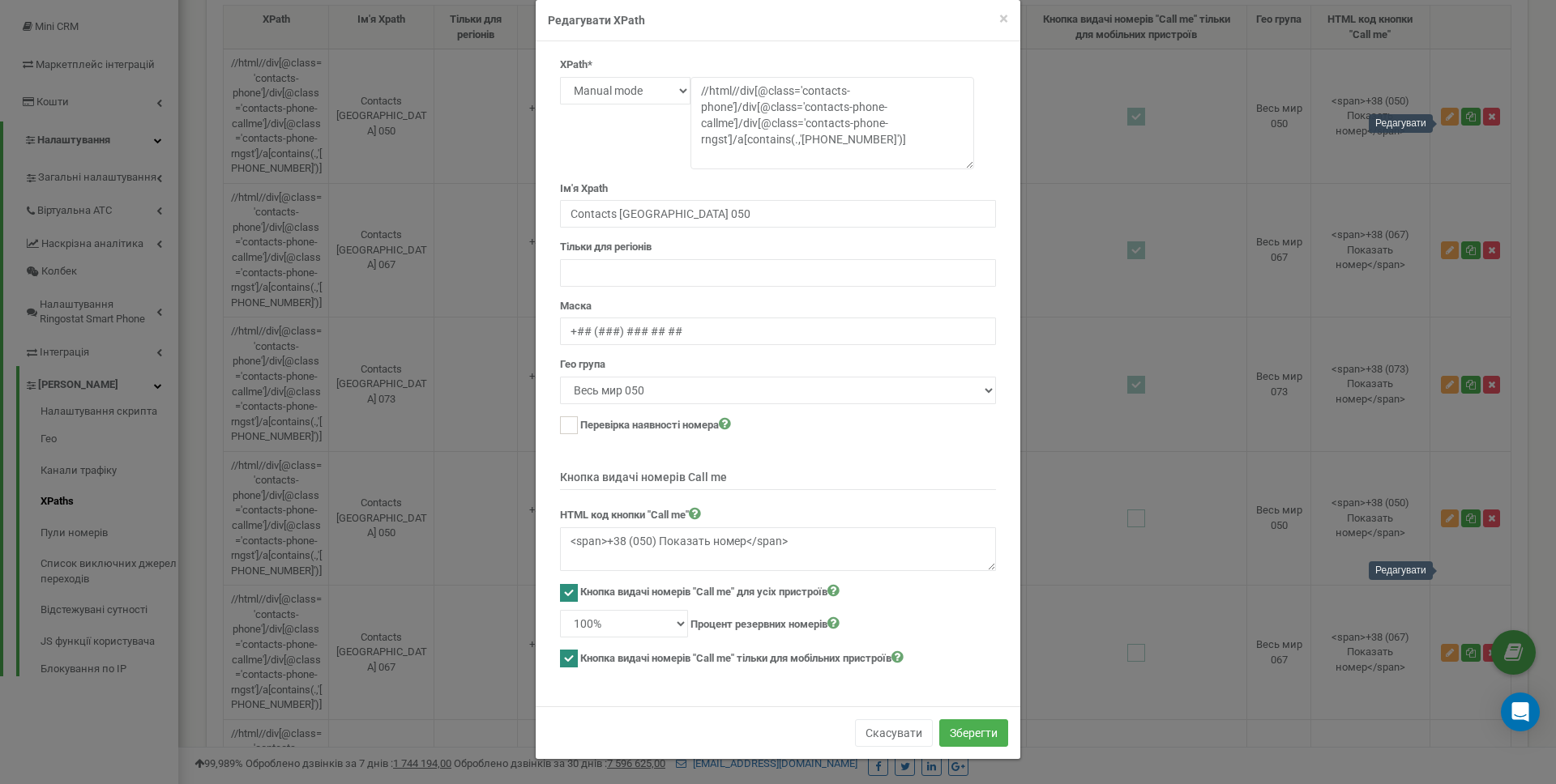
click at [658, 588] on label "Кнопка видачі номерів "Call me" для усіх пристроїв" at bounding box center [709, 591] width 259 height 17
click at [568, 596] on ins at bounding box center [568, 592] width 18 height 18
checkbox input "false"
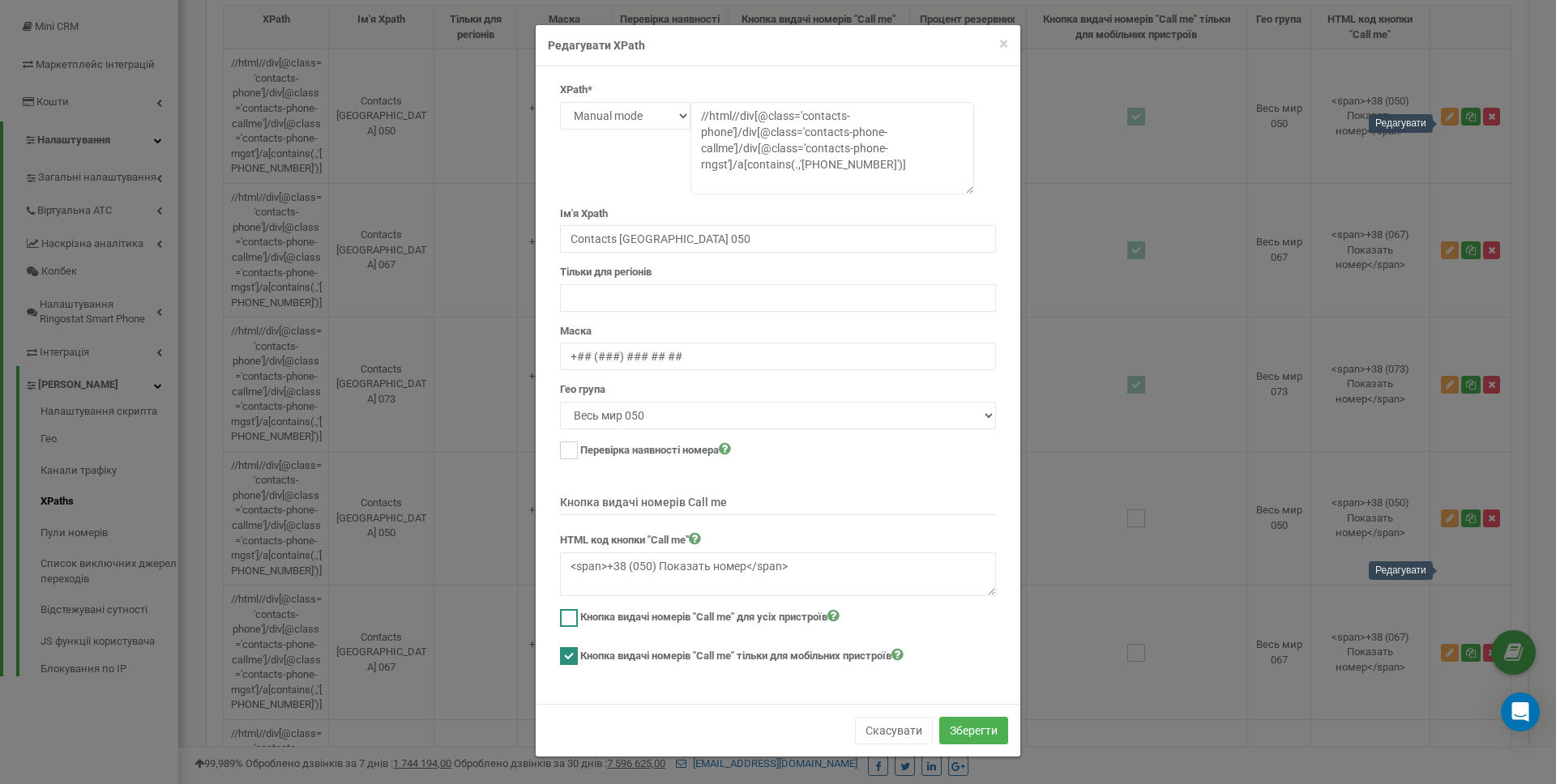
scroll to position [0, 0]
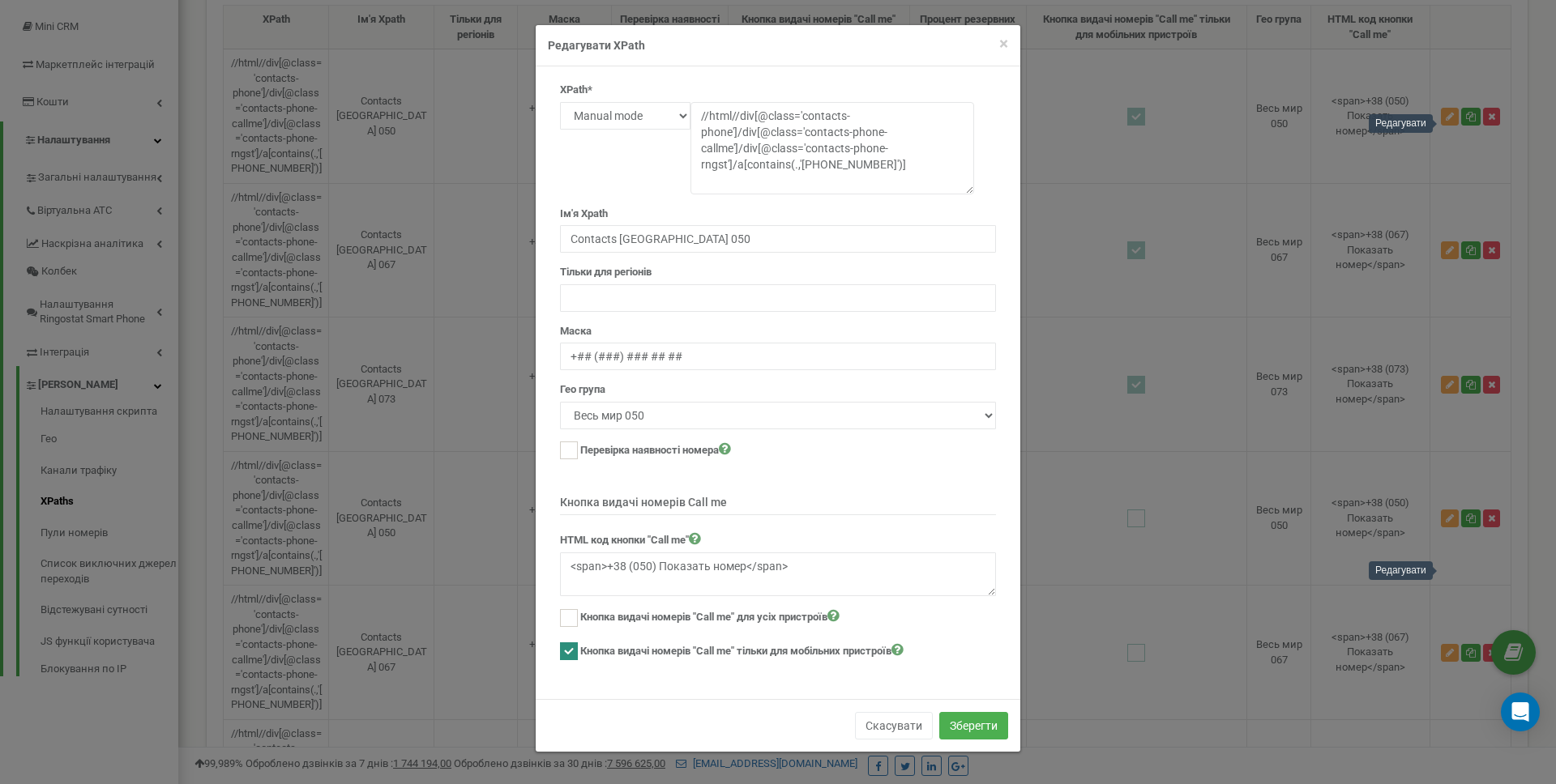
click at [570, 652] on ins at bounding box center [568, 651] width 18 height 18
checkbox input "false"
click at [975, 730] on button "Зберегти" at bounding box center [973, 726] width 69 height 27
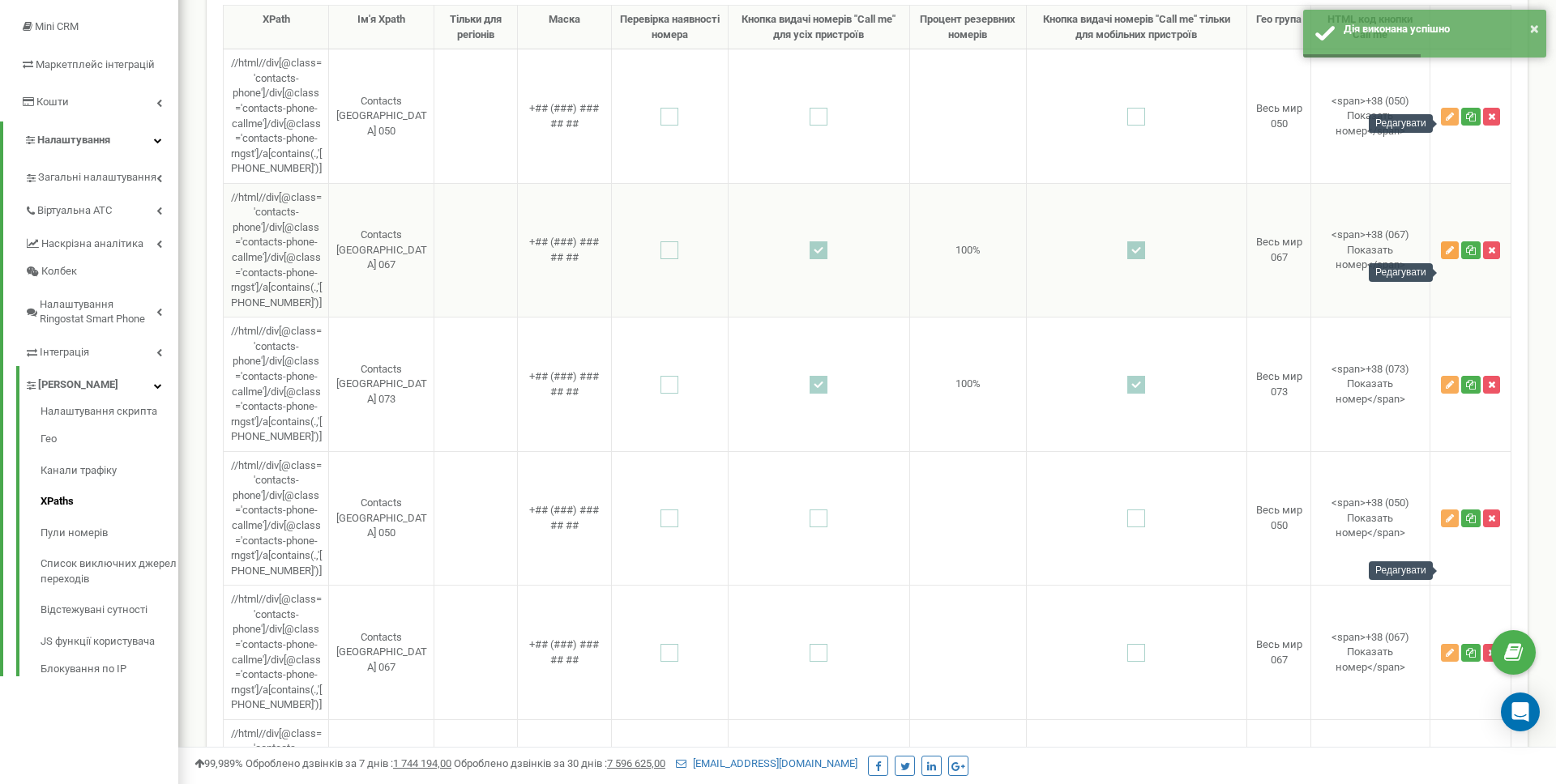
click at [1447, 255] on icon "button" at bounding box center [1450, 250] width 8 height 10
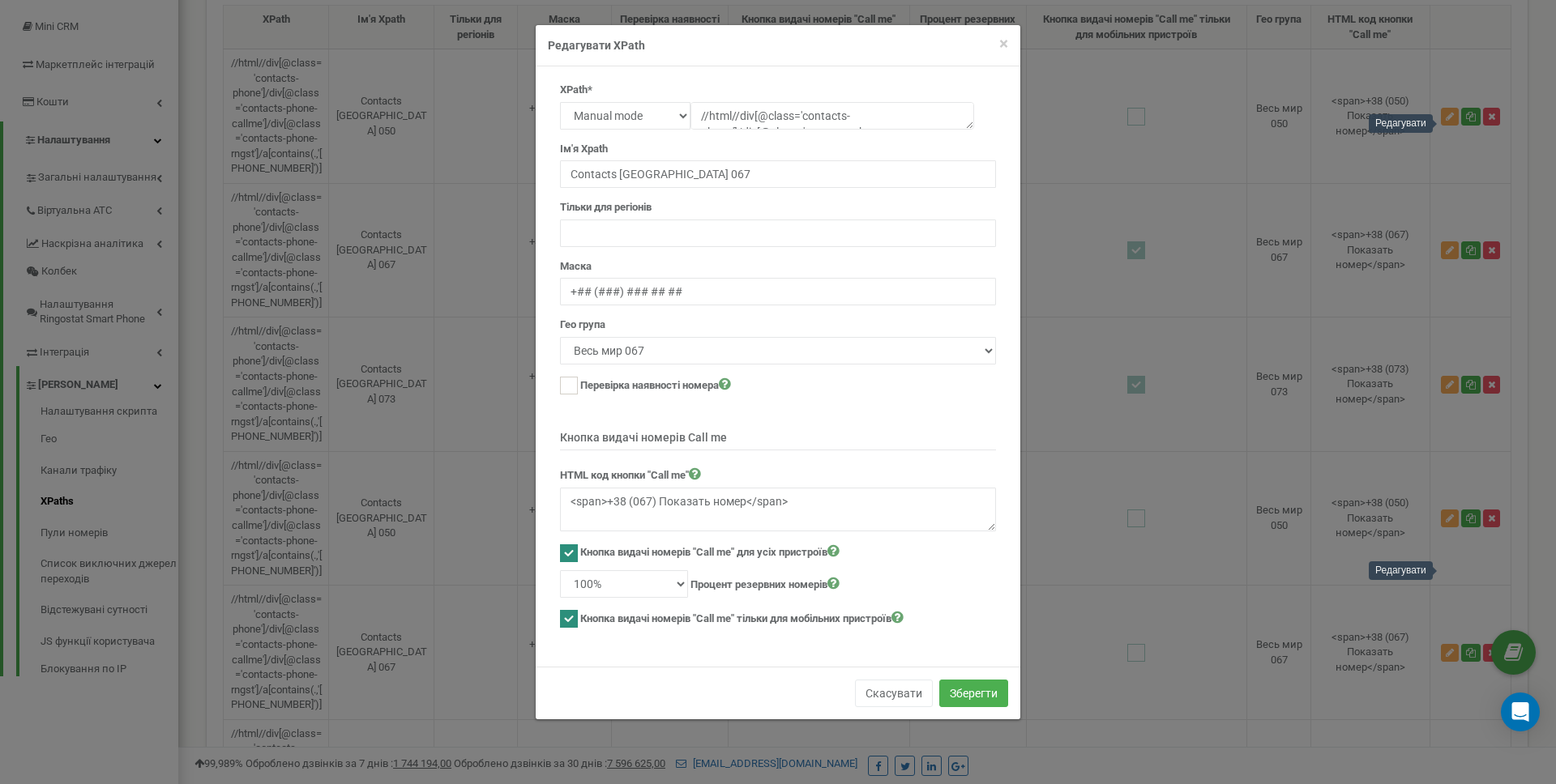
click at [566, 550] on ins at bounding box center [568, 553] width 18 height 18
checkbox input "false"
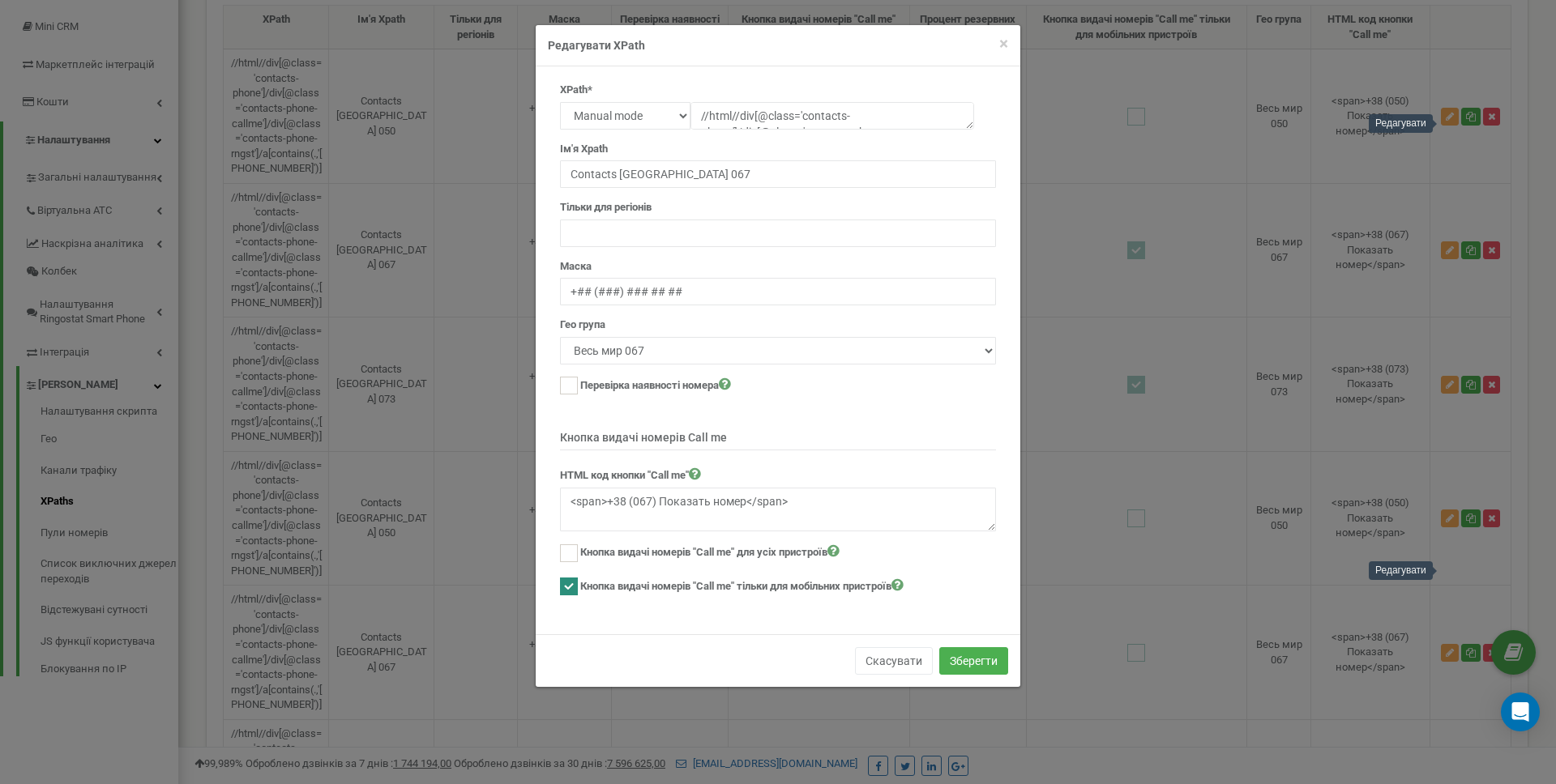
click at [566, 595] on div "Кнопка видачі номерів "Call me" тільки для мобільних пристроїв" at bounding box center [778, 588] width 436 height 21
click at [567, 592] on ins at bounding box center [568, 587] width 18 height 18
checkbox input "false"
click at [957, 656] on button "Зберегти" at bounding box center [973, 660] width 69 height 27
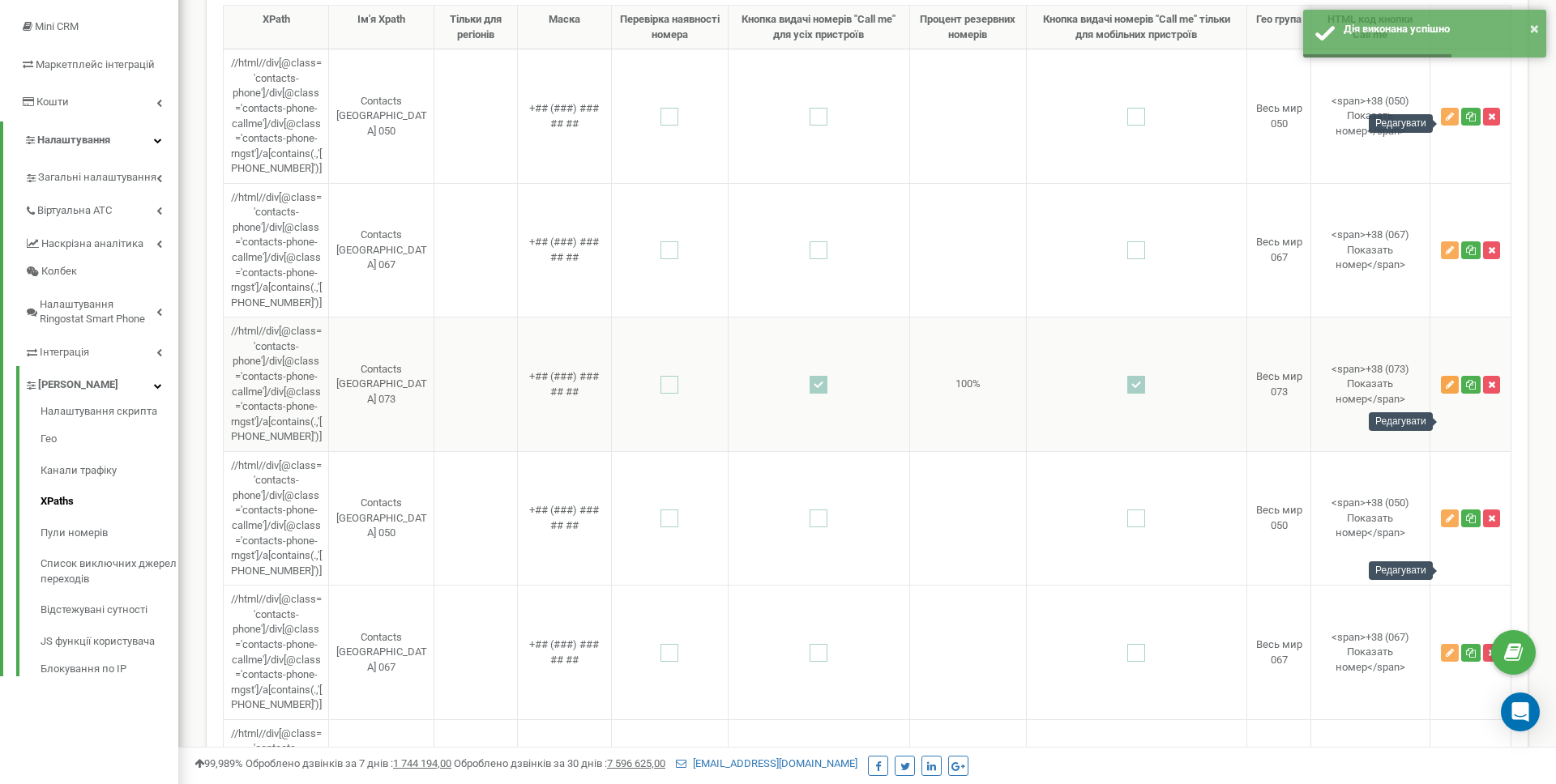
click at [1449, 390] on icon "button" at bounding box center [1450, 385] width 8 height 10
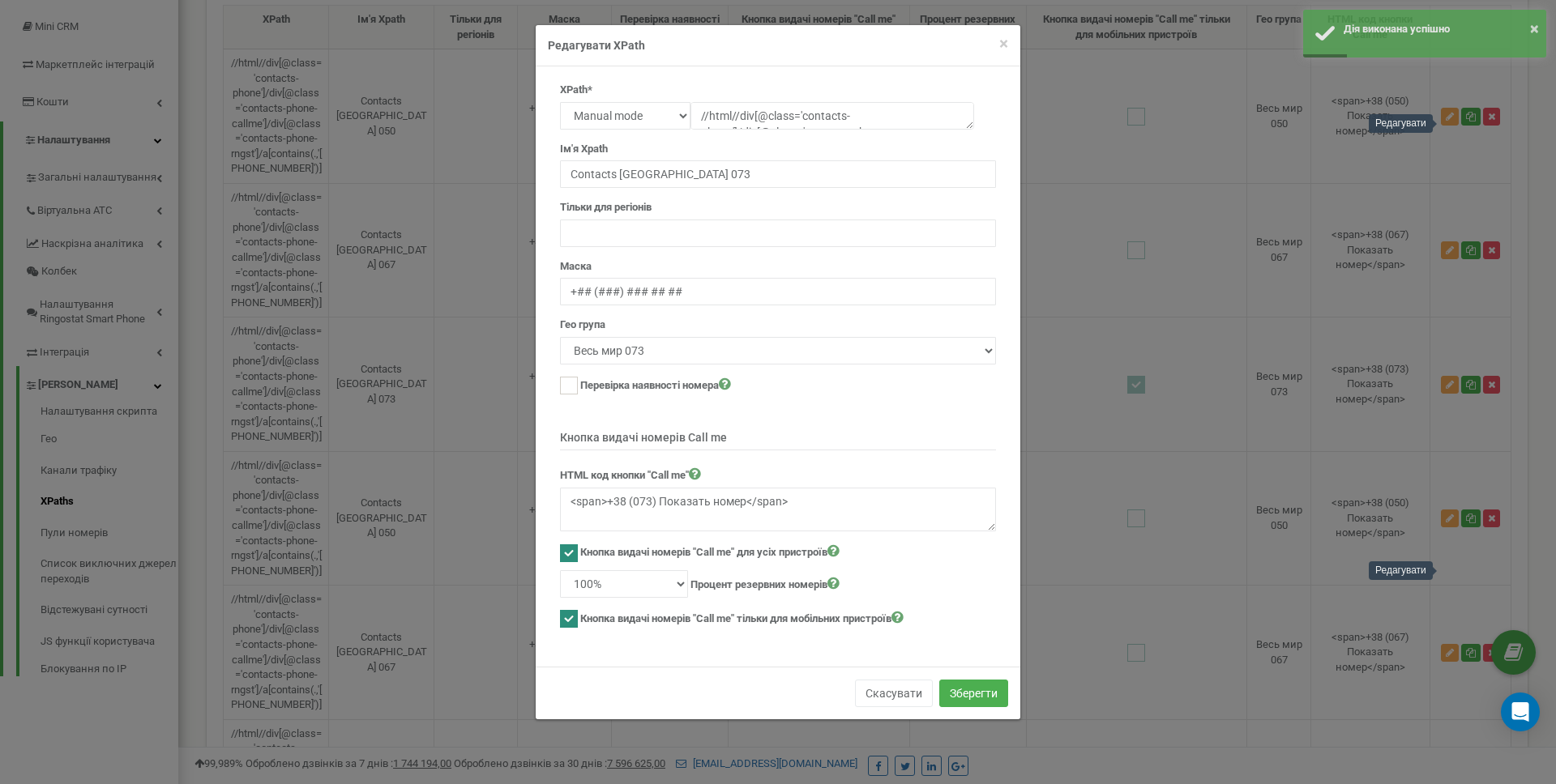
click at [617, 550] on label "Кнопка видачі номерів "Call me" для усіх пристроїв" at bounding box center [709, 552] width 259 height 17
click at [571, 552] on ins at bounding box center [568, 553] width 18 height 18
checkbox input "false"
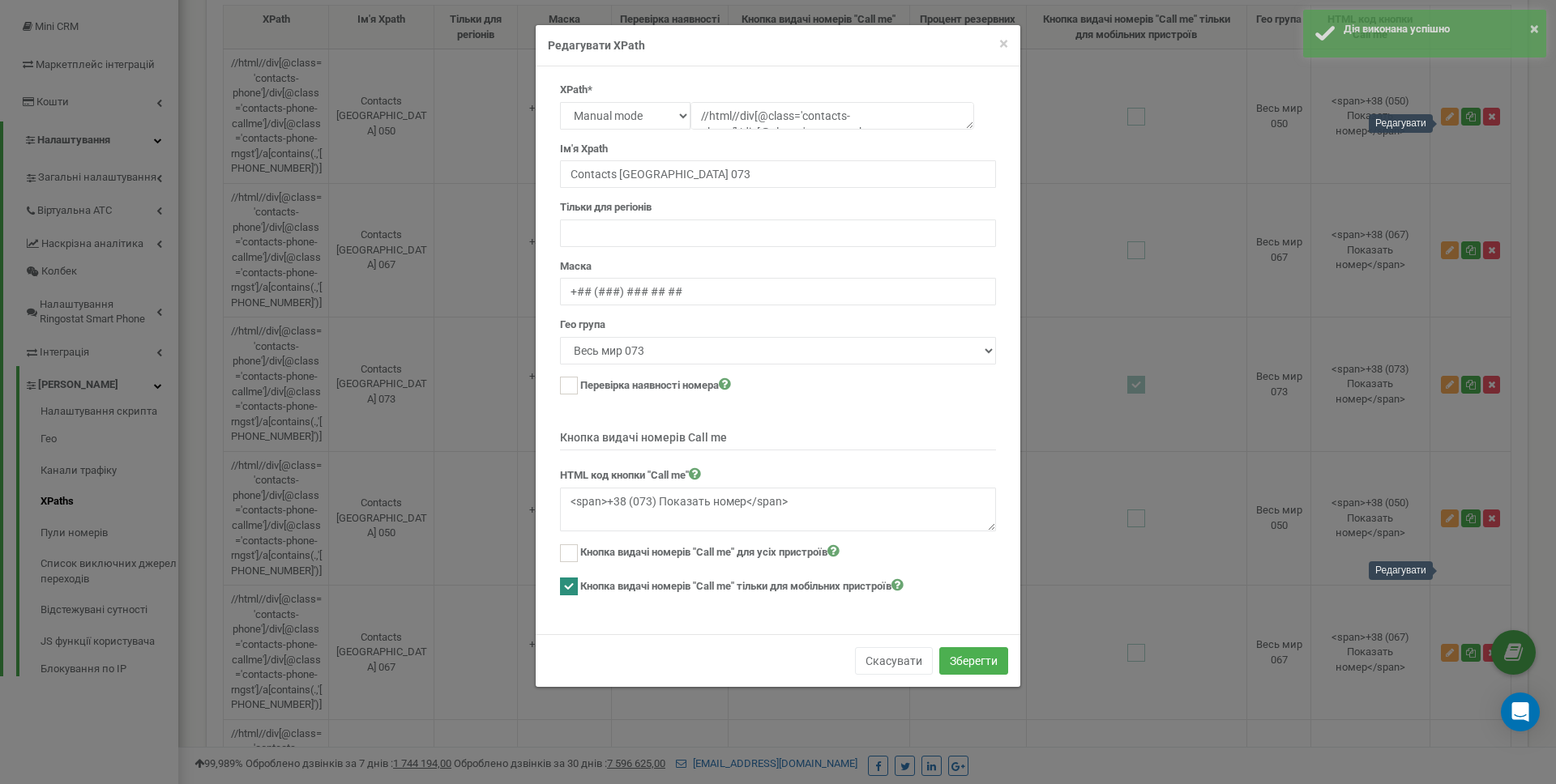
click at [569, 590] on ins at bounding box center [568, 587] width 18 height 18
checkbox input "false"
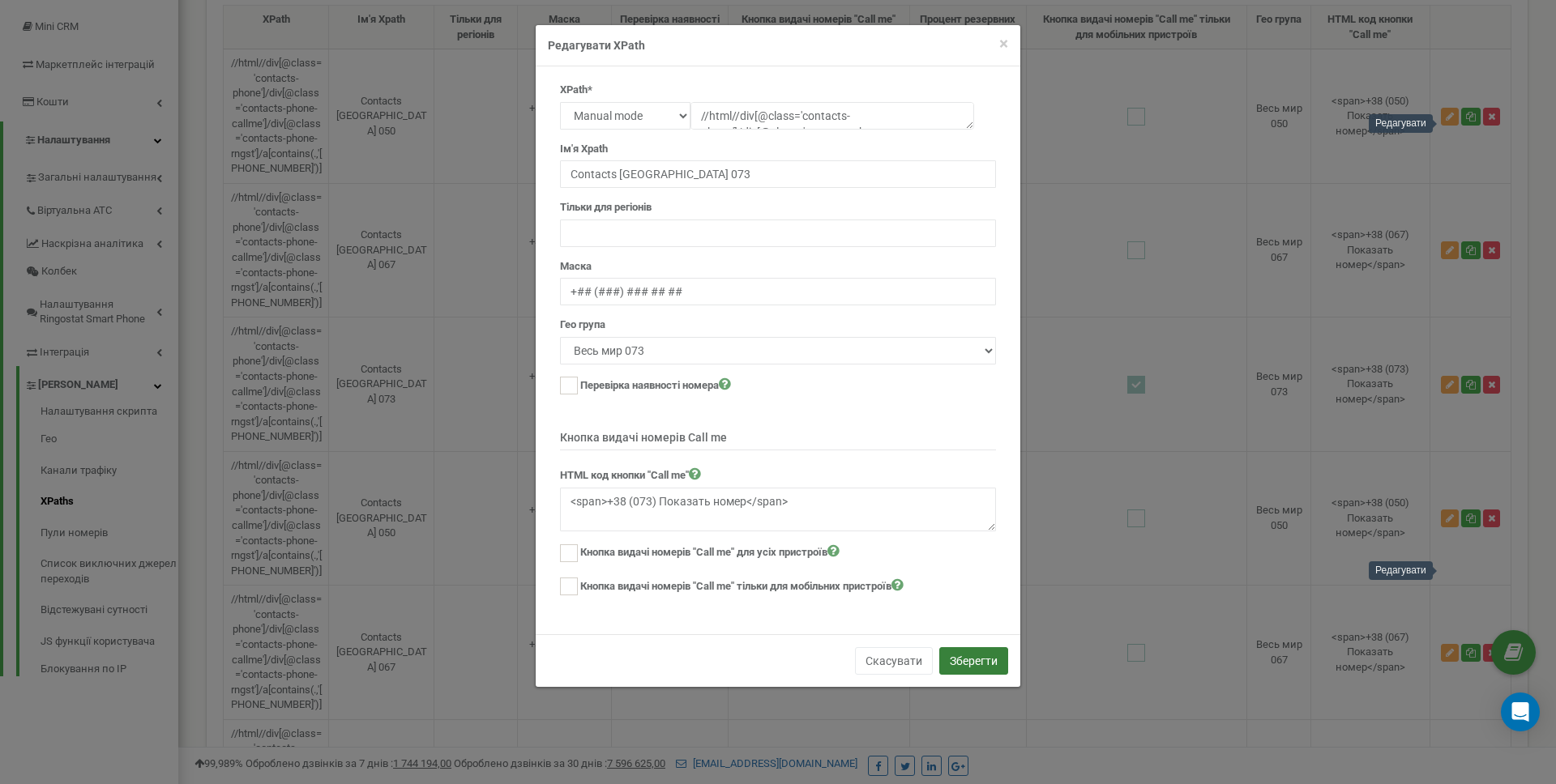
click at [971, 666] on button "Зберегти" at bounding box center [973, 660] width 69 height 27
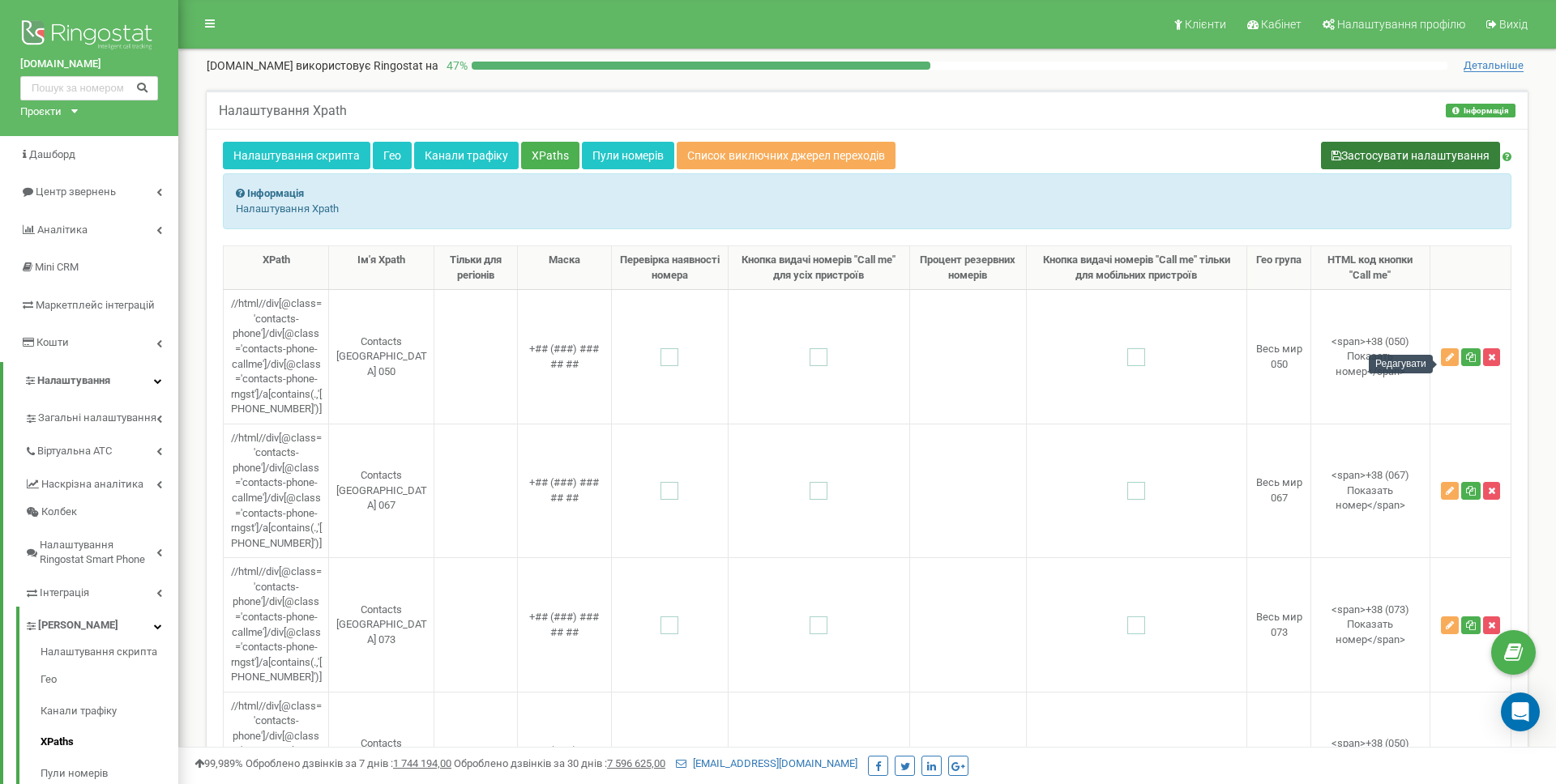
click at [1408, 157] on button "Застосувати налаштування" at bounding box center [1410, 156] width 179 height 27
click at [1447, 362] on icon "button" at bounding box center [1450, 357] width 8 height 10
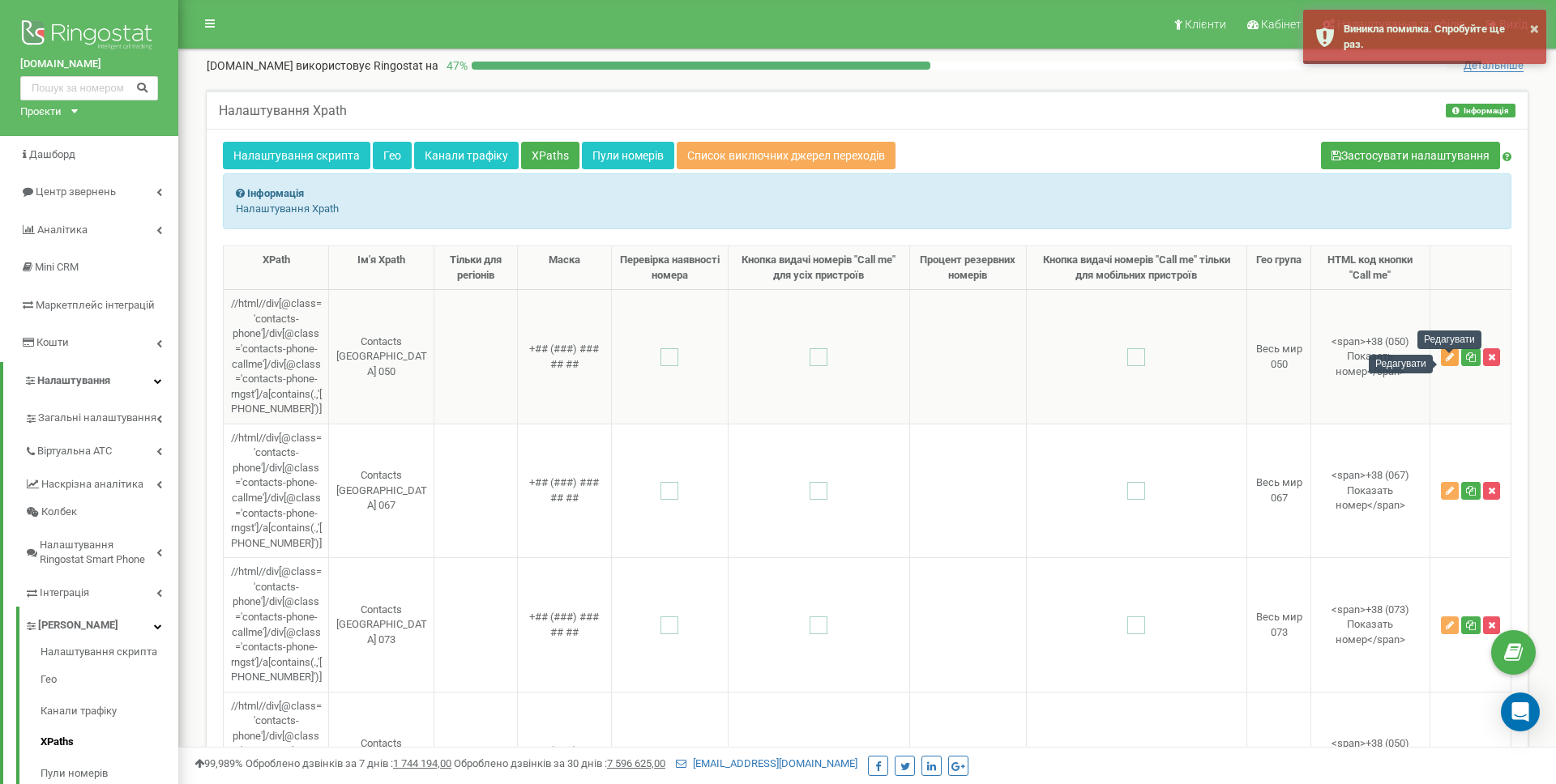
click at [1447, 362] on icon "button" at bounding box center [1450, 357] width 8 height 10
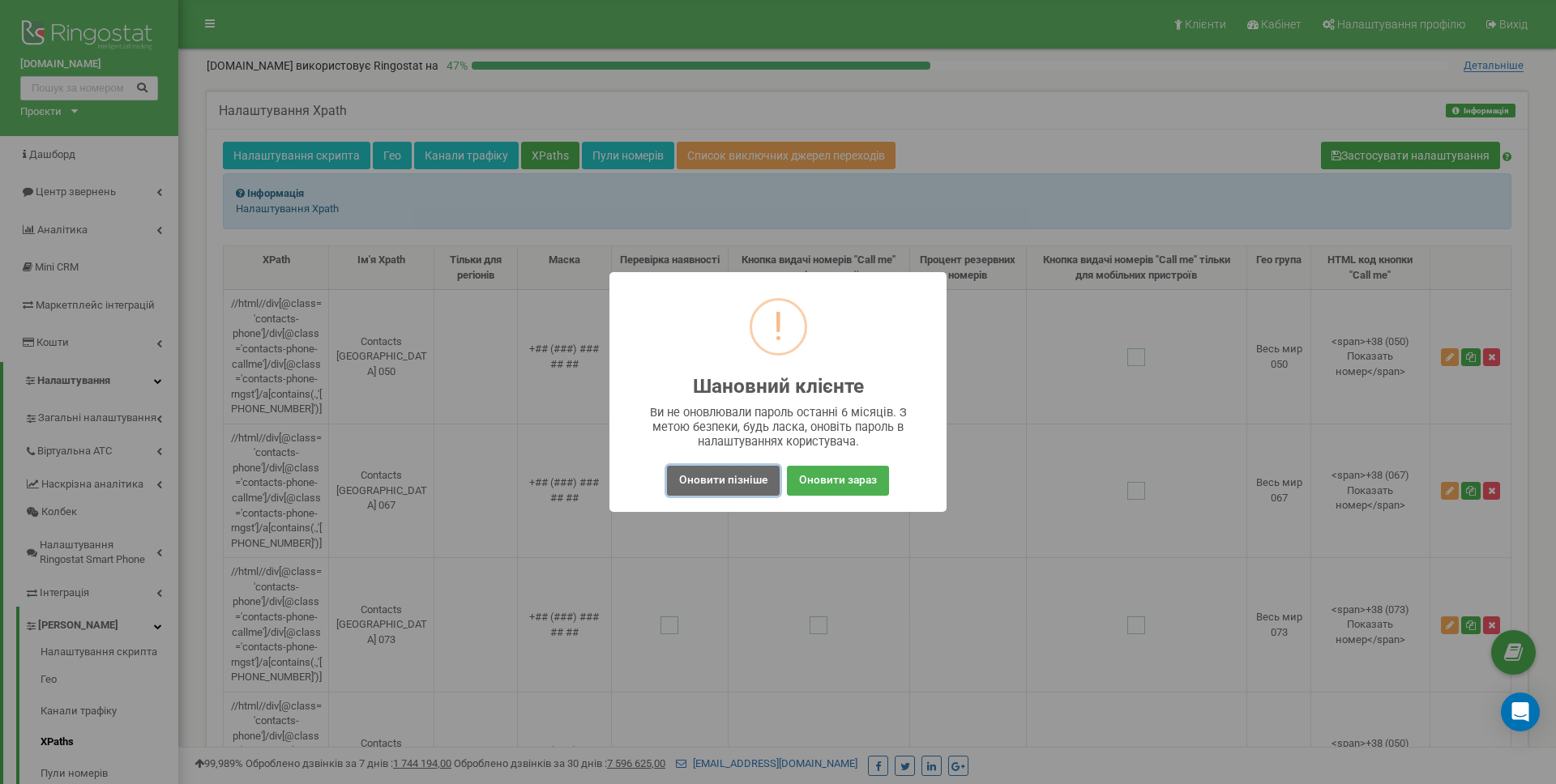
click at [725, 490] on button "Оновити пізніше" at bounding box center [723, 481] width 113 height 30
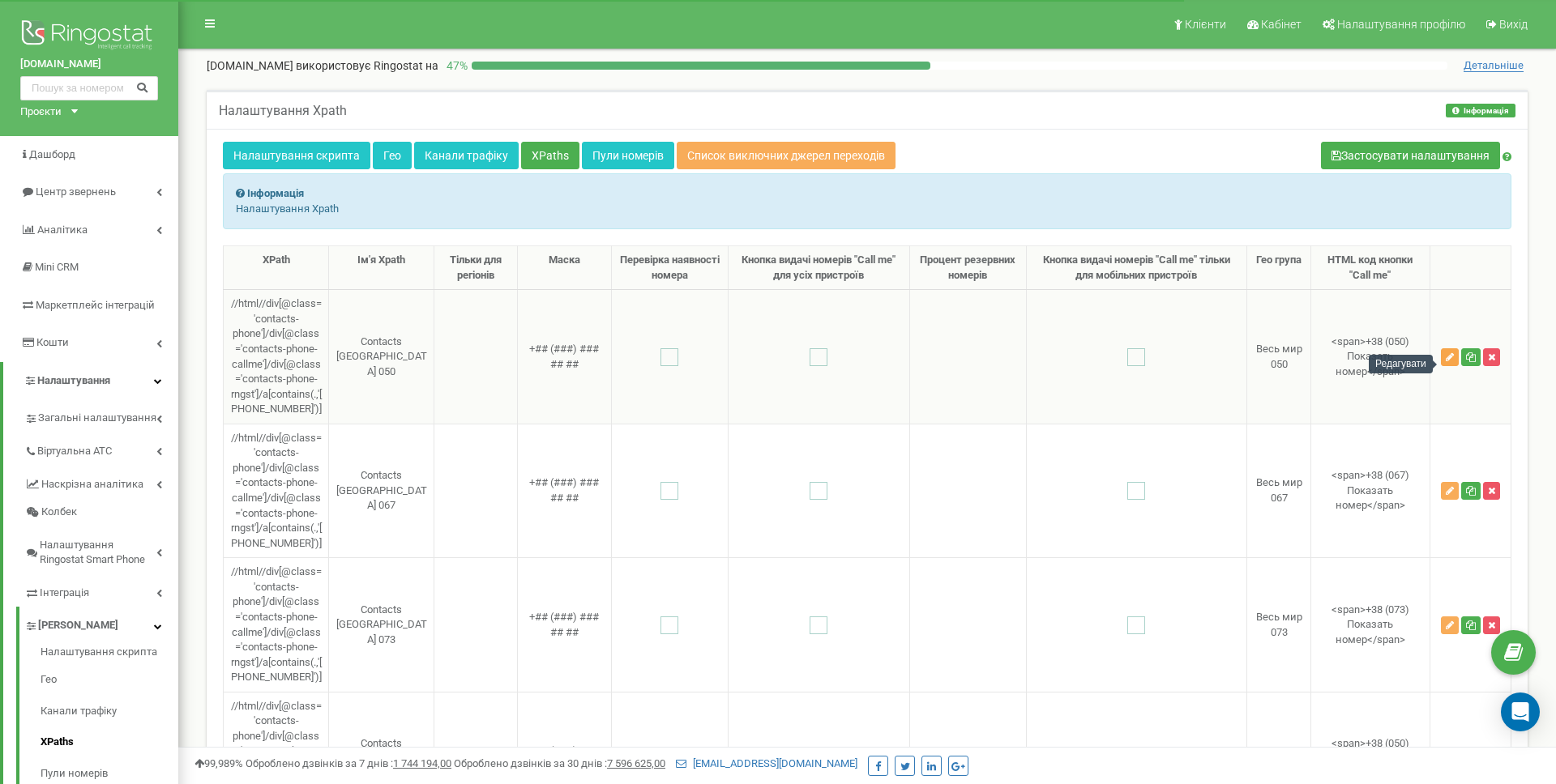
click at [1444, 364] on button "button" at bounding box center [1450, 357] width 18 height 18
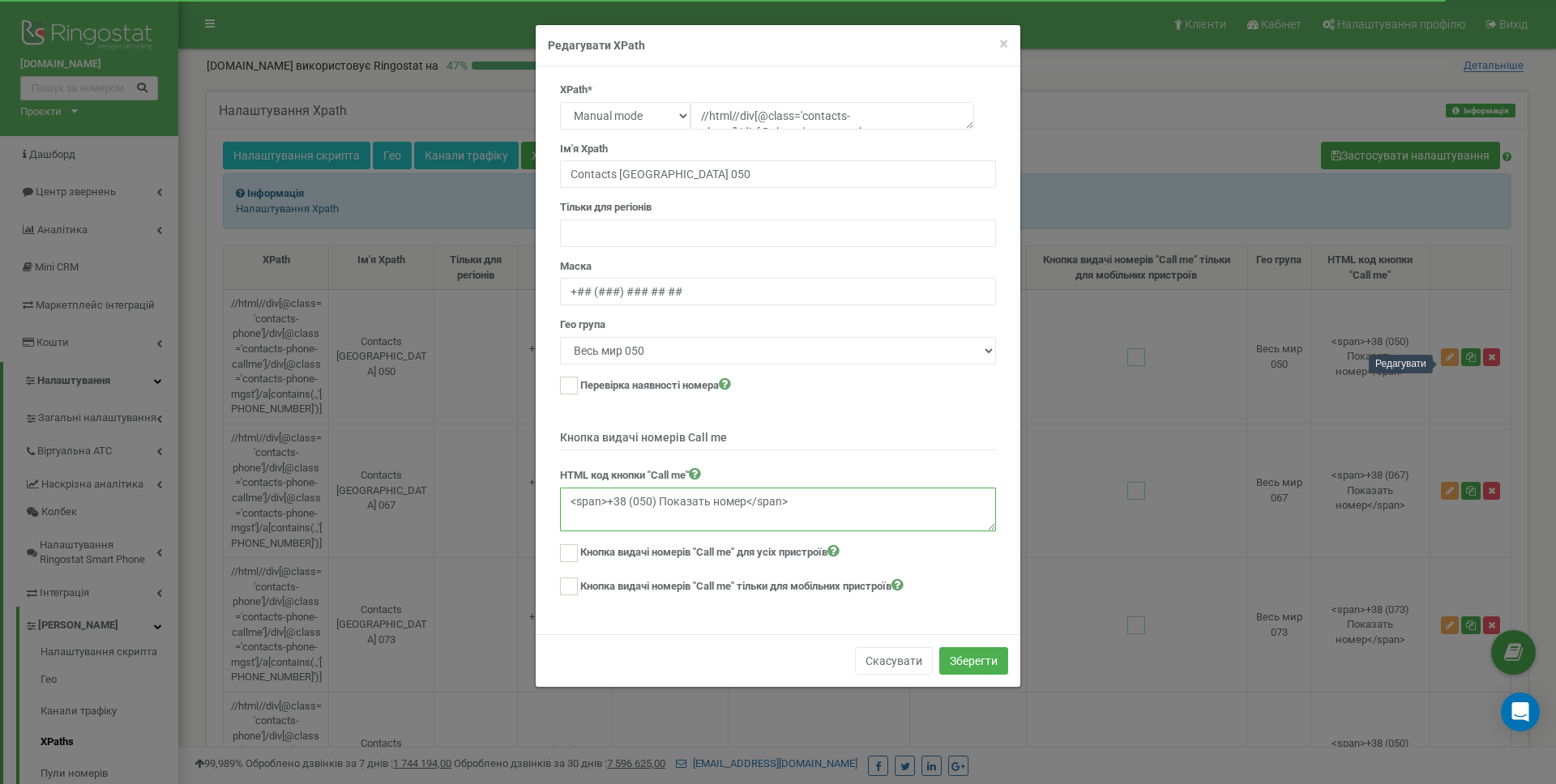
drag, startPoint x: 790, startPoint y: 499, endPoint x: 375, endPoint y: 481, distance: 415.4
click at [375, 481] on div "× Close Редагувати XPath XPath* Text Class Id Manual mode //html//div[@class='c…" at bounding box center [778, 392] width 1556 height 784
click at [965, 666] on button "Зберегти" at bounding box center [973, 660] width 69 height 27
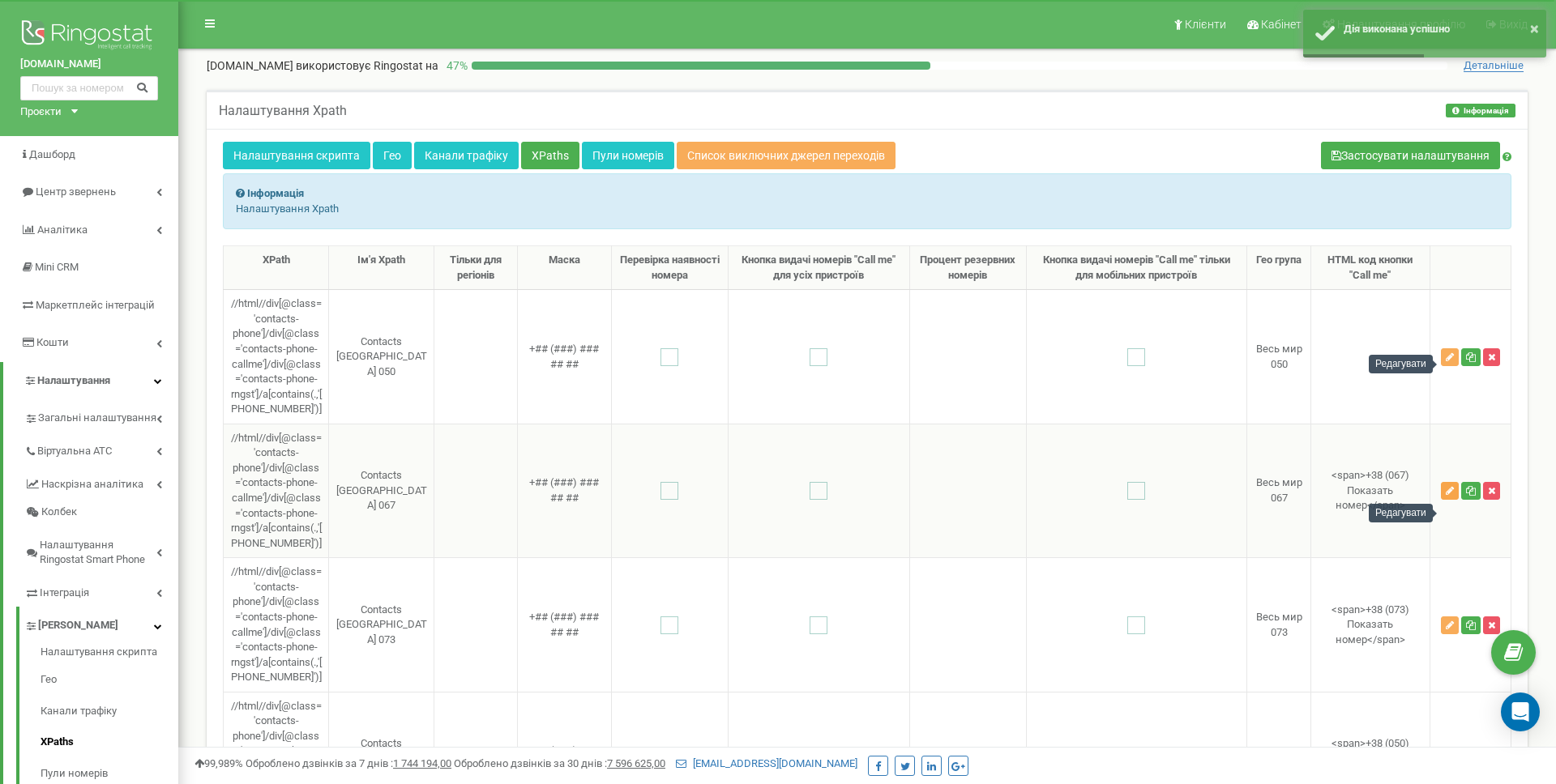
click at [1450, 496] on icon "button" at bounding box center [1450, 491] width 8 height 10
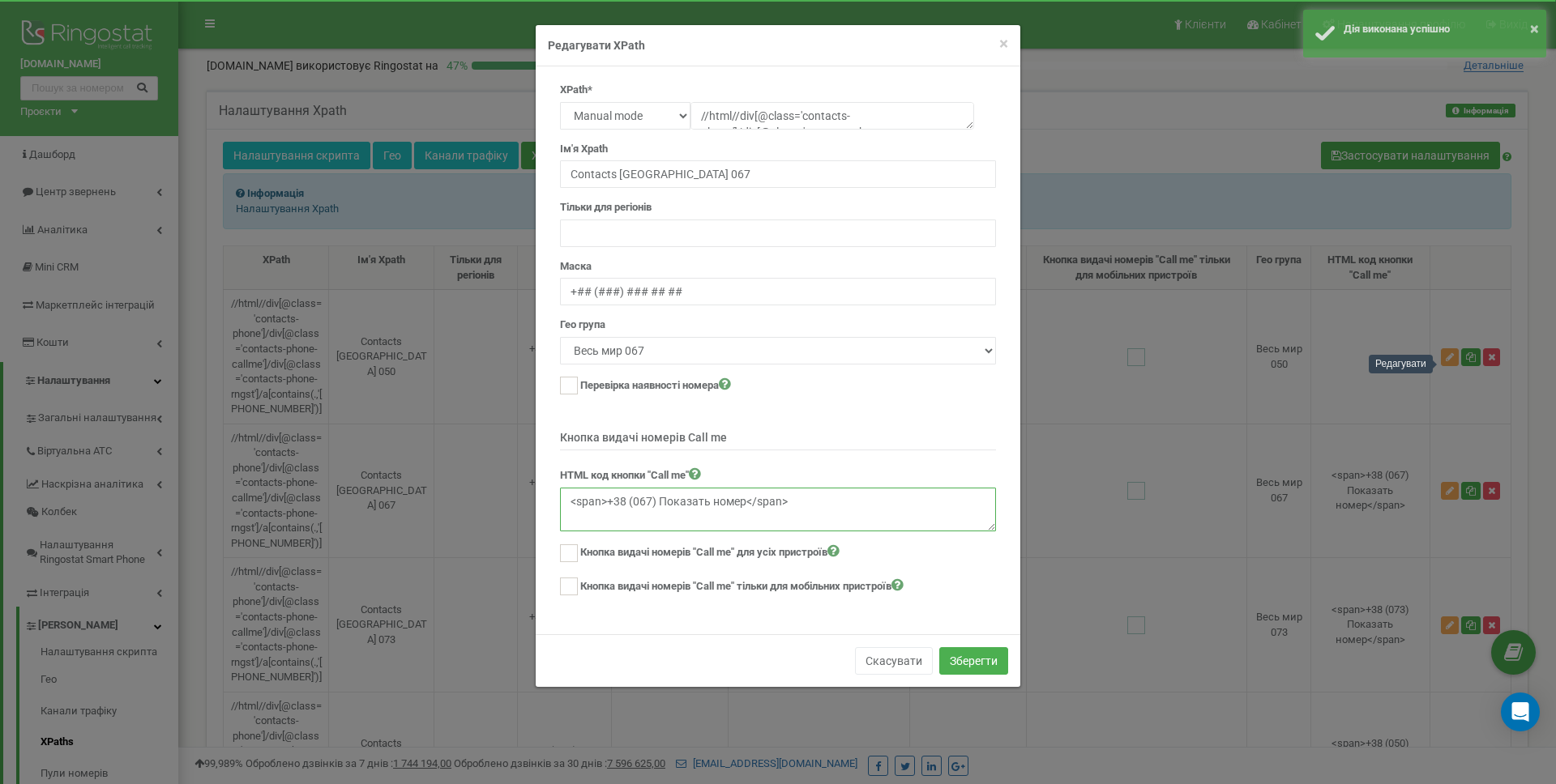
drag, startPoint x: 802, startPoint y: 503, endPoint x: 300, endPoint y: 482, distance: 502.4
click at [300, 482] on div "× Close Редагувати XPath XPath* Text Class Id Manual mode //html//div[@class='c…" at bounding box center [778, 392] width 1556 height 784
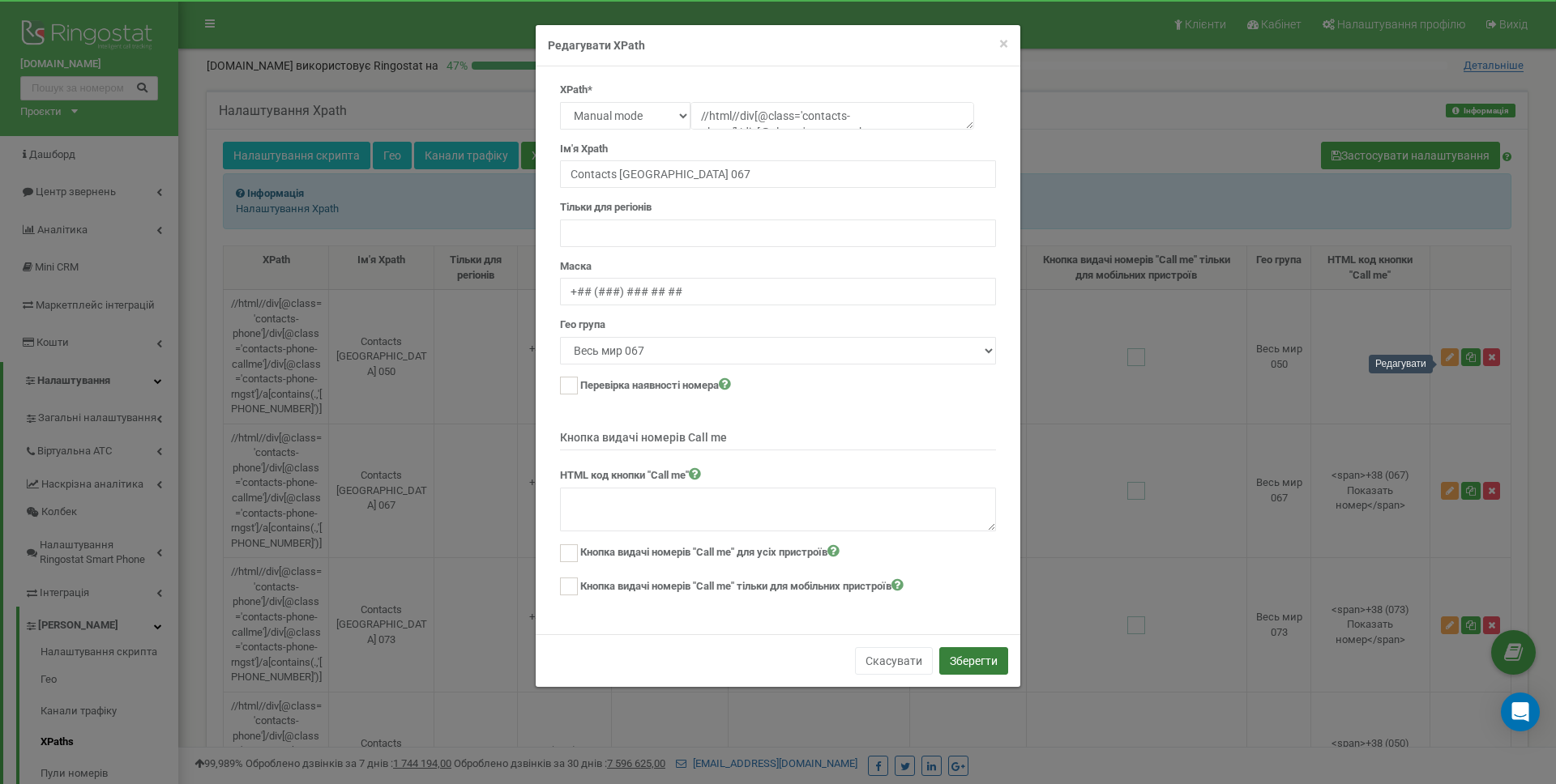
click at [974, 656] on button "Зберегти" at bounding box center [973, 660] width 69 height 27
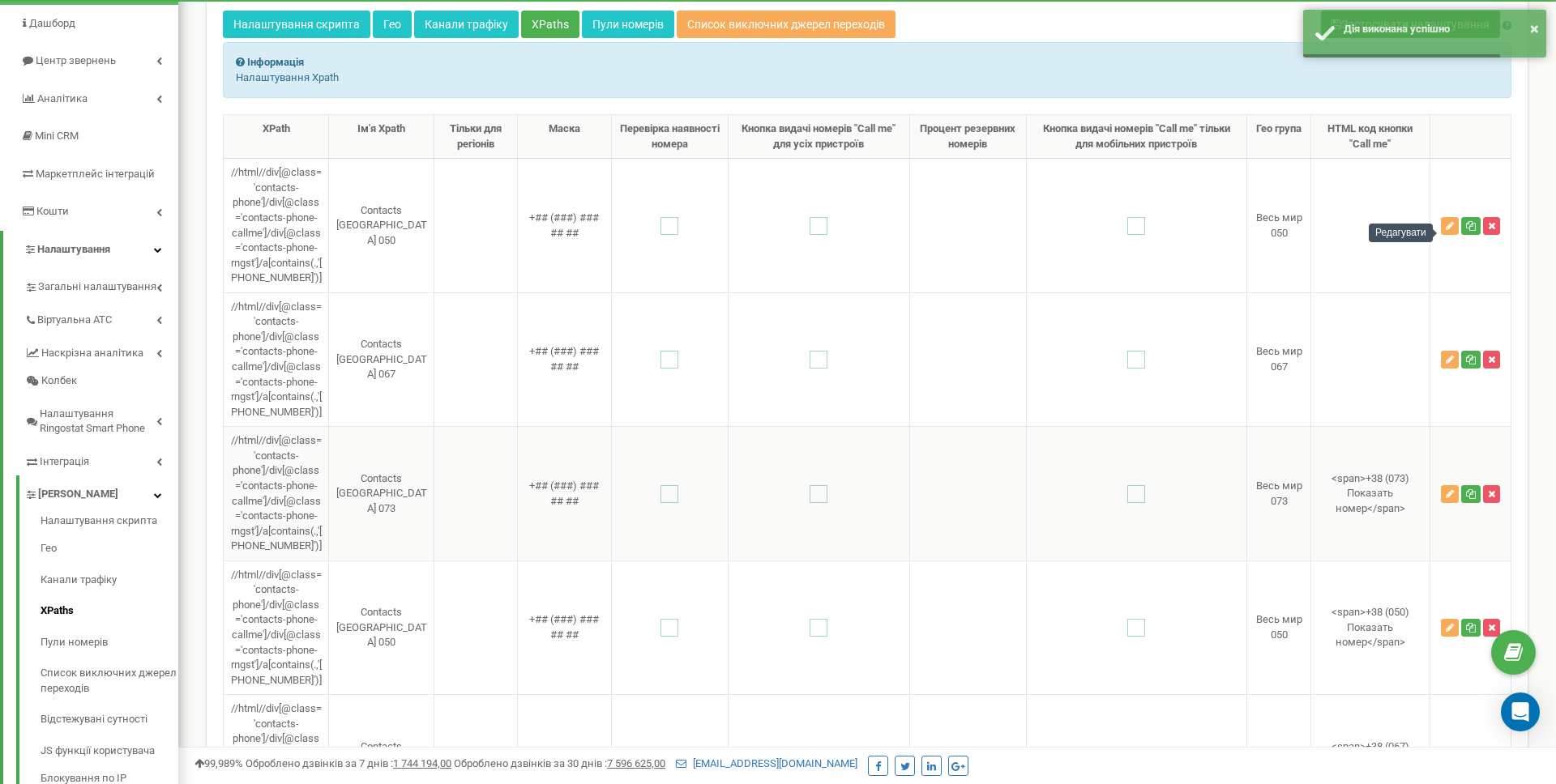
scroll to position [168, 0]
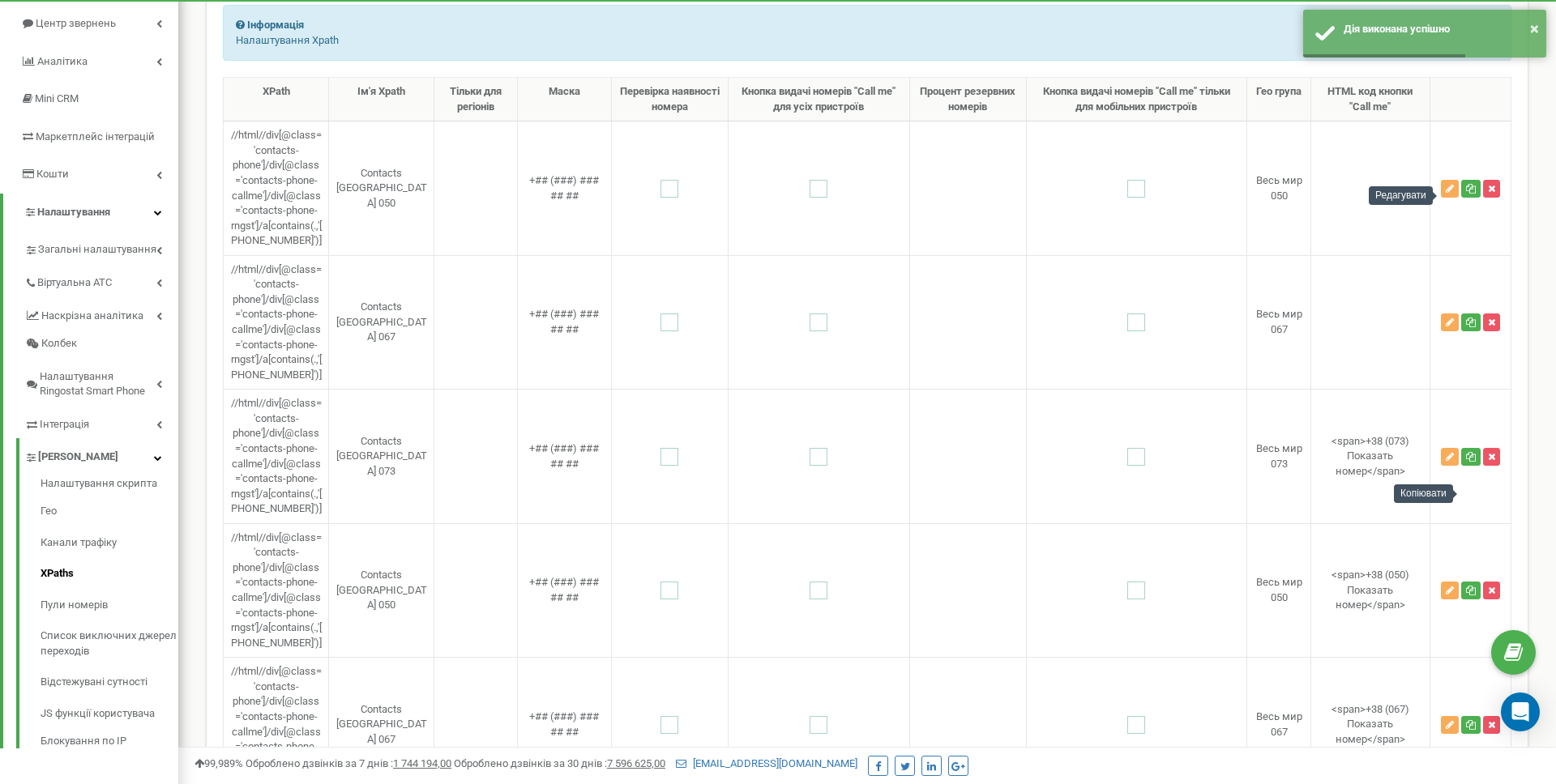
click at [1447, 492] on div "Копіювати" at bounding box center [1423, 493] width 59 height 18
click at [1452, 462] on icon "button" at bounding box center [1450, 457] width 8 height 10
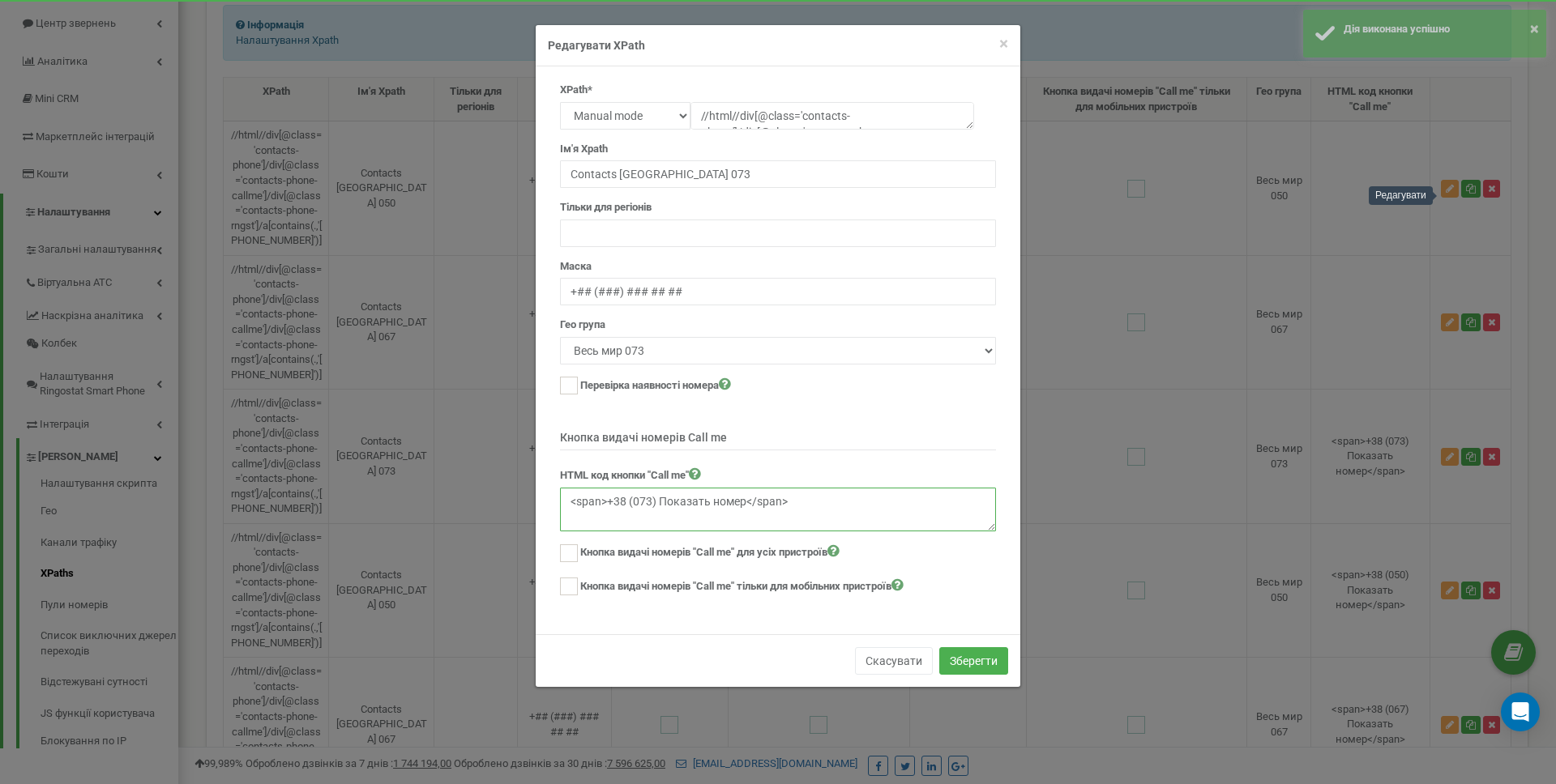
drag, startPoint x: 805, startPoint y: 507, endPoint x: 266, endPoint y: 463, distance: 540.8
click at [266, 463] on div "× Close Редагувати XPath XPath* Text Class Id Manual mode //html//div[@class='c…" at bounding box center [778, 392] width 1556 height 784
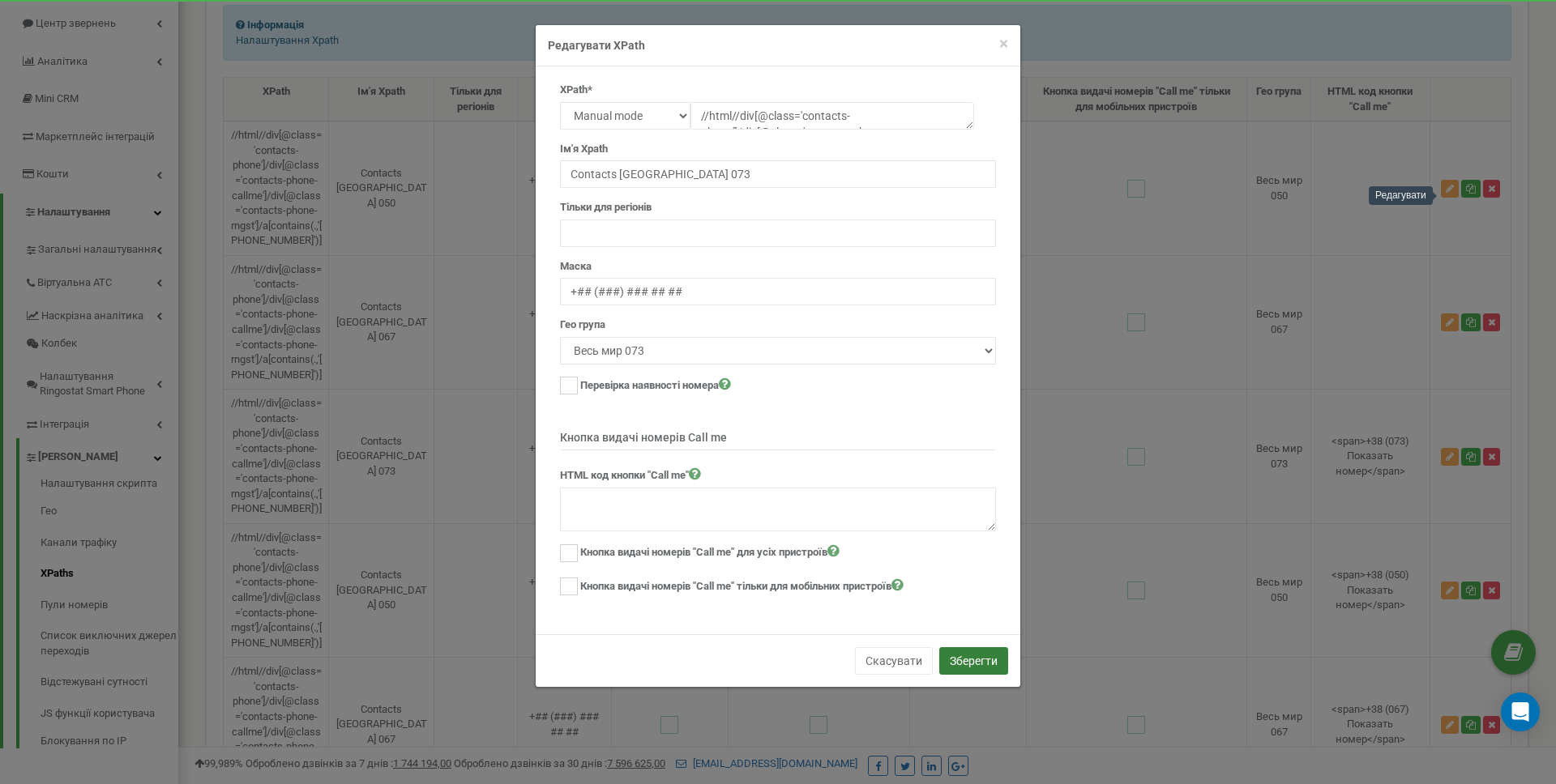
click at [992, 659] on button "Зберегти" at bounding box center [973, 660] width 69 height 27
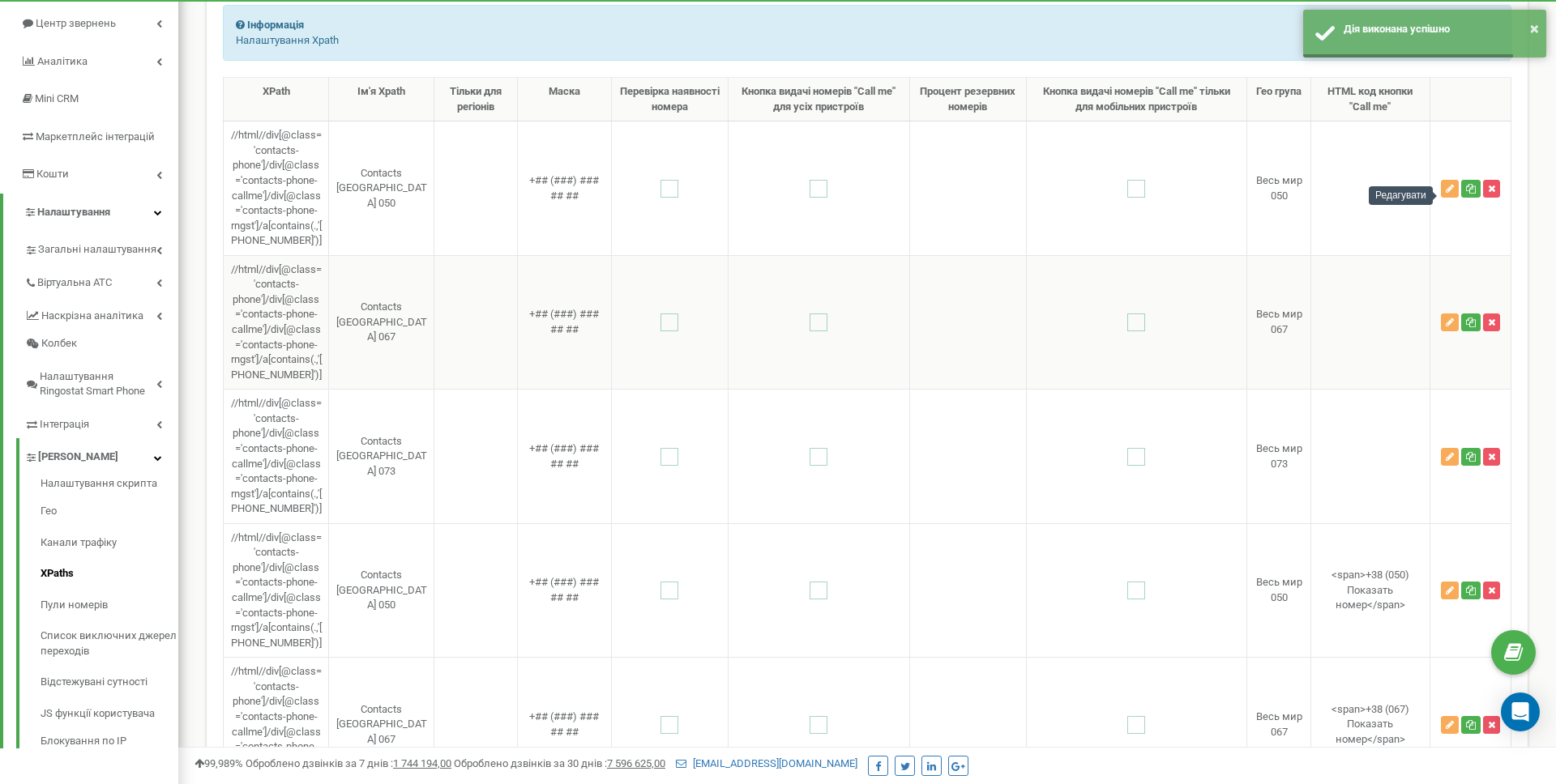
scroll to position [0, 0]
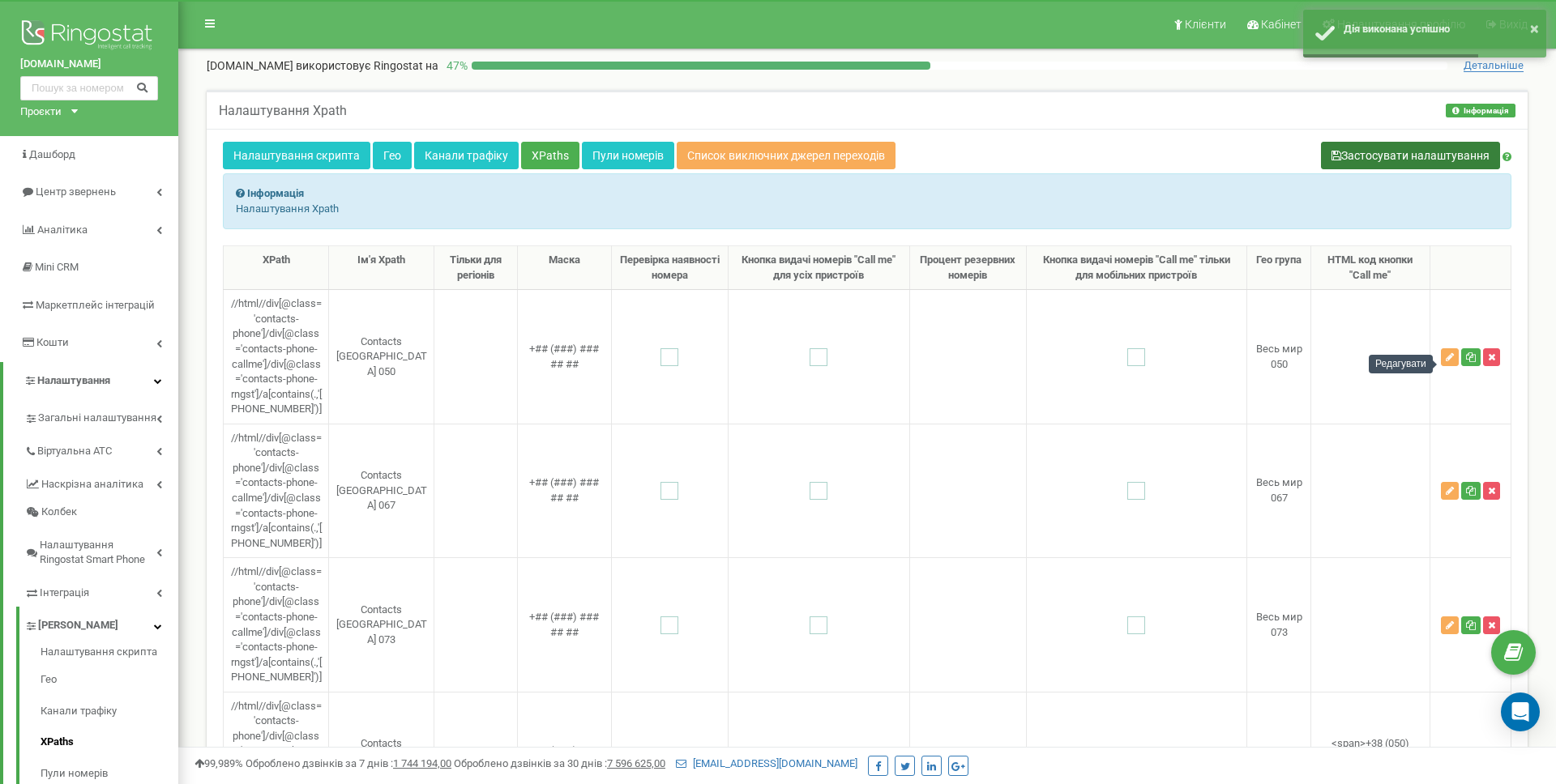
click at [1429, 156] on button "Застосувати налаштування" at bounding box center [1410, 156] width 179 height 27
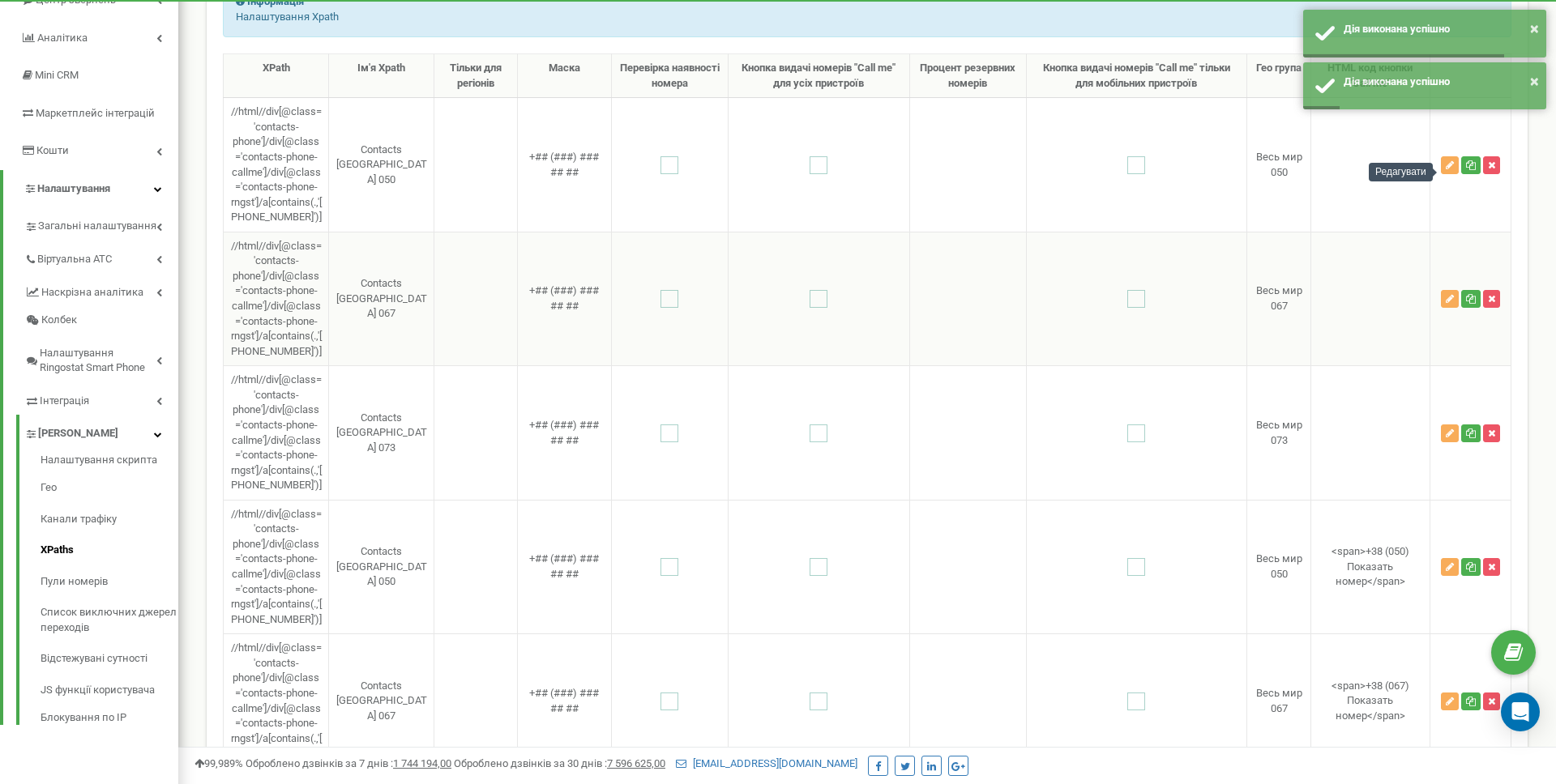
scroll to position [226, 0]
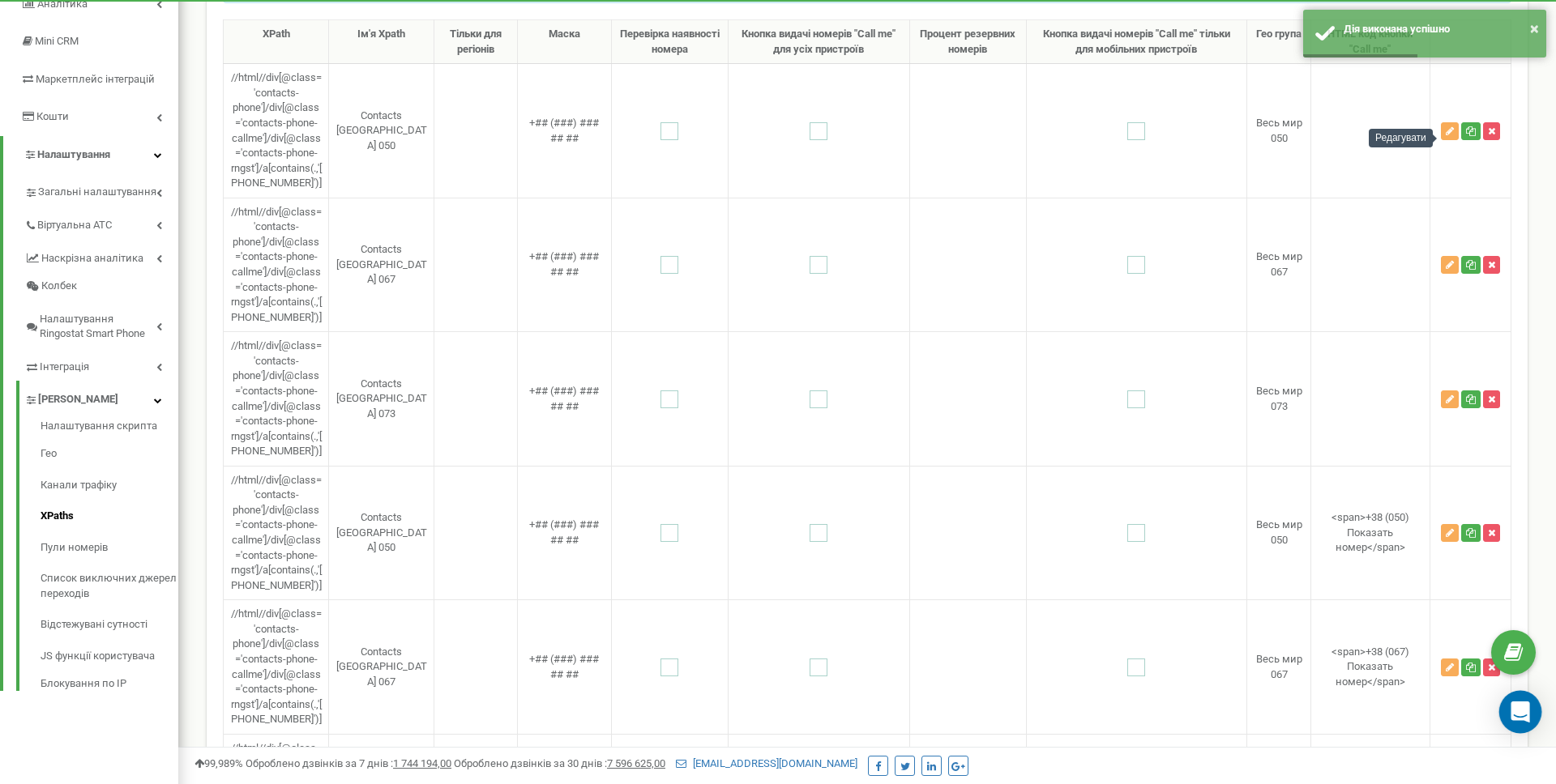
click at [1525, 720] on div "Open Intercom Messenger" at bounding box center [1521, 712] width 43 height 43
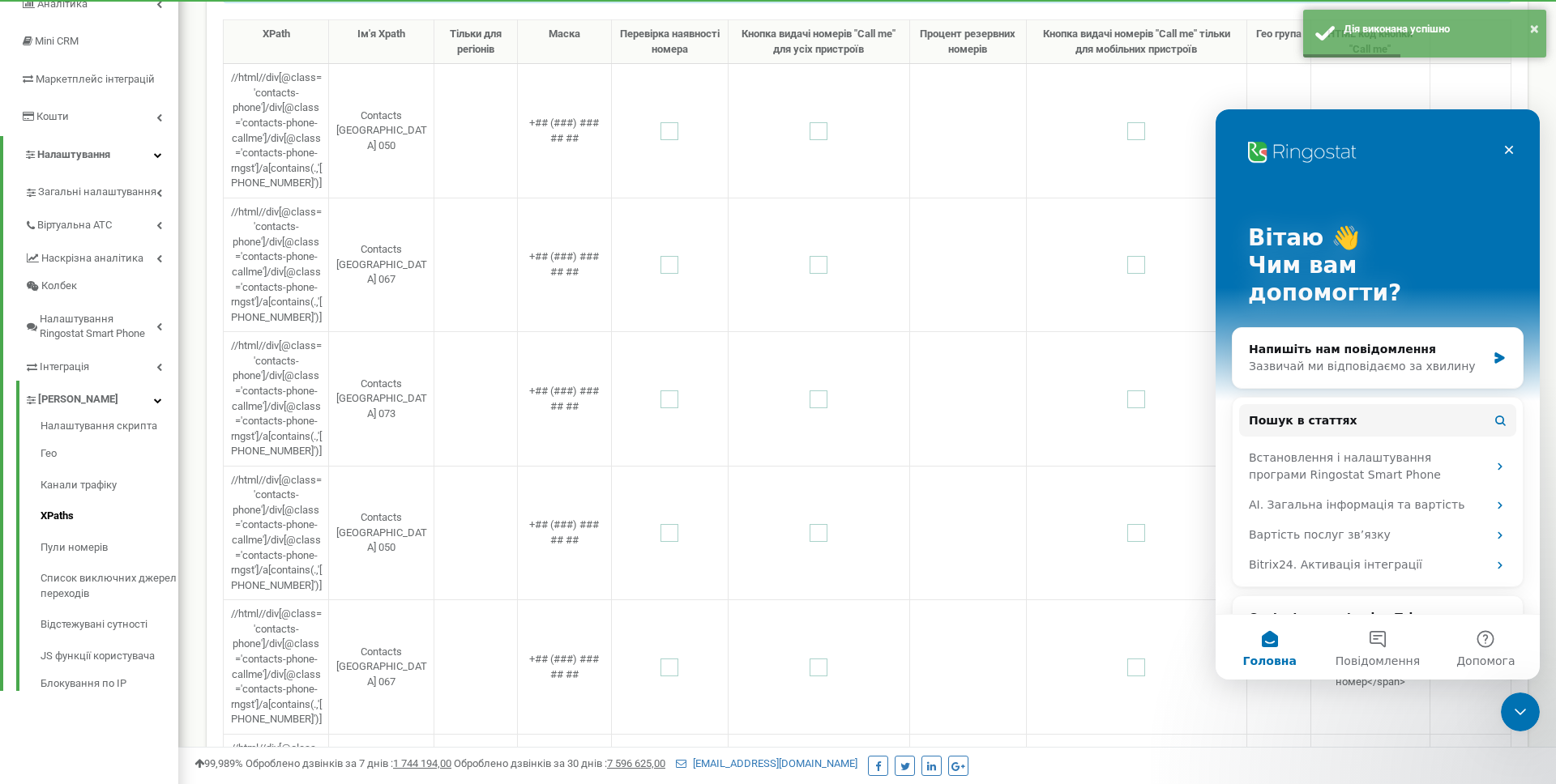
scroll to position [0, 0]
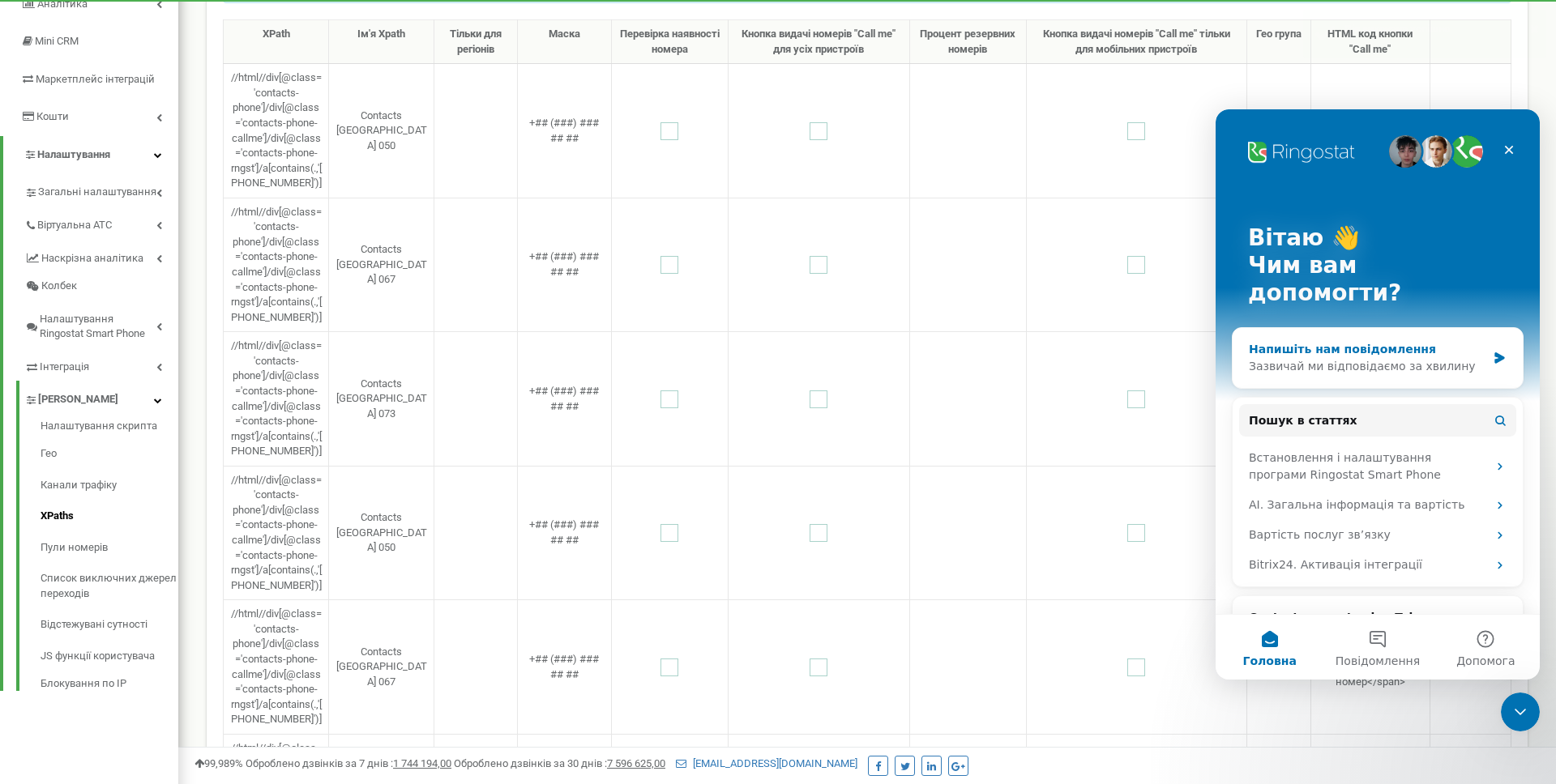
click at [1365, 341] on div "Напишіть нам повідомлення" at bounding box center [1367, 349] width 237 height 17
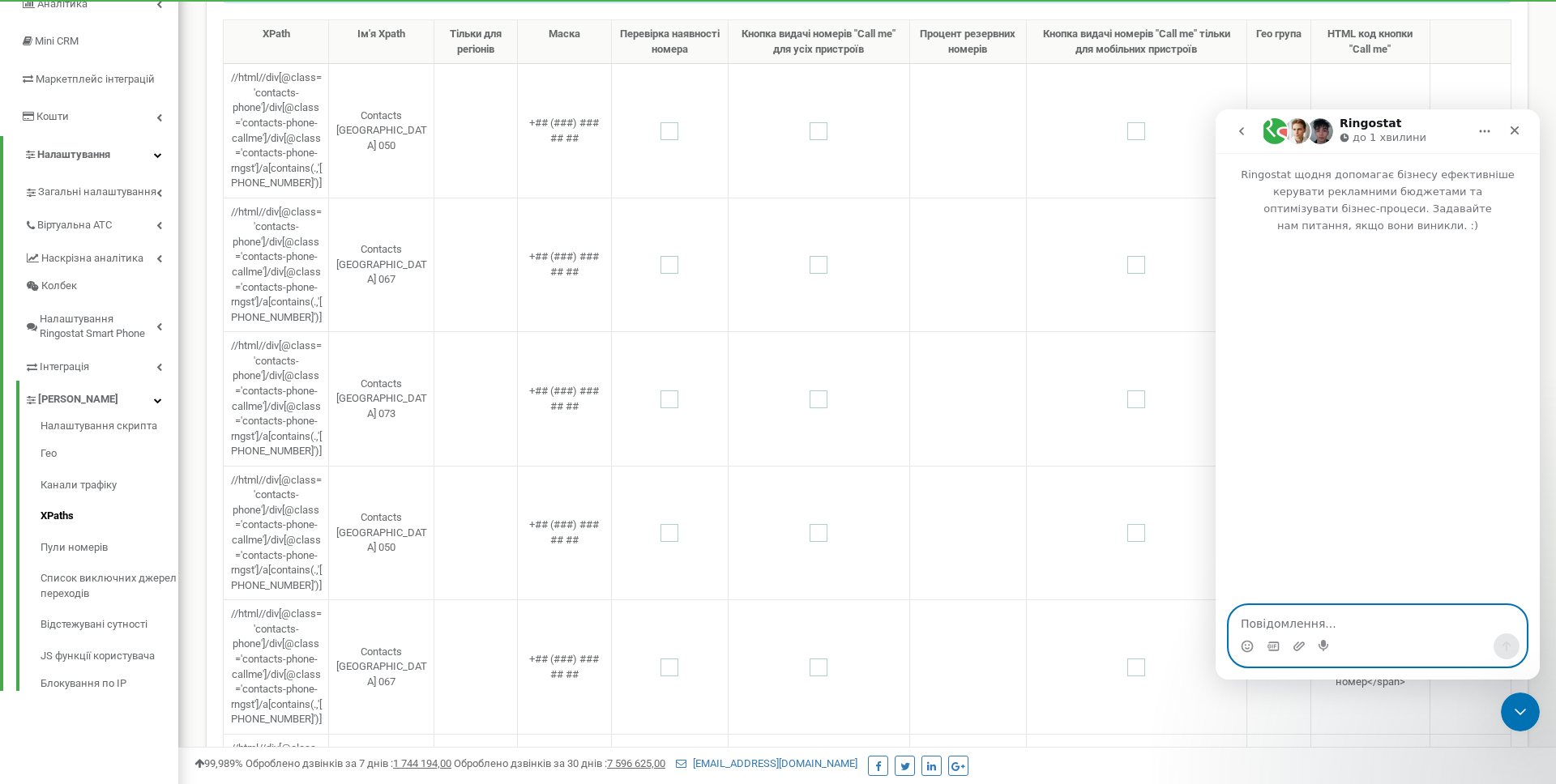
click at [1347, 626] on textarea "Повідомлення..." at bounding box center [1377, 620] width 297 height 27
paste textarea "Допоможіть, будь-ласка переналаштувати скрипт підміни. Зараз на сторінці контак…"
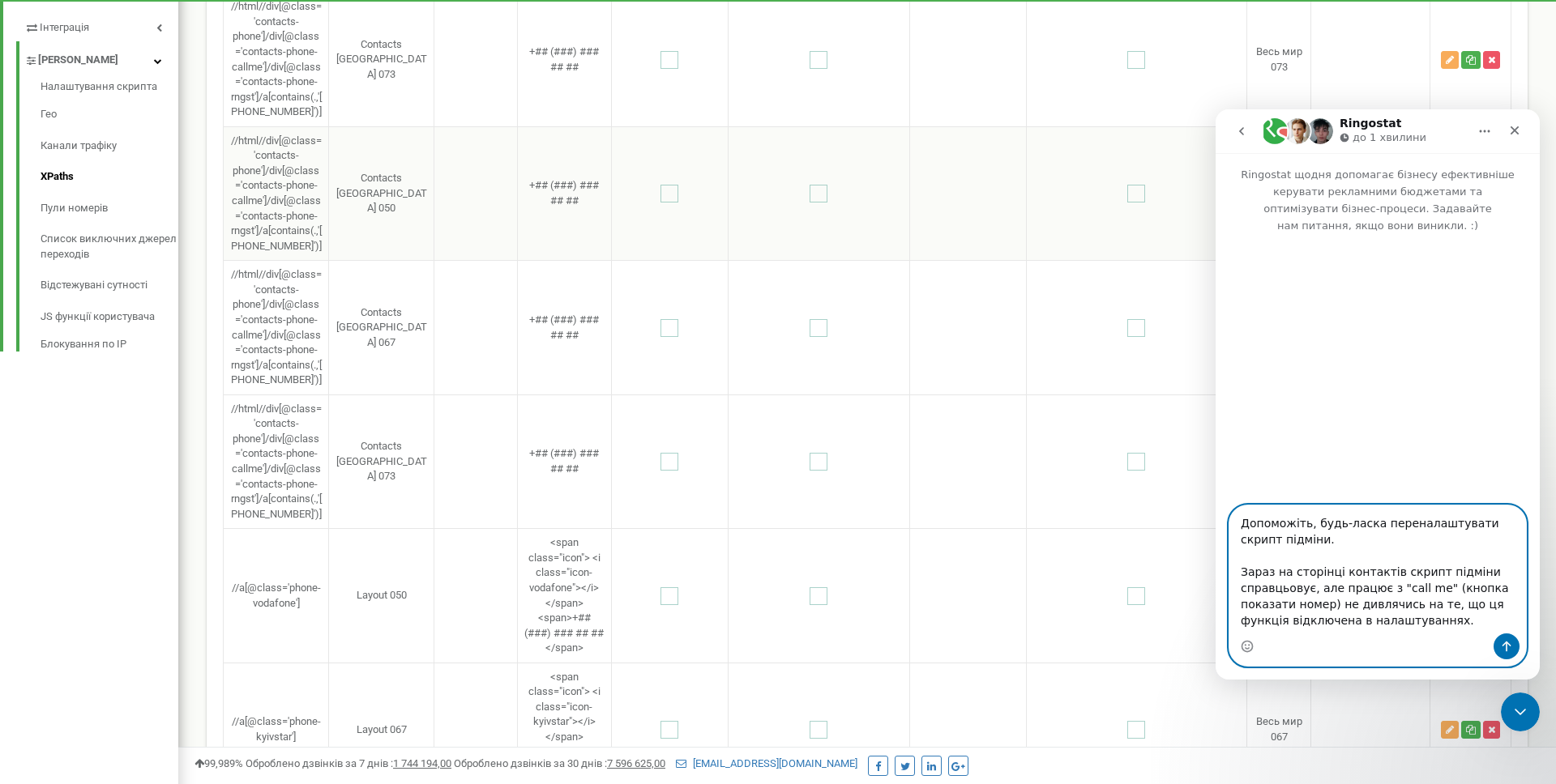
scroll to position [936, 0]
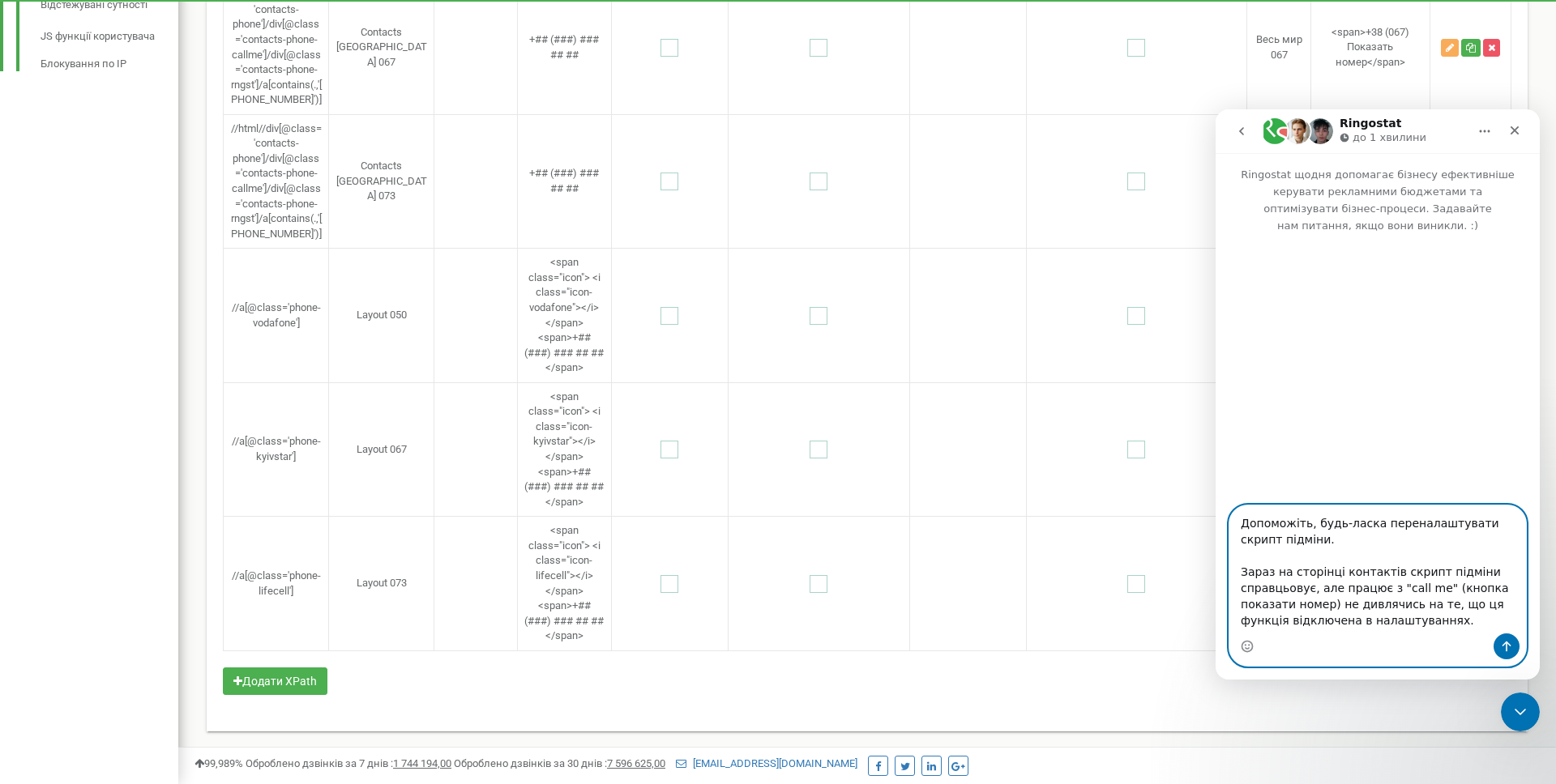
click at [1297, 545] on textarea "Допоможіть, будь-ласка переналаштувати скрипт підміни. Зараз на сторінці контак…" at bounding box center [1377, 570] width 297 height 128
type textarea "Допоможіть, будь-ласка переналаштувати скрипт підміни на [DOMAIN_NAME]. Зараз н…"
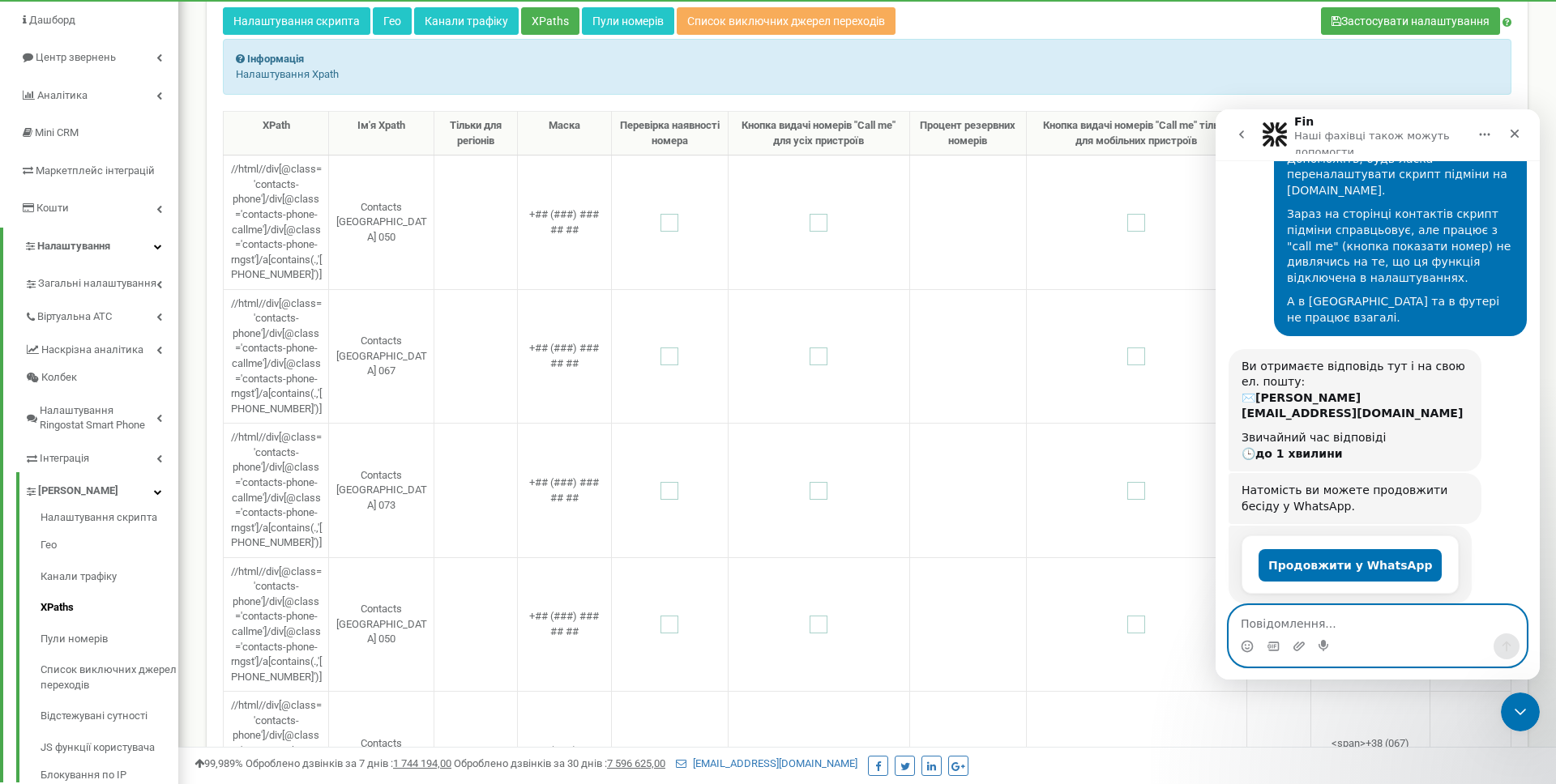
scroll to position [137, 0]
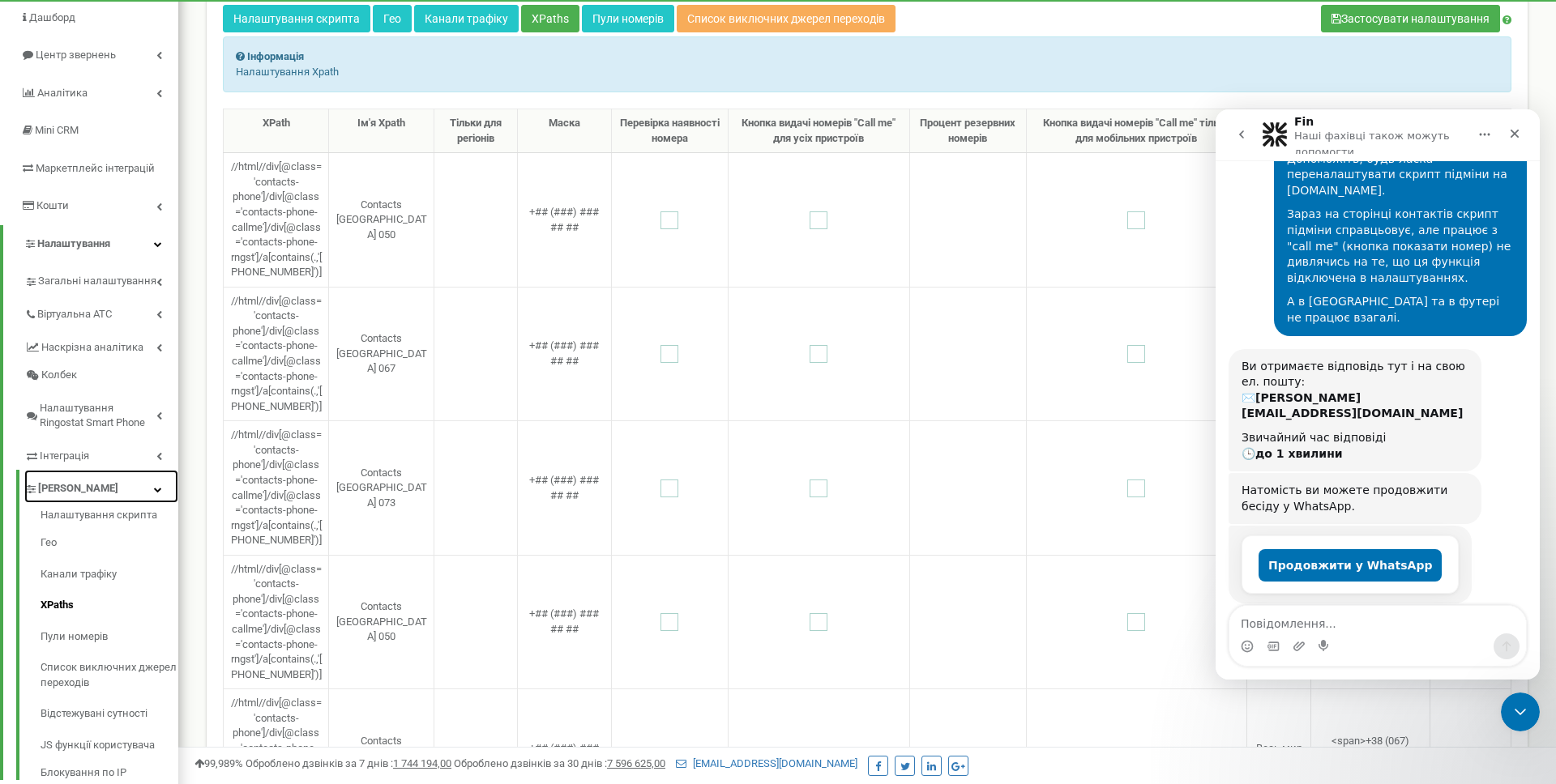
click at [84, 490] on span "[PERSON_NAME]" at bounding box center [78, 489] width 80 height 16
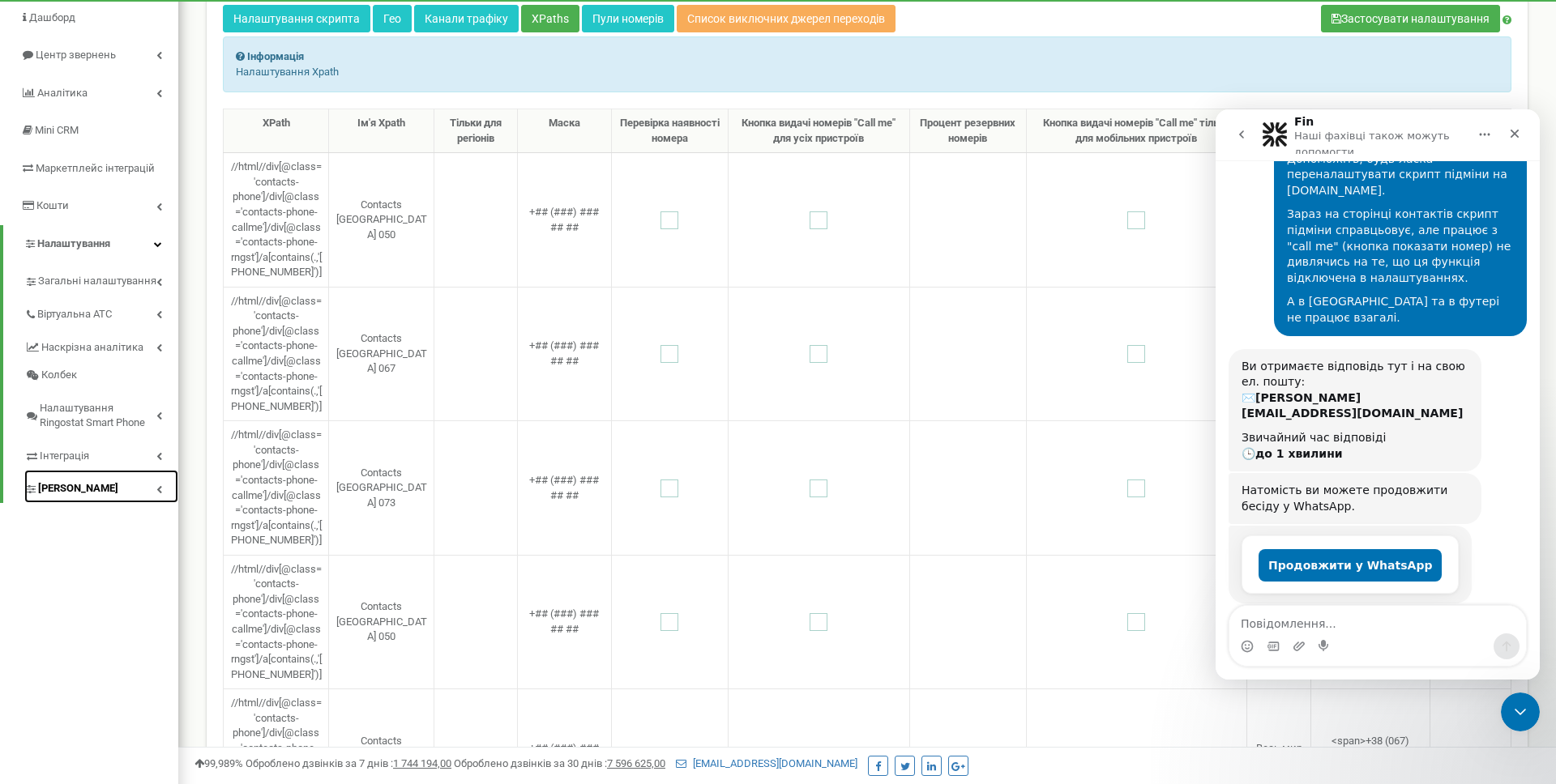
click at [84, 490] on span "[PERSON_NAME]" at bounding box center [78, 489] width 80 height 16
